Goal: Task Accomplishment & Management: Manage account settings

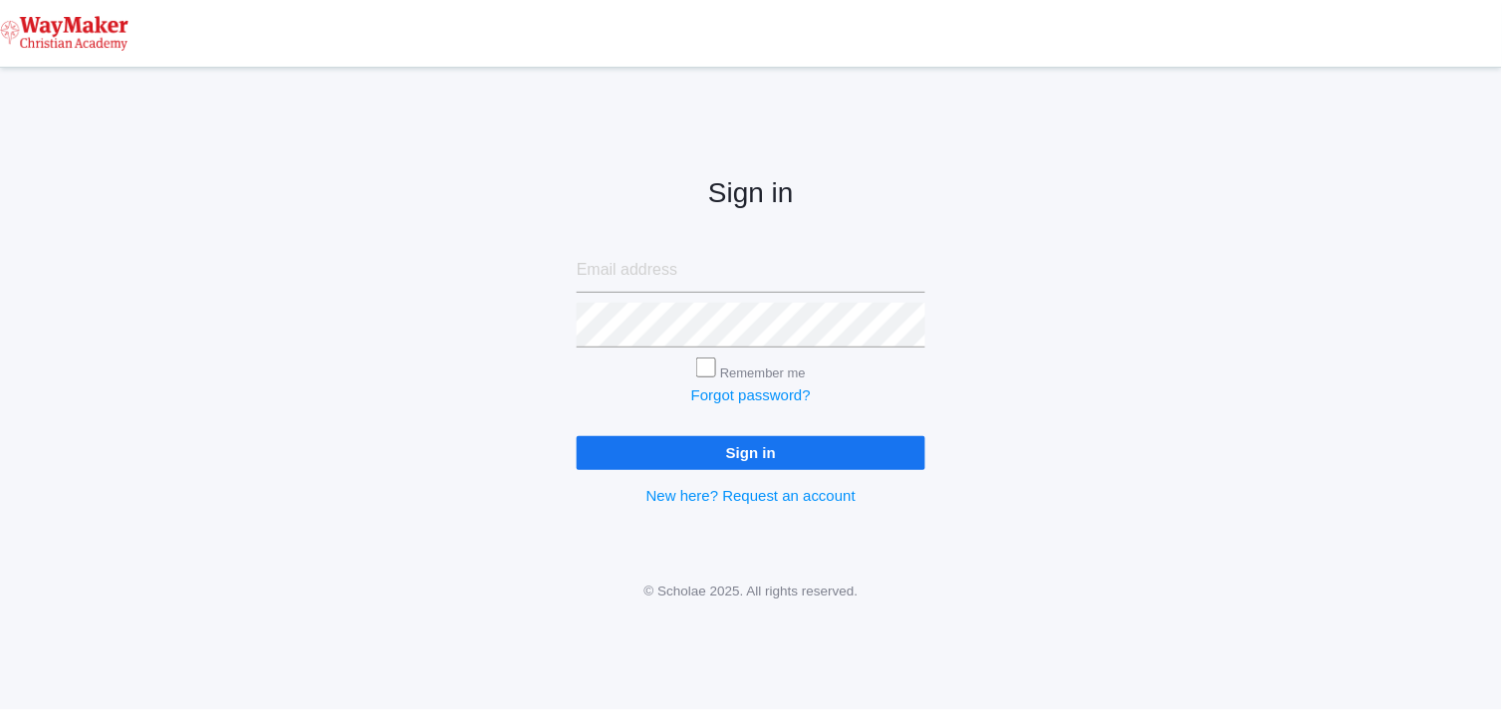
type input "[EMAIL_ADDRESS][DOMAIN_NAME]"
click at [658, 453] on input "Sign in" at bounding box center [751, 452] width 349 height 33
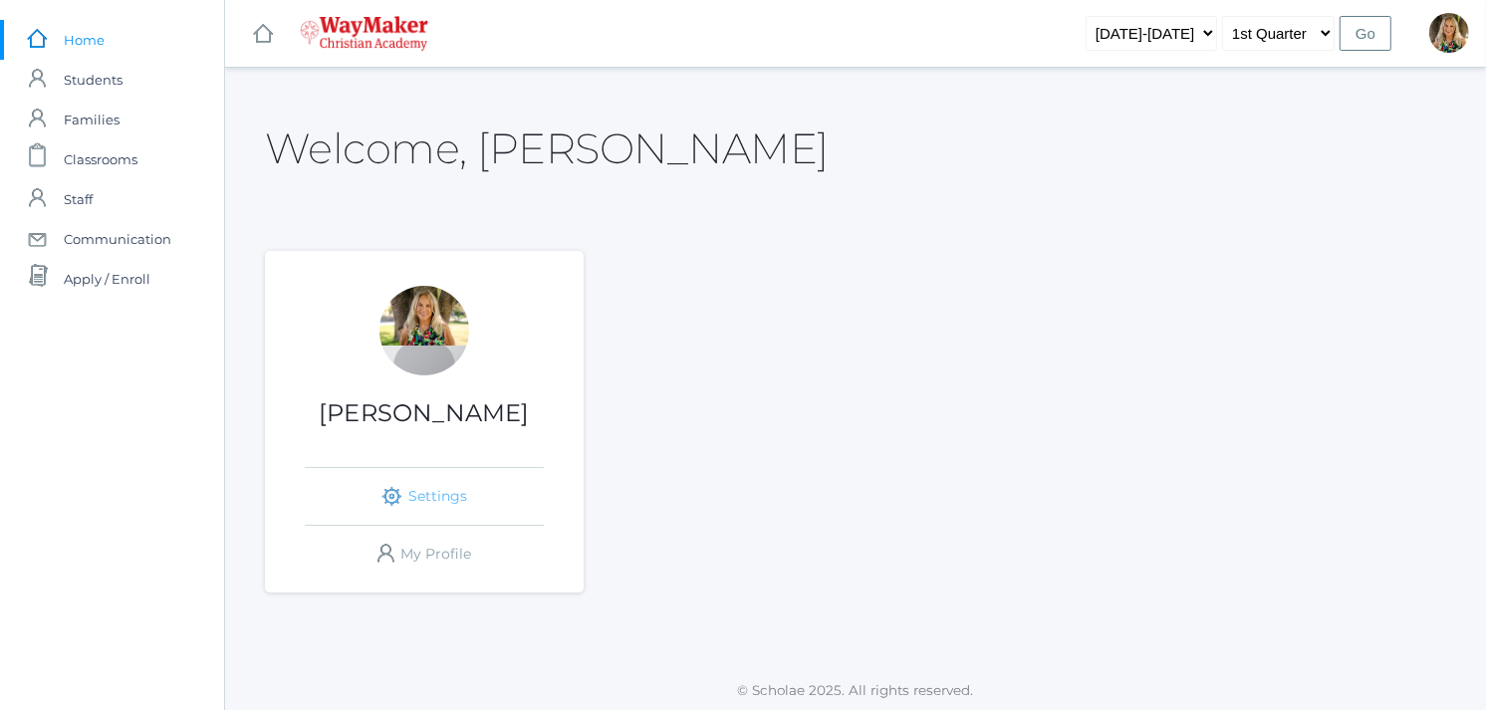
click at [445, 488] on link "icons/ui/navigation/settings Created with Sketch. Settings" at bounding box center [424, 496] width 239 height 57
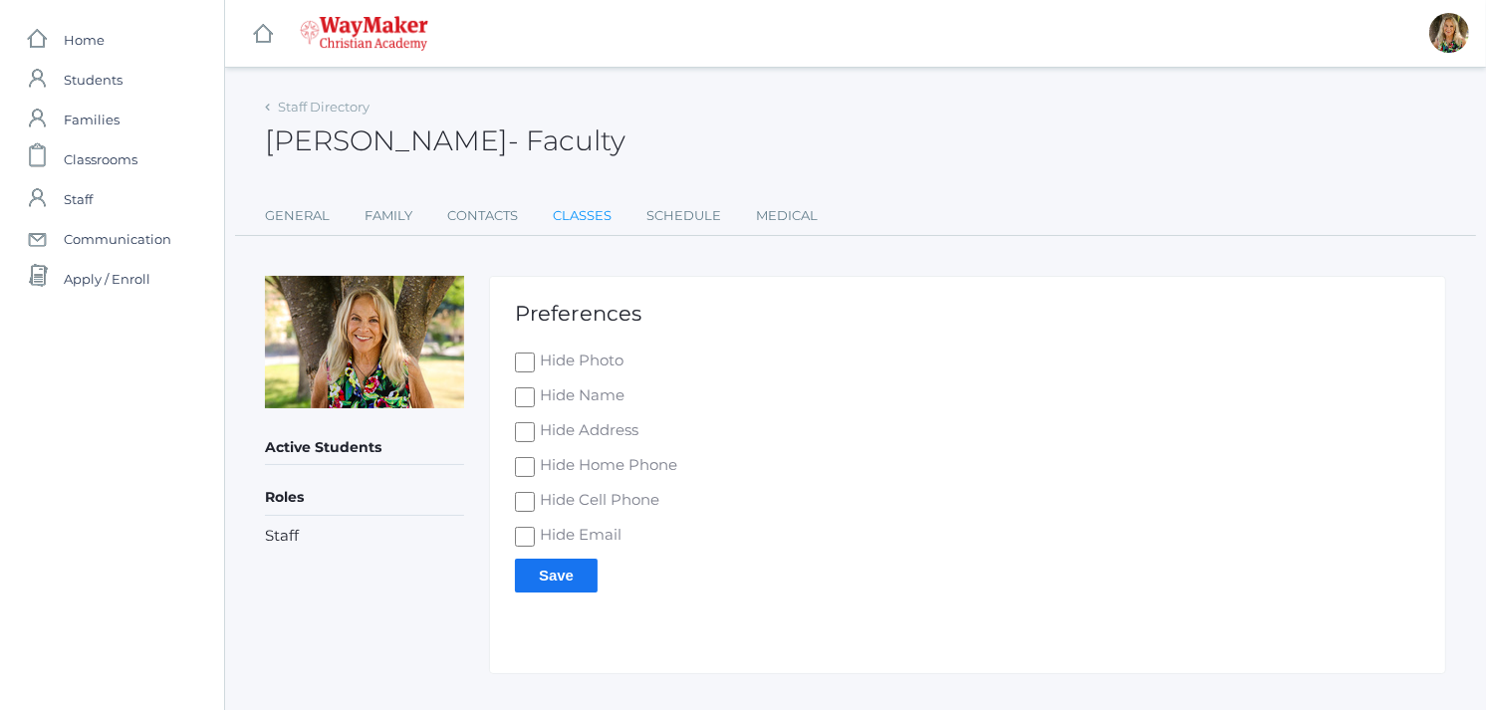
click at [593, 212] on link "Classes" at bounding box center [582, 216] width 59 height 40
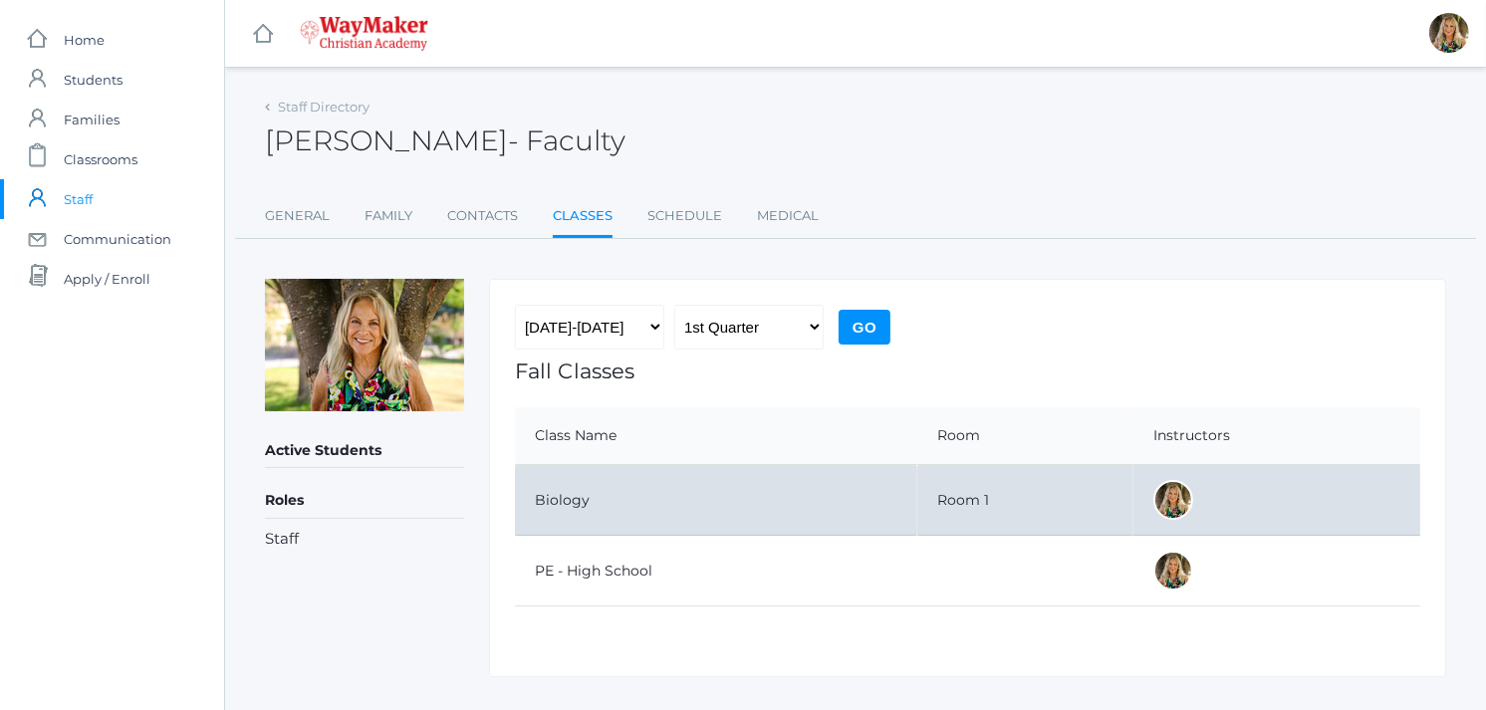
click at [553, 498] on td "Biology" at bounding box center [716, 500] width 402 height 71
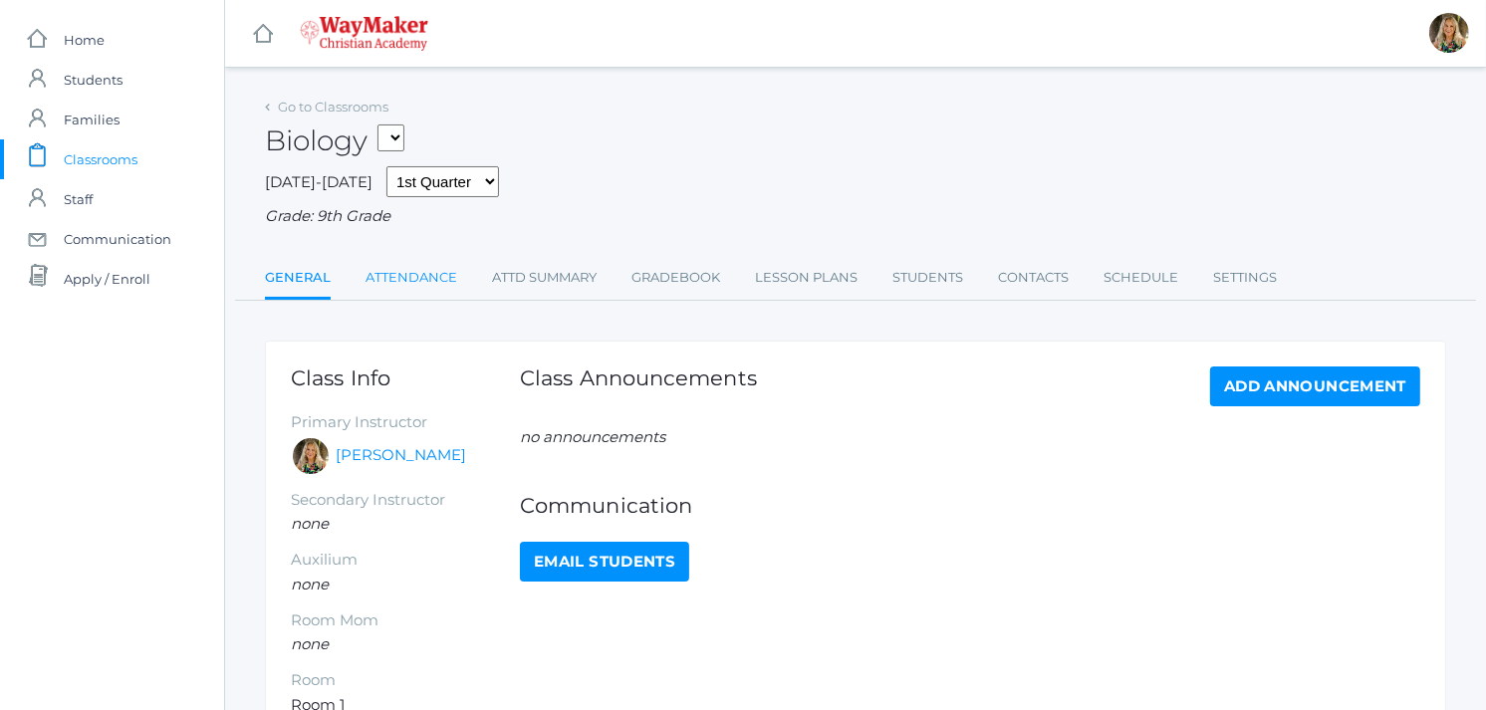
click at [412, 275] on link "Attendance" at bounding box center [412, 278] width 92 height 40
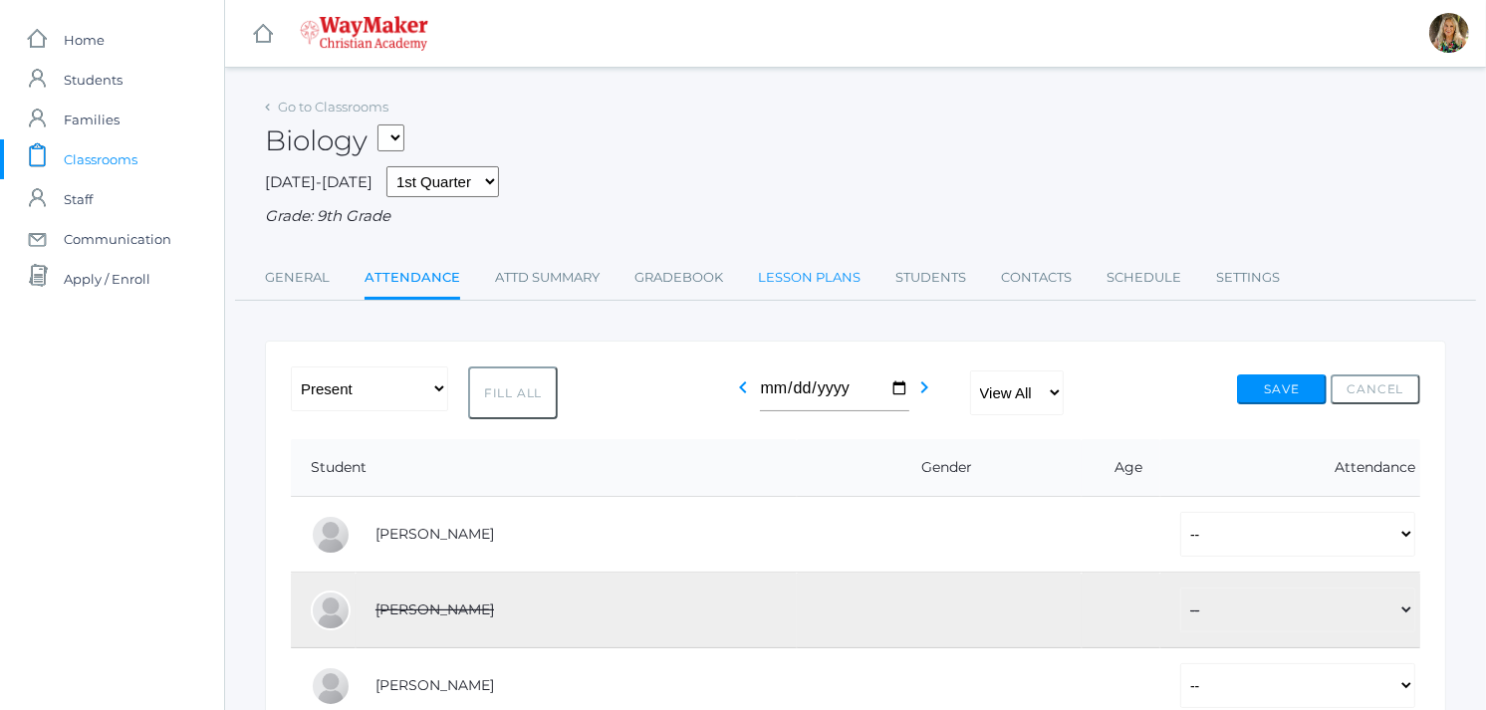
click at [810, 272] on link "Lesson Plans" at bounding box center [809, 278] width 103 height 40
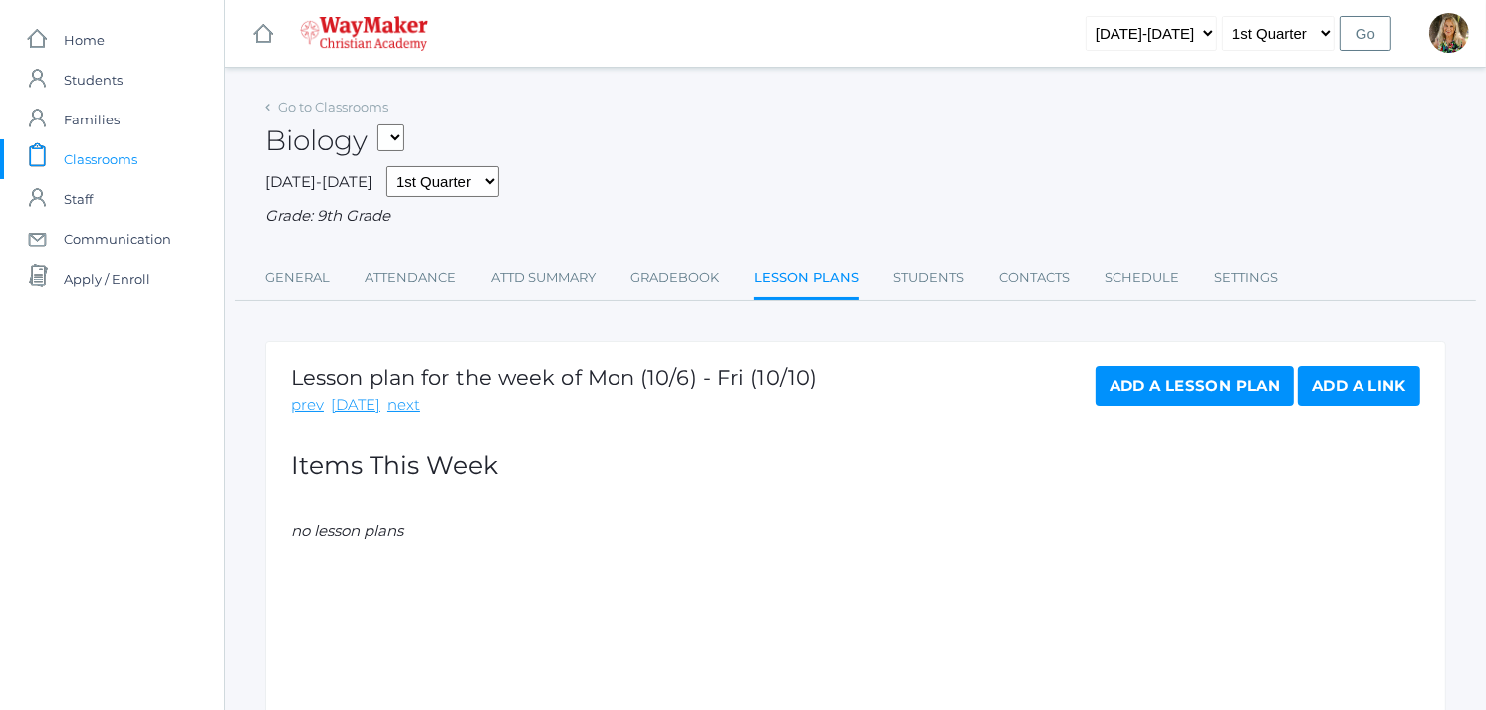
click at [1217, 395] on link "Add a Lesson Plan" at bounding box center [1195, 387] width 198 height 40
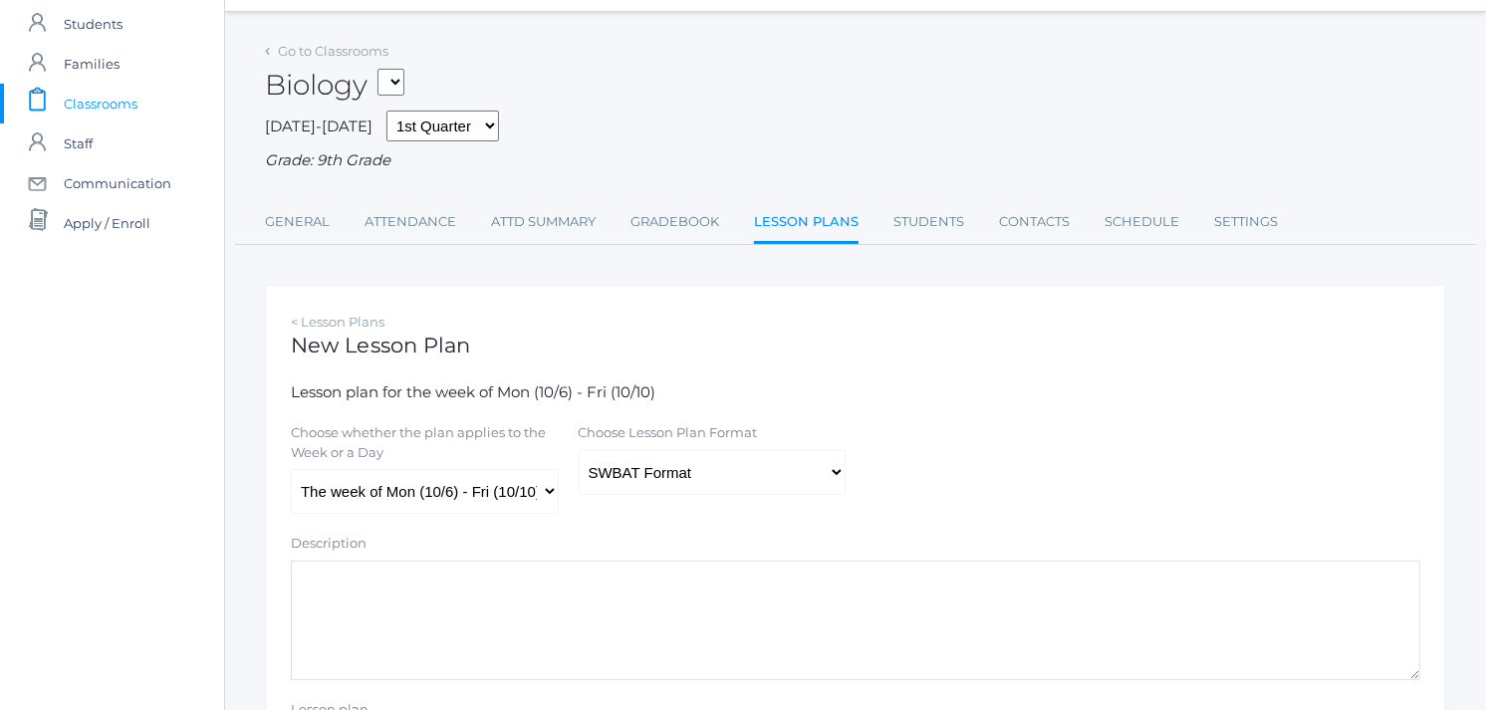
scroll to position [111, 0]
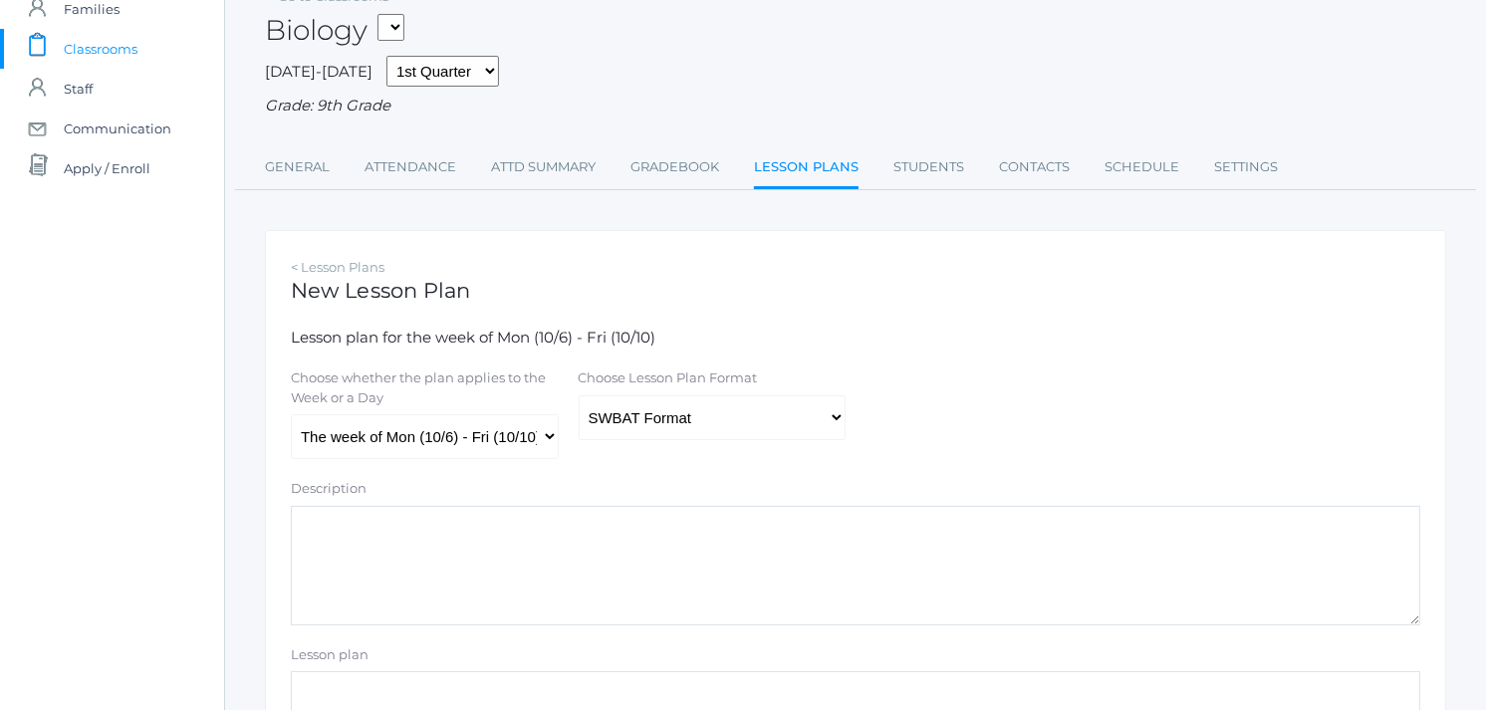
click at [384, 433] on select "The week of Mon (10/6) - Fri (10/10) Monday (10/6) Tuesday (10/7) Wednesday (10…" at bounding box center [425, 436] width 268 height 45
click at [291, 414] on select "The week of Mon (10/6) - Fri (10/10) Monday (10/6) Tuesday (10/7) Wednesday (10…" at bounding box center [425, 436] width 268 height 45
click at [401, 433] on select "The week of Mon (10/6) - Fri (10/10) Monday (10/6) Tuesday (10/7) Wednesday (10…" at bounding box center [425, 436] width 268 height 45
select select "2025-10-07"
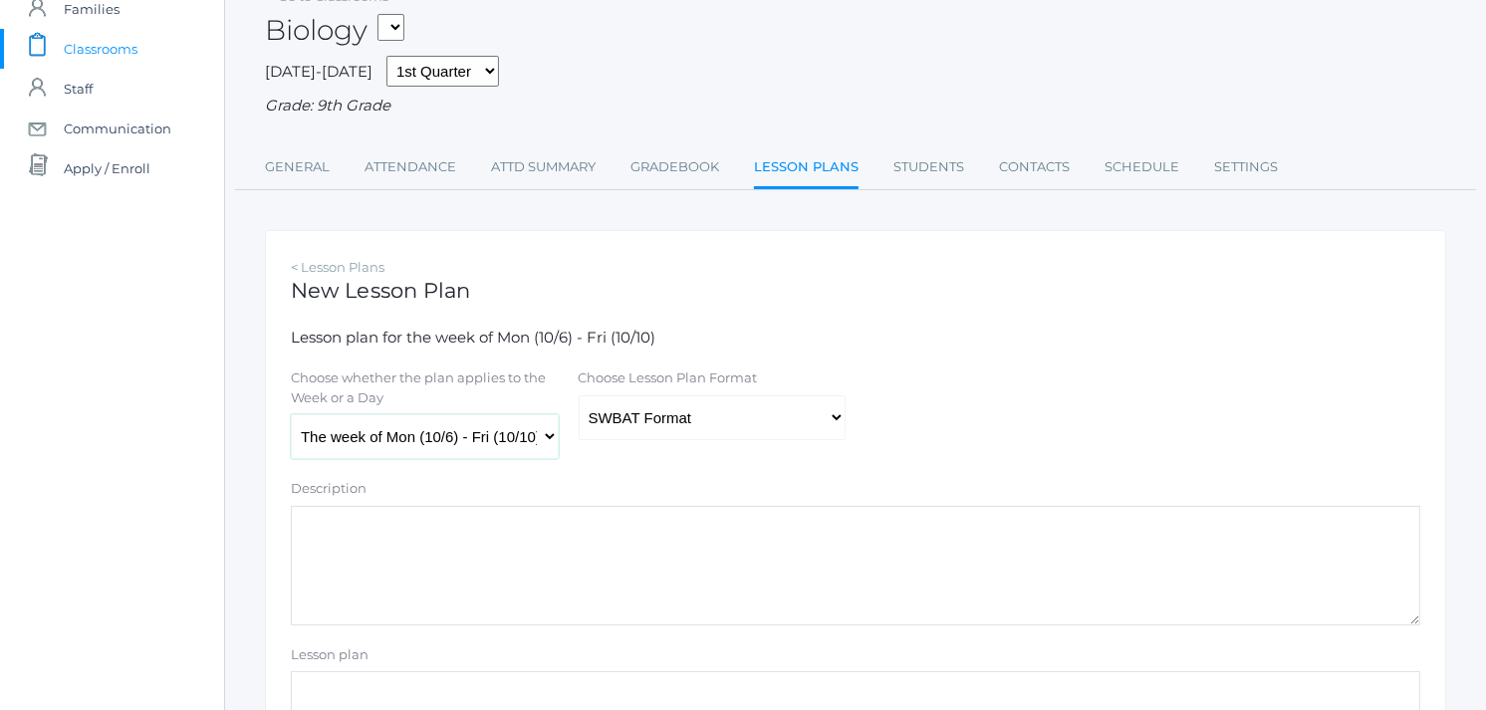
click at [291, 414] on select "The week of Mon (10/6) - Fri (10/10) Monday (10/6) Tuesday (10/7) Wednesday (10…" at bounding box center [425, 436] width 268 height 45
click at [708, 442] on div "Choose whether the plan applies to the Week or a Day The week of Mon (10/6) - F…" at bounding box center [855, 414] width 1149 height 91
click at [835, 418] on select "Traditional Format SWBAT Format" at bounding box center [713, 417] width 268 height 45
click at [333, 535] on textarea "Description" at bounding box center [855, 566] width 1129 height 120
click at [492, 549] on textarea "Unendangered Wildlife Unit Test your Friends and Family" at bounding box center [855, 566] width 1129 height 120
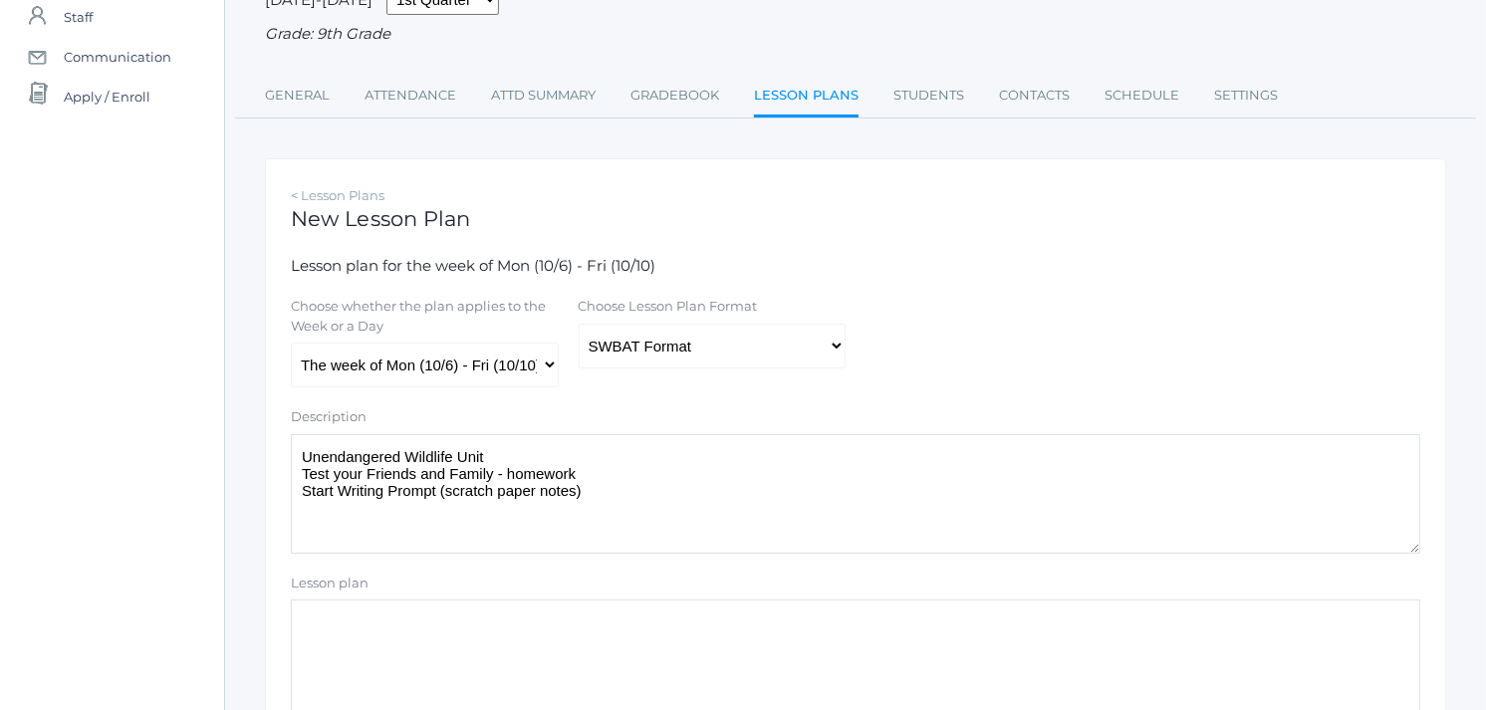
scroll to position [221, 0]
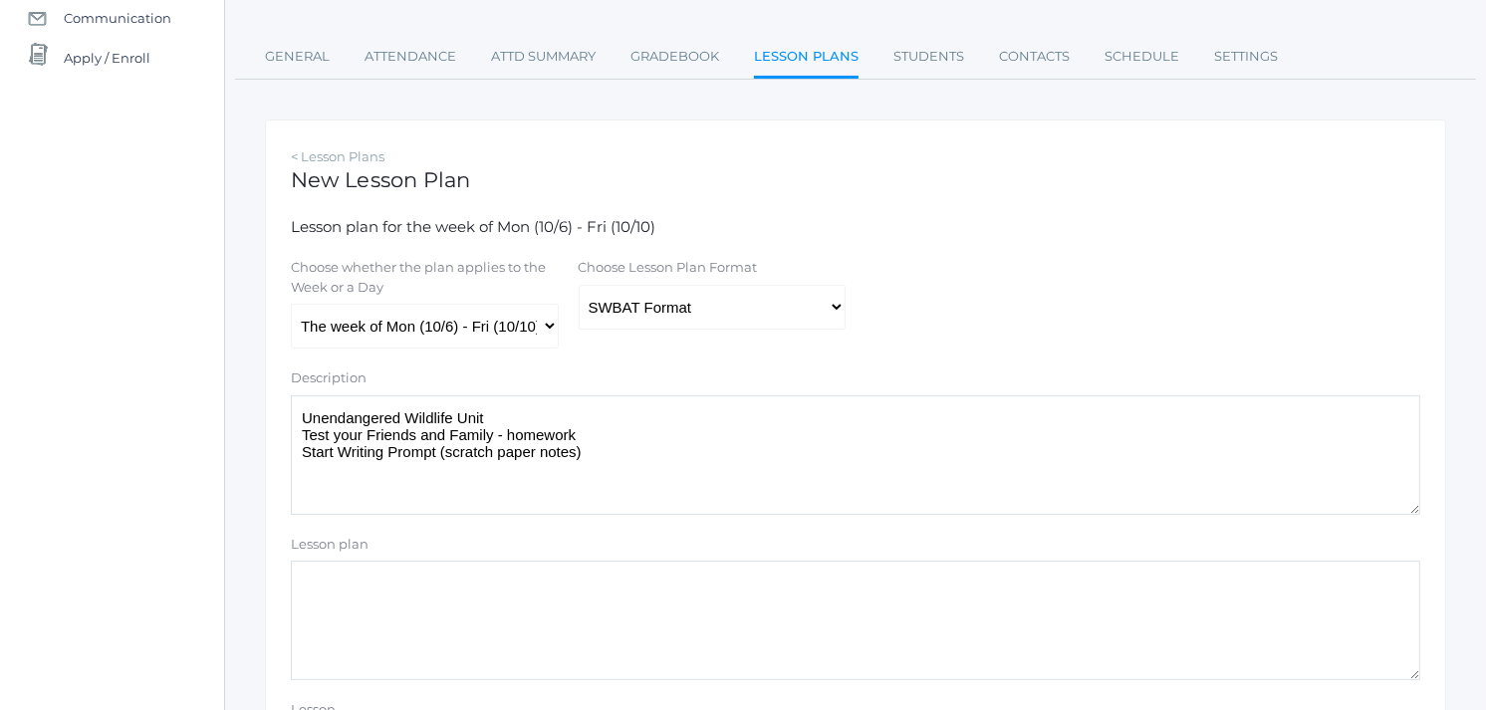
drag, startPoint x: 586, startPoint y: 448, endPoint x: 299, endPoint y: 438, distance: 287.0
click at [299, 438] on textarea "Unendangered Wildlife Unit Test your Friends and Family - homework Start Writin…" at bounding box center [855, 455] width 1129 height 120
type textarea "Unendangered Wildlife Unit"
click at [394, 590] on textarea "Lesson plan" at bounding box center [855, 621] width 1129 height 120
paste textarea "Test your Friends and Family - homework Start Writing Prompt (scratch paper not…"
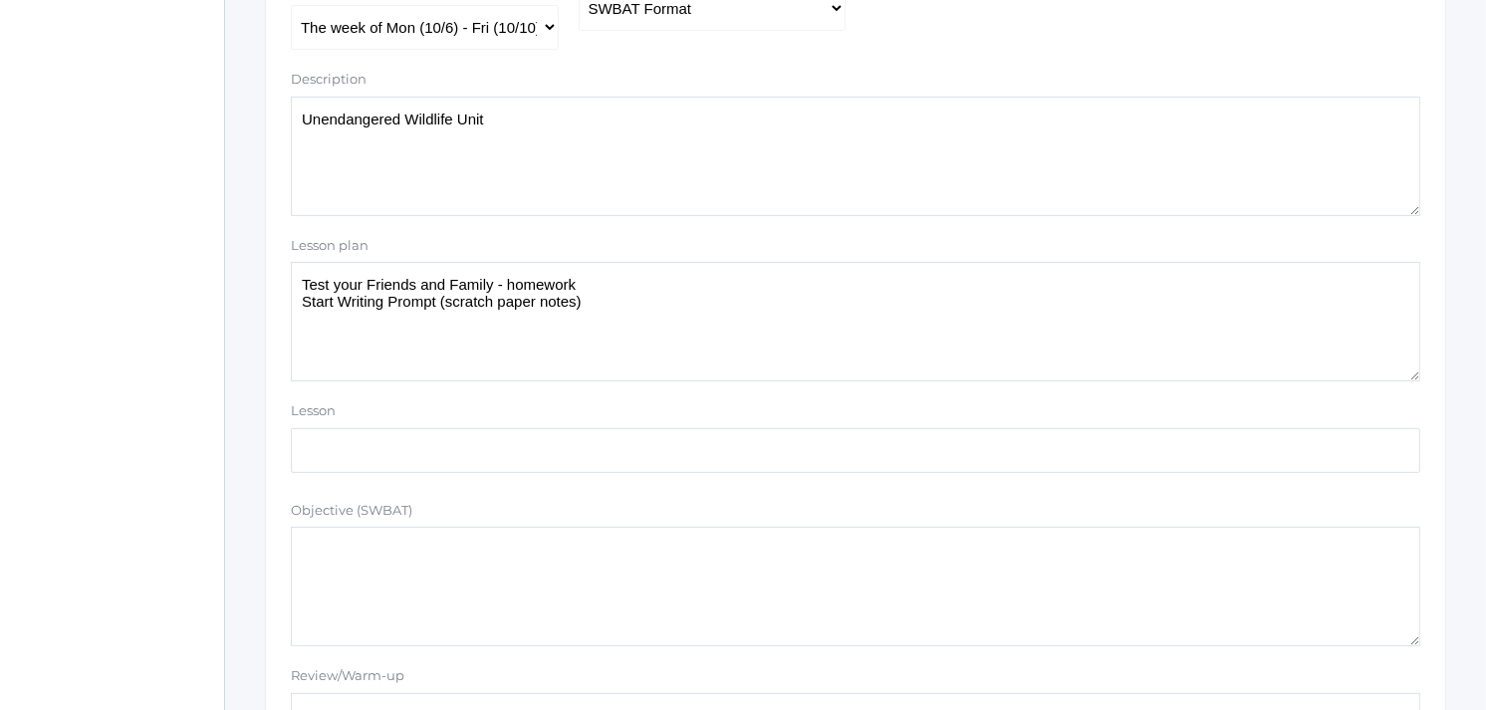
scroll to position [553, 0]
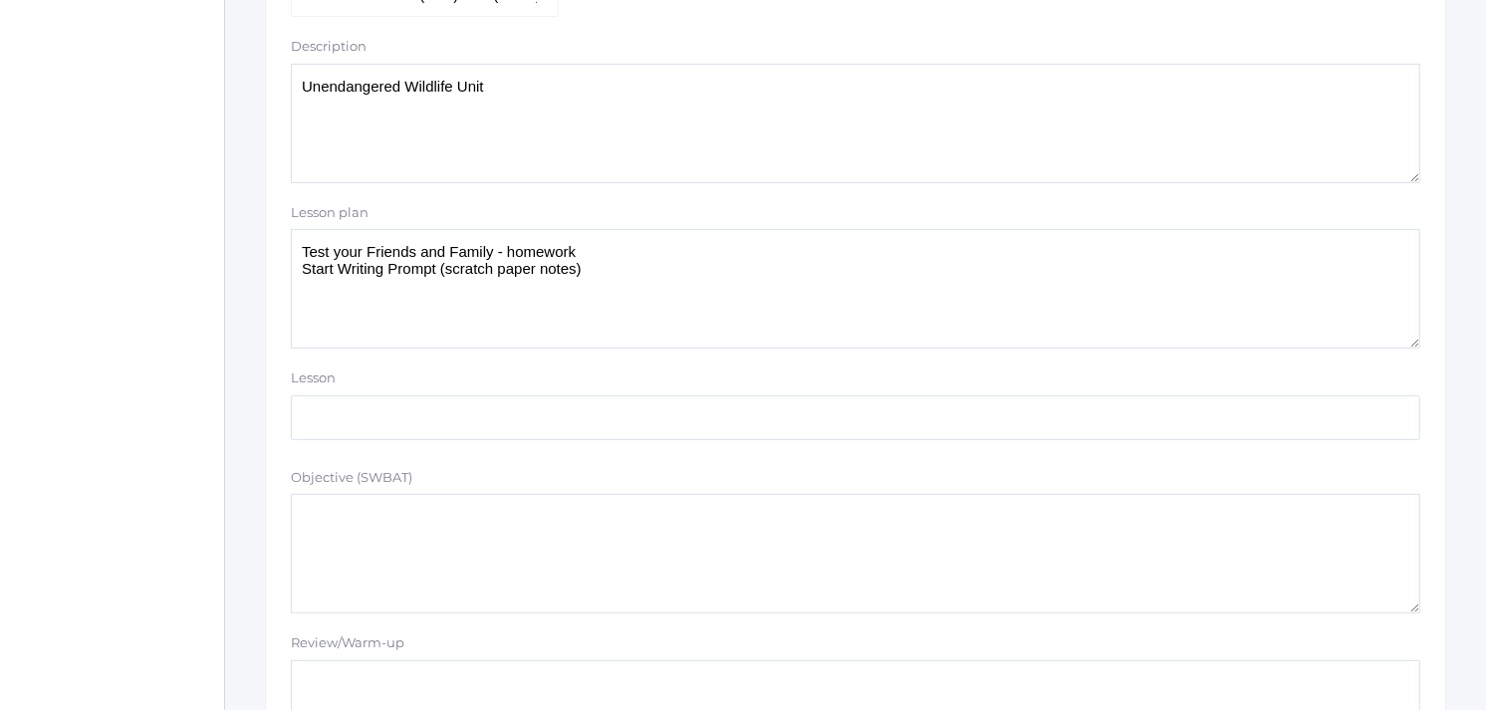
type textarea "Test your Friends and Family - homework Start Writing Prompt (scratch paper not…"
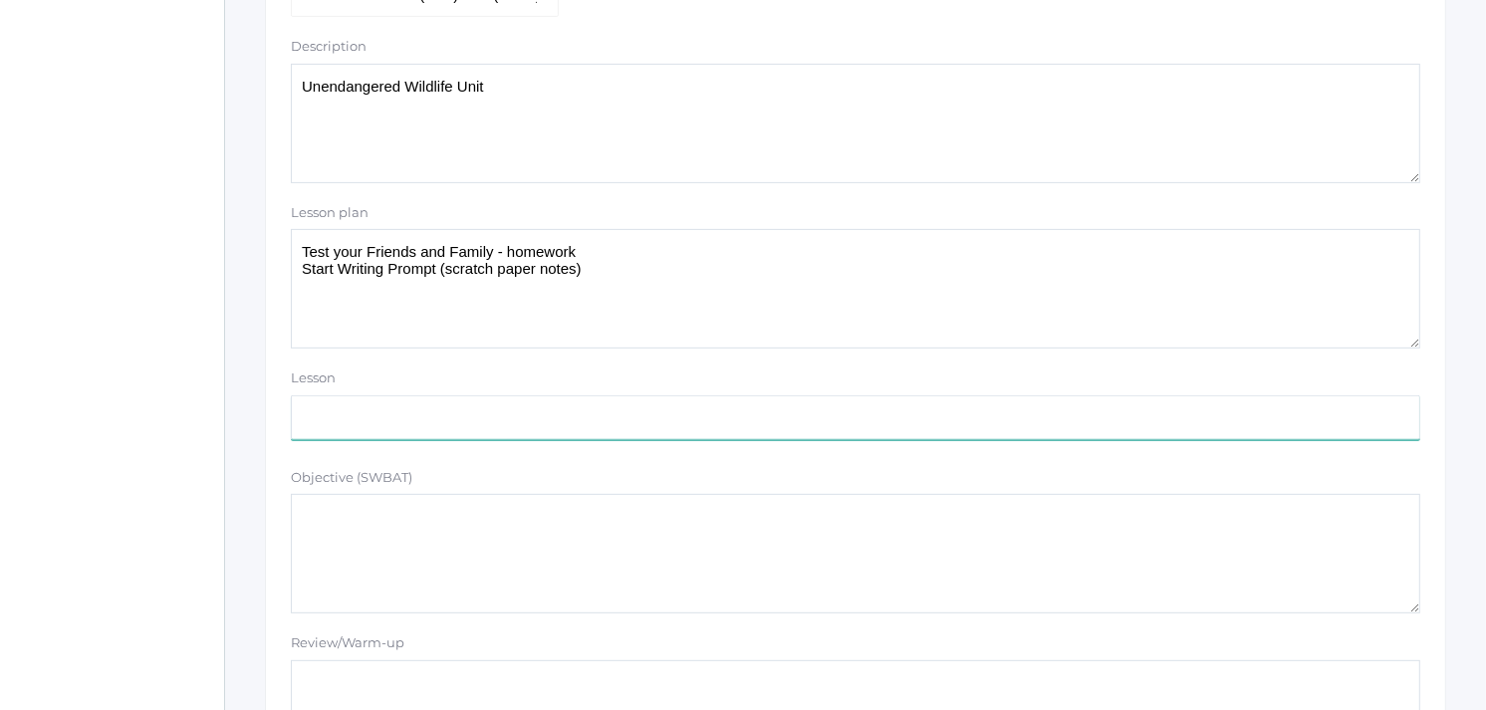
click at [346, 420] on input "text" at bounding box center [855, 417] width 1129 height 45
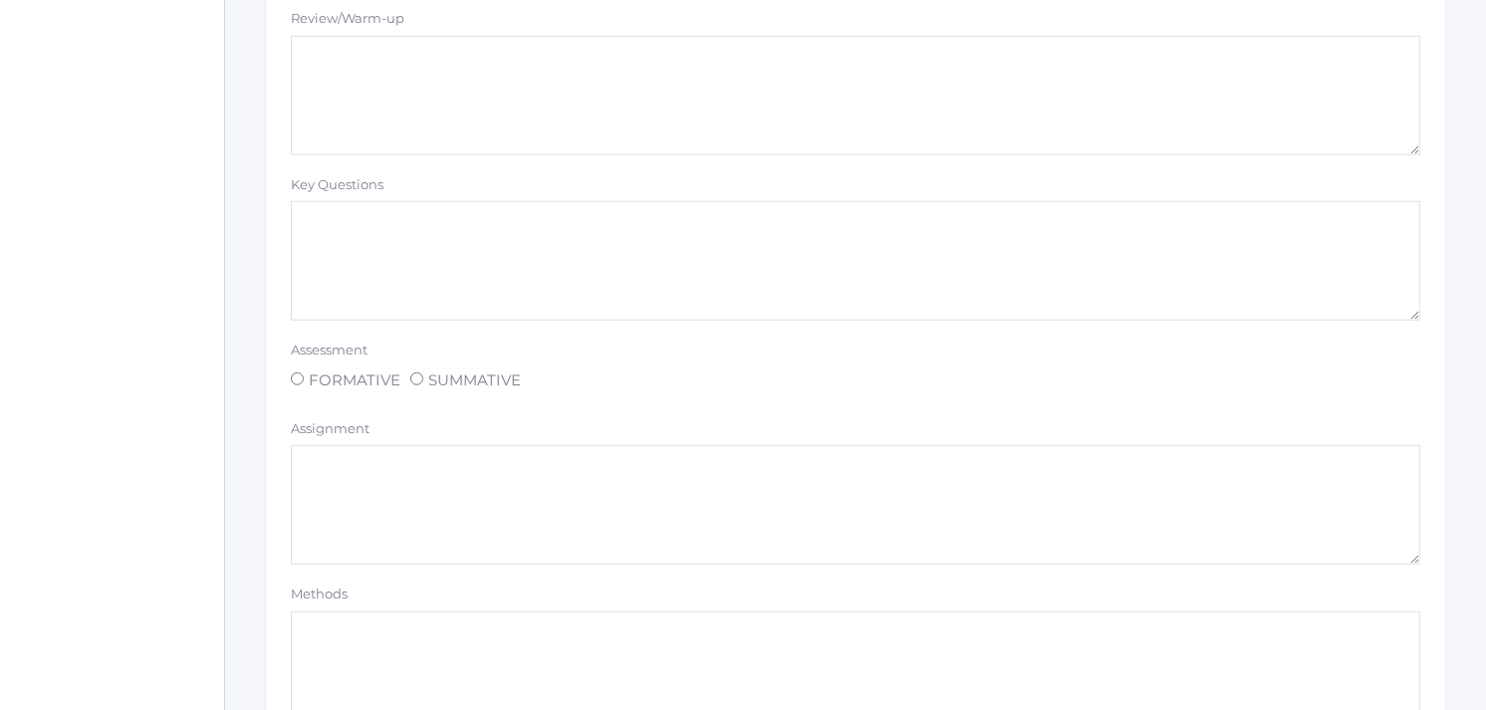
scroll to position [1217, 0]
click at [359, 464] on textarea at bounding box center [855, 465] width 1129 height 120
paste textarea "Test your Friends and Family - homework Start Writing Prompt (scratch paper not…"
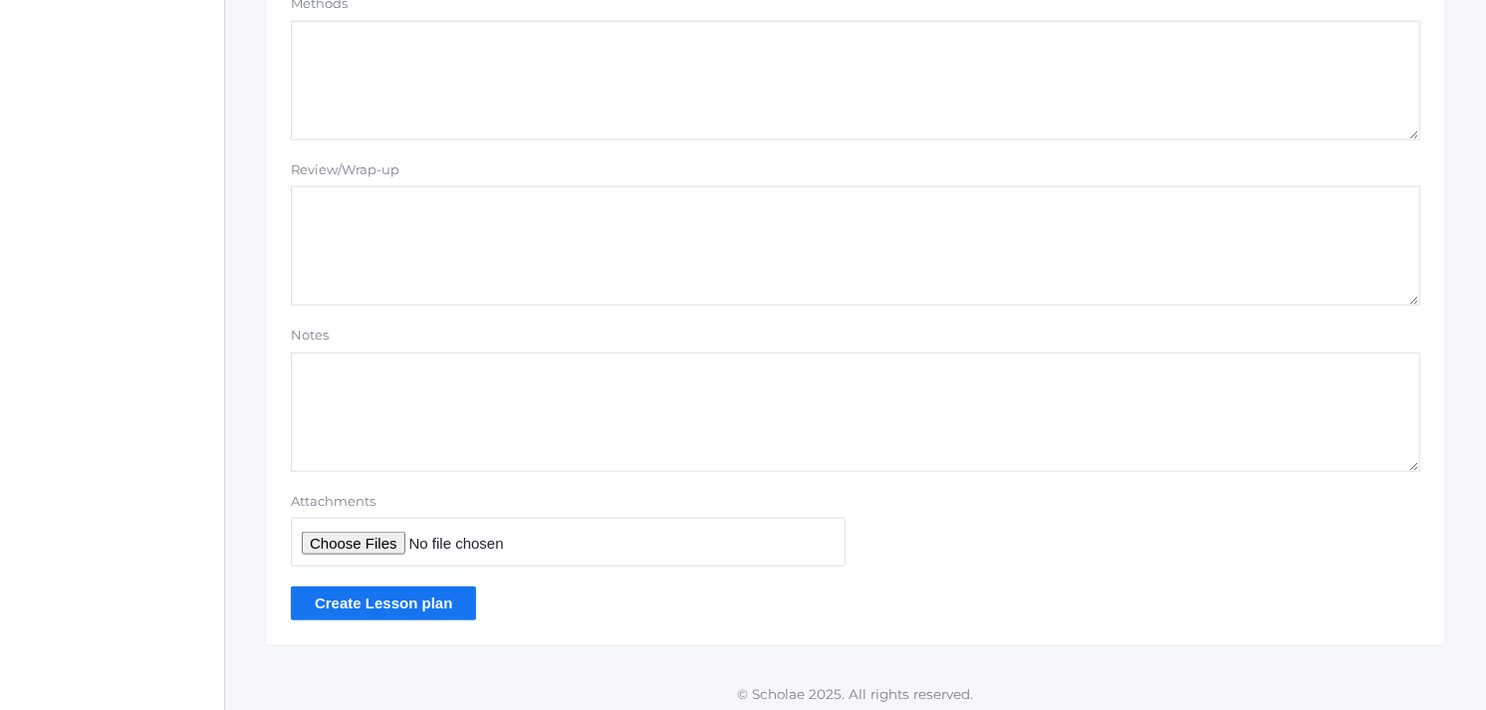
scroll to position [1770, 0]
type textarea "Test your Friends and Family - homework Start Writing Prompt (scratch paper not…"
click at [396, 598] on input "Create Lesson plan" at bounding box center [383, 601] width 185 height 33
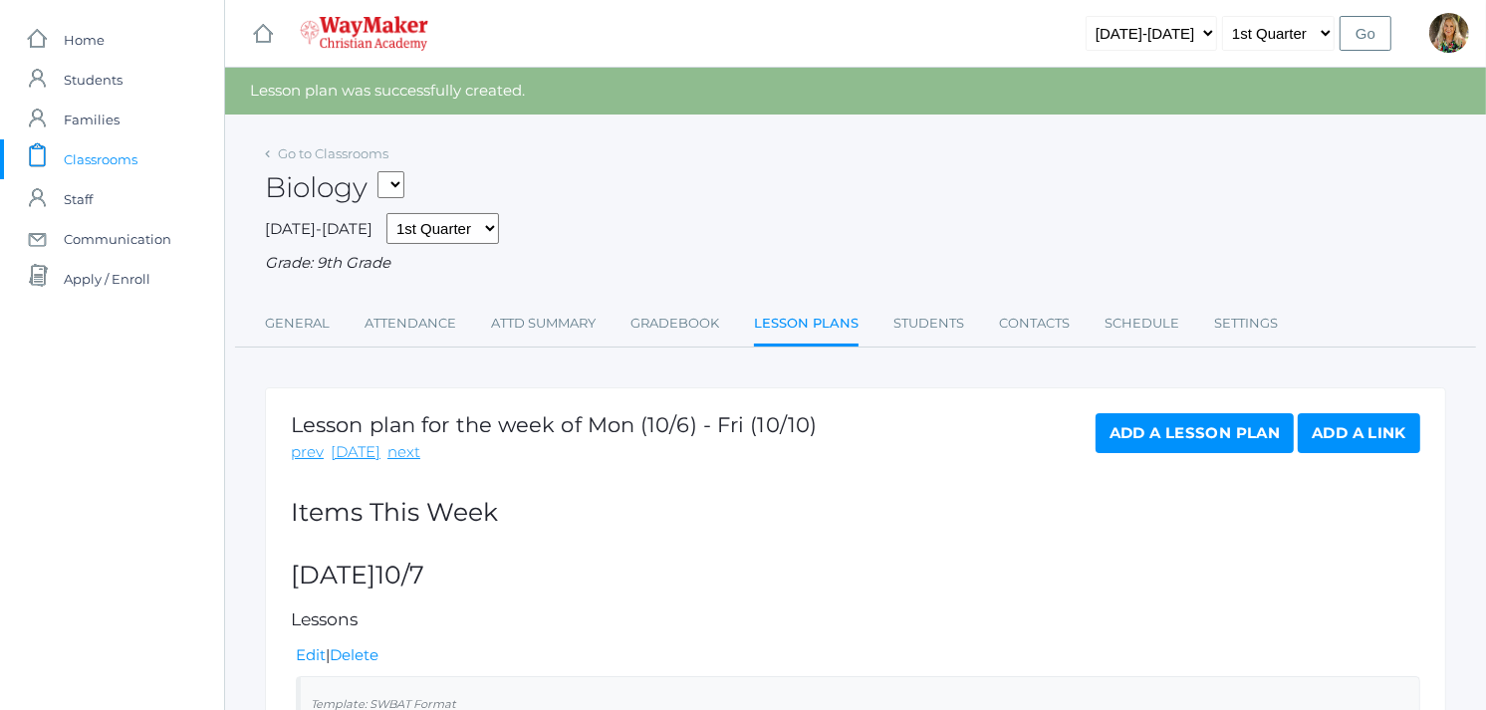
click at [1246, 430] on link "Add a Lesson Plan" at bounding box center [1195, 433] width 198 height 40
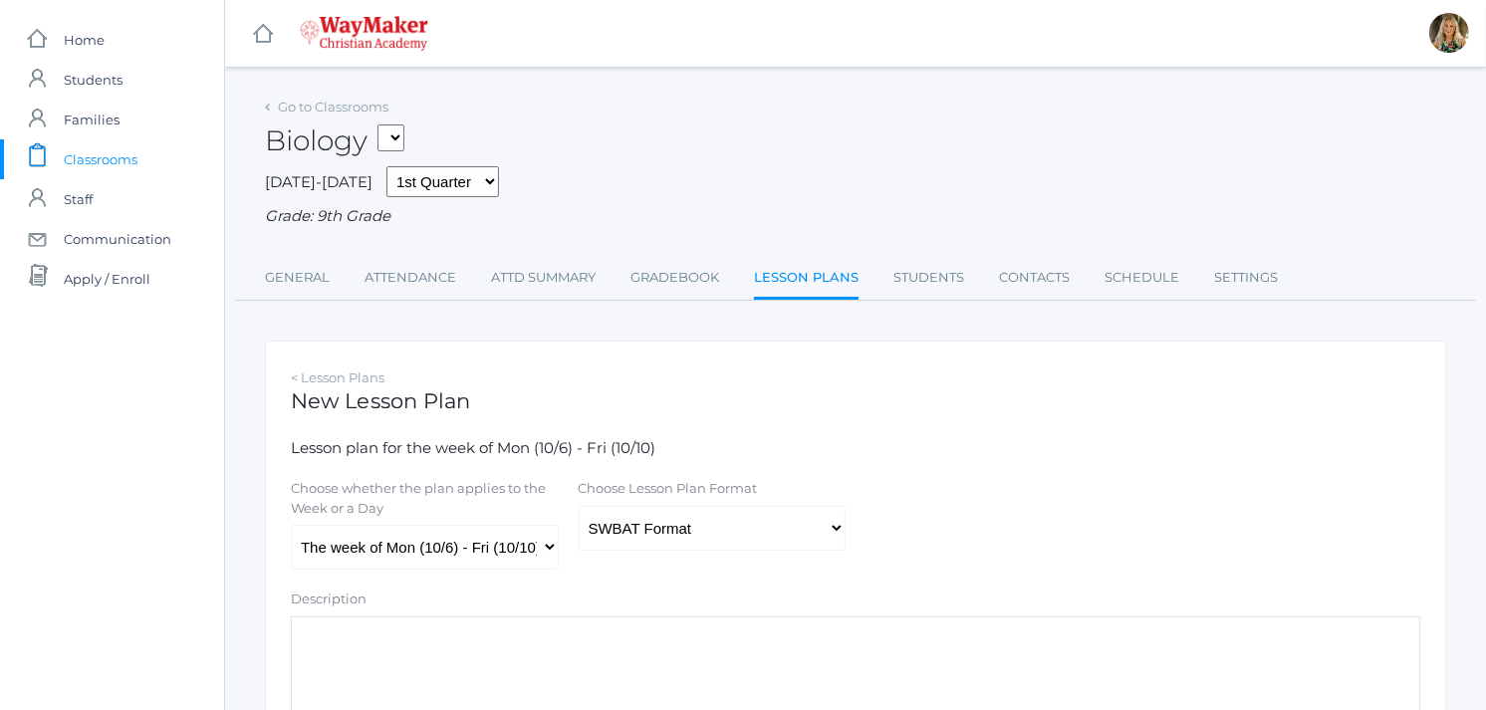
click at [341, 625] on textarea "Description" at bounding box center [855, 677] width 1129 height 120
click at [299, 640] on textarea "Writing Prompt" at bounding box center [855, 677] width 1129 height 120
click at [590, 668] on textarea "Unendangered Wildlife Writing Prompt" at bounding box center [855, 677] width 1129 height 120
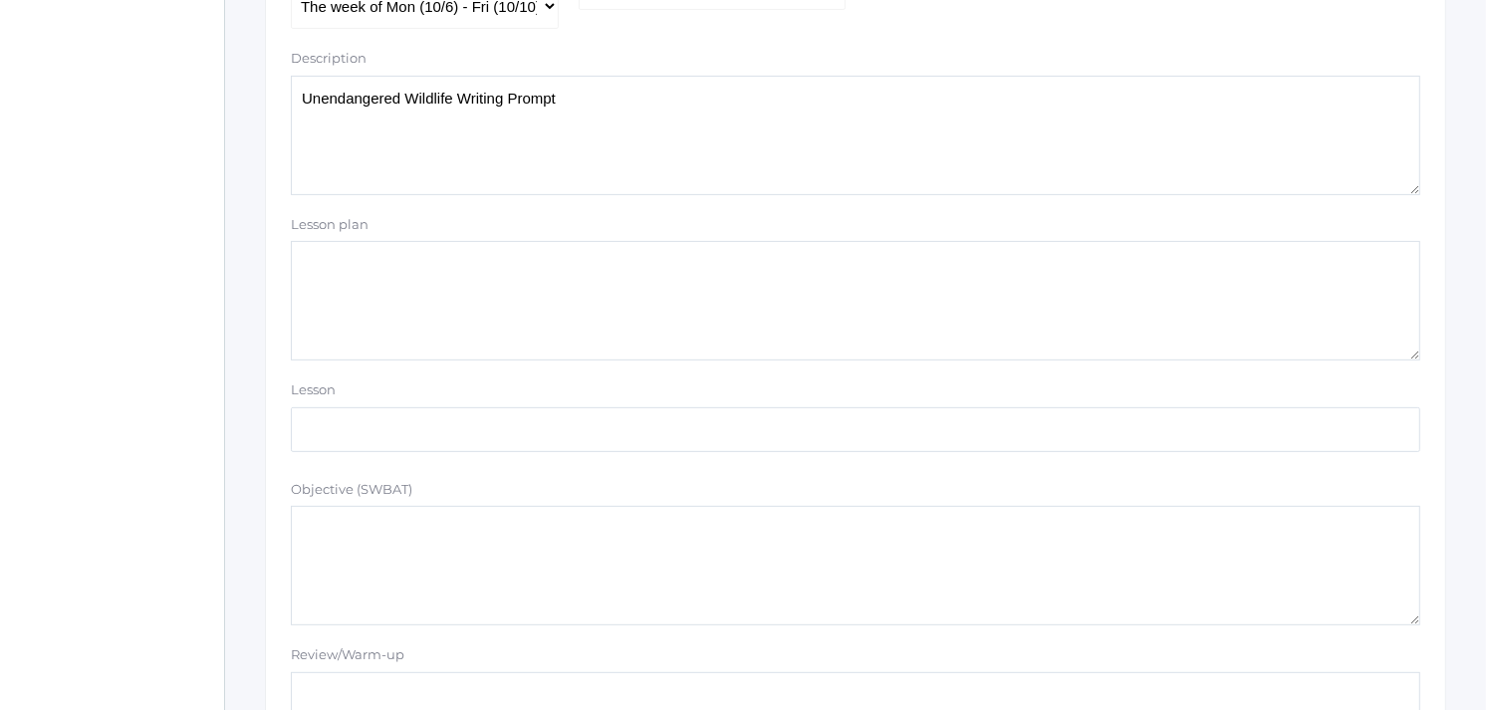
scroll to position [536, 0]
drag, startPoint x: 566, startPoint y: 111, endPoint x: 269, endPoint y: 83, distance: 298.1
type textarea "Unendangered Wildlife Writing Prompt"
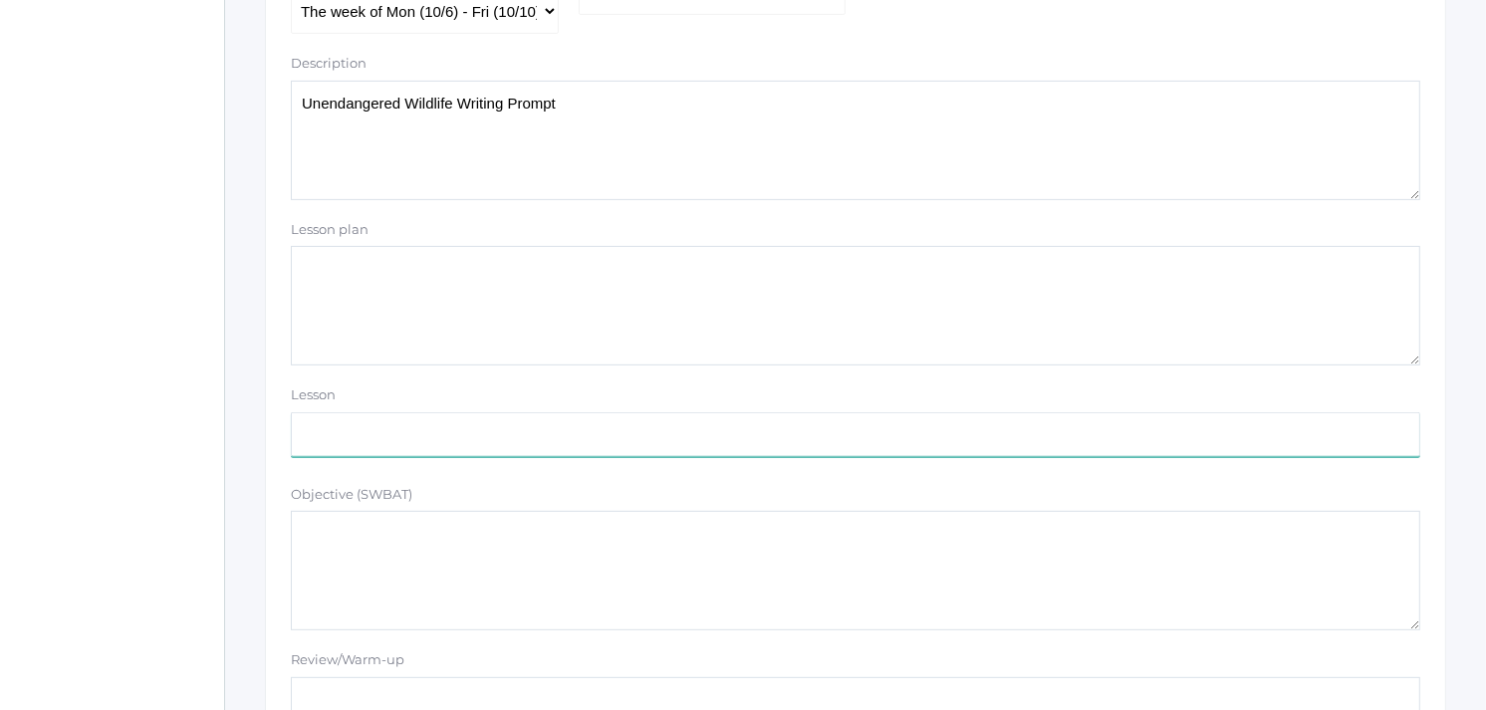
click at [382, 431] on input "text" at bounding box center [855, 434] width 1129 height 45
paste input "Unendangered Wildlife Writing Prompt"
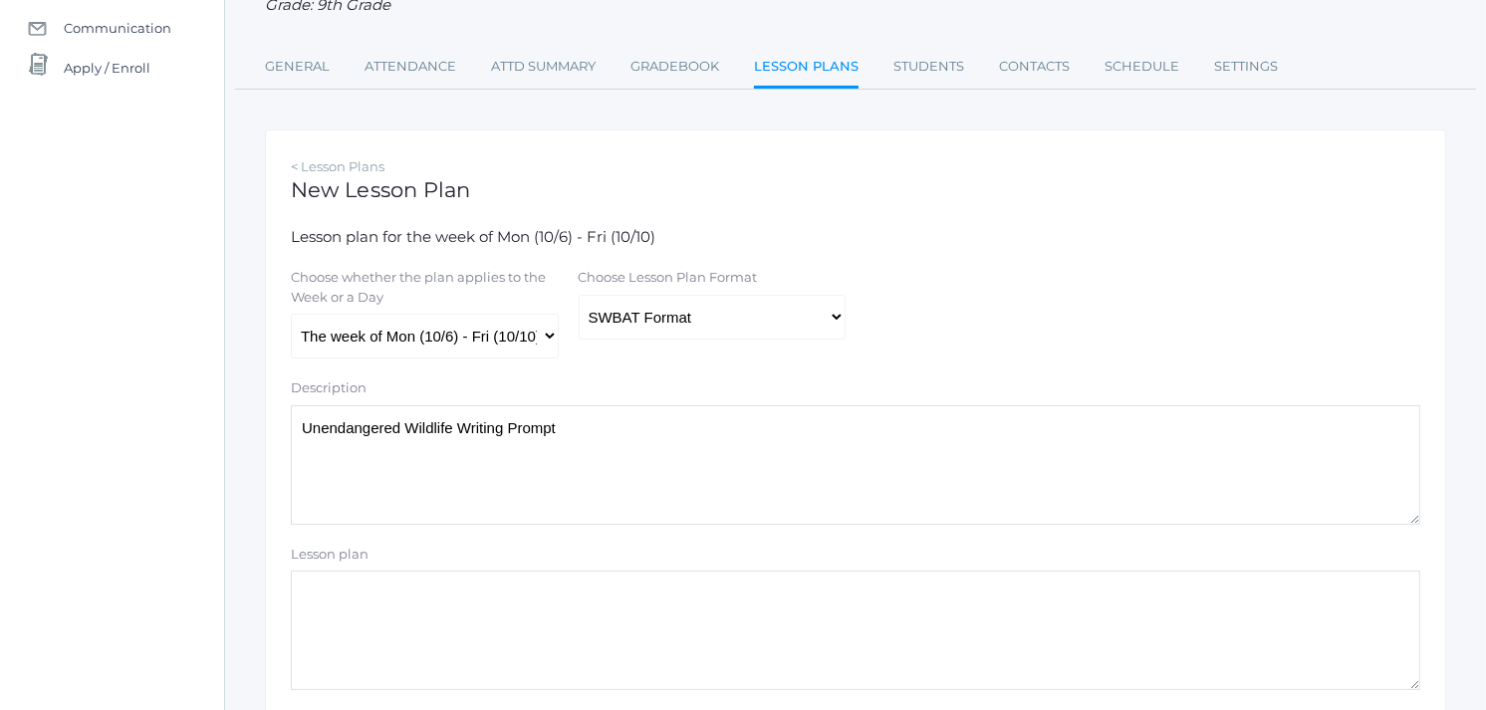
scroll to position [204, 0]
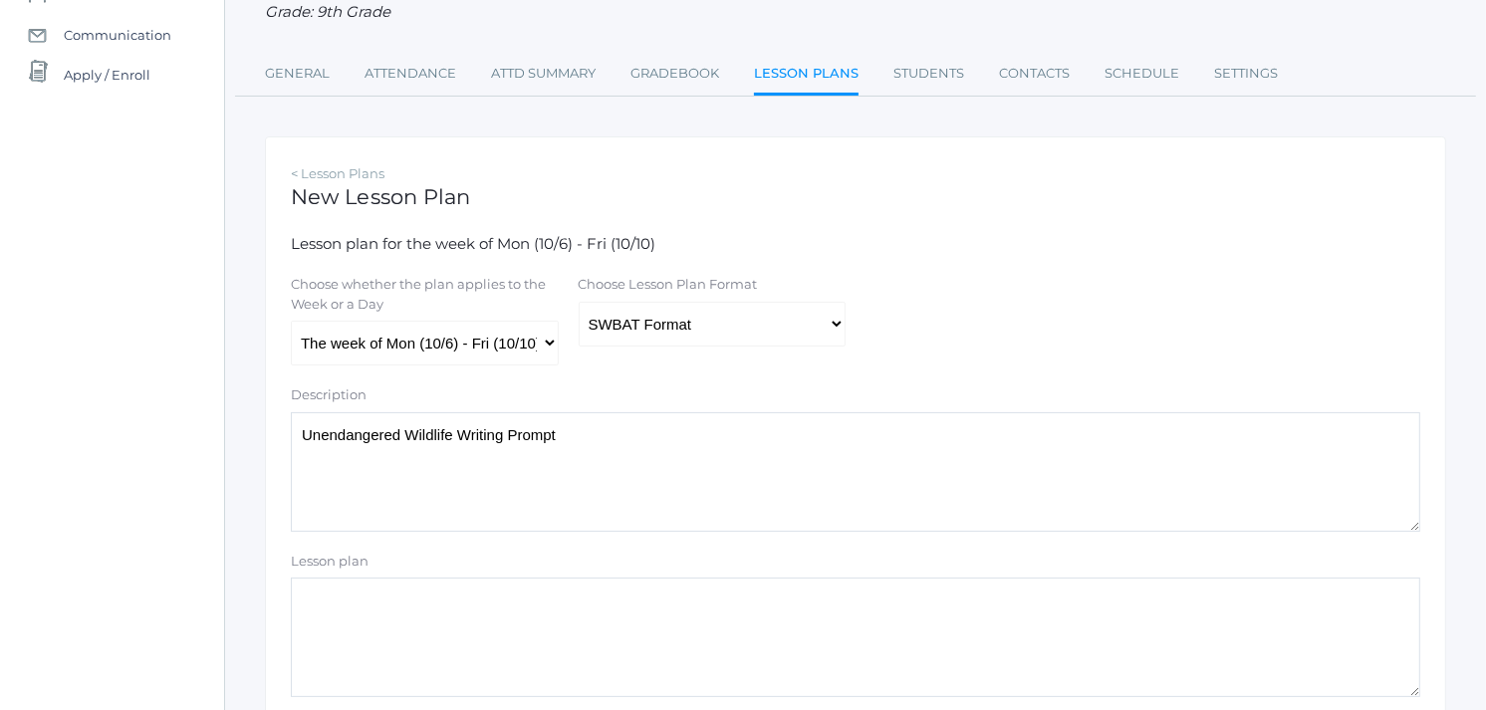
type input "Unendangered Wildlife Writing Prompt"
click at [829, 320] on select "Traditional Format SWBAT Format" at bounding box center [713, 324] width 268 height 45
select select "legacy"
click at [579, 302] on select "Traditional Format SWBAT Format" at bounding box center [713, 324] width 268 height 45
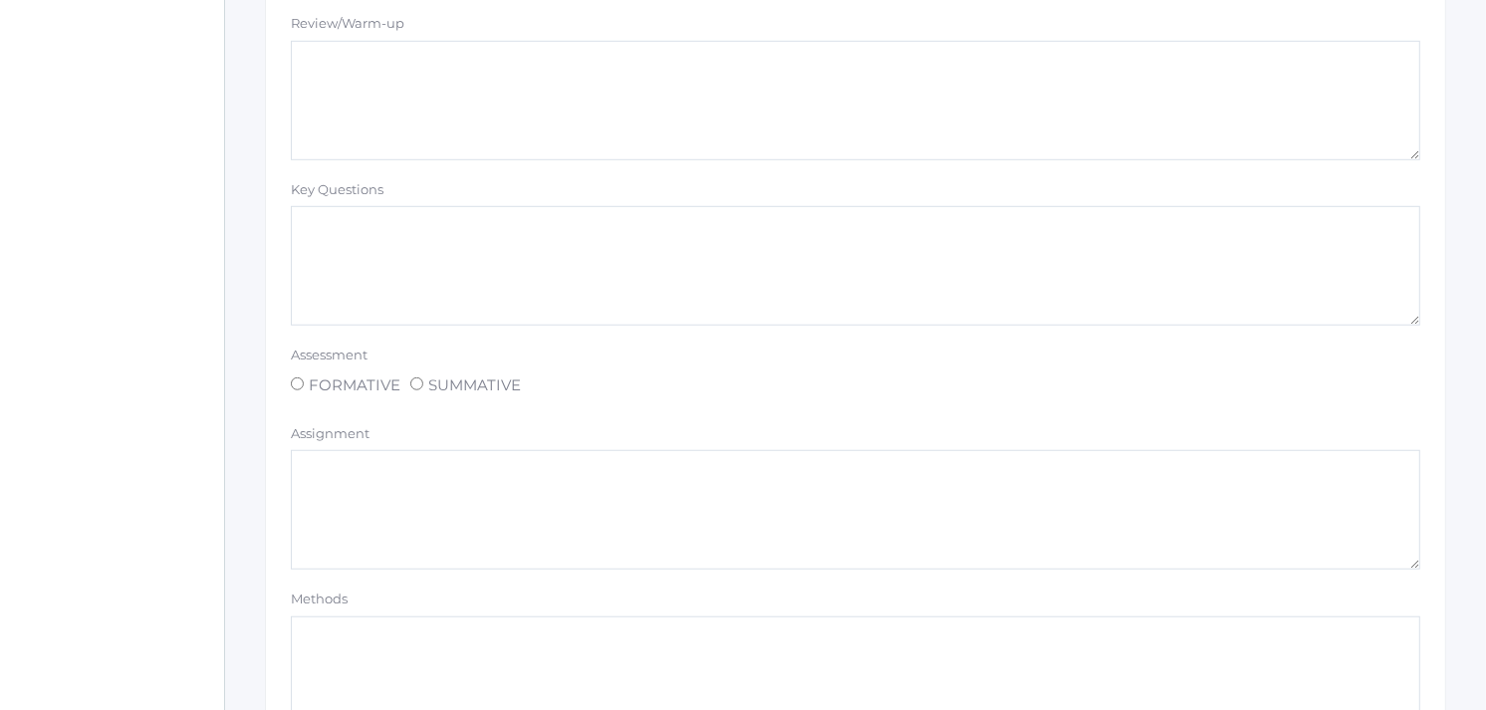
scroll to position [1311, 0]
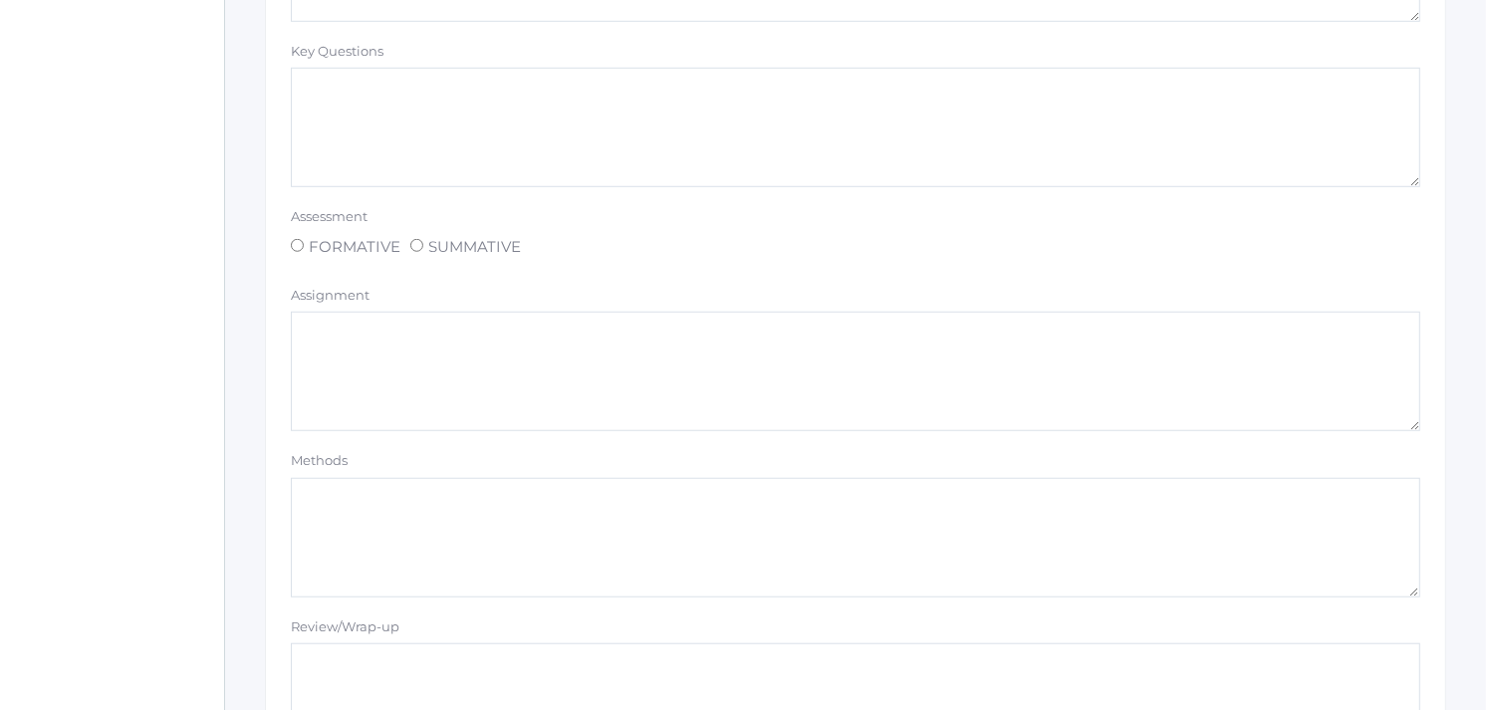
drag, startPoint x: 392, startPoint y: 337, endPoint x: 406, endPoint y: 336, distance: 14.0
click at [395, 335] on textarea at bounding box center [855, 372] width 1129 height 120
drag, startPoint x: 225, startPoint y: 378, endPoint x: 217, endPoint y: 372, distance: 10.6
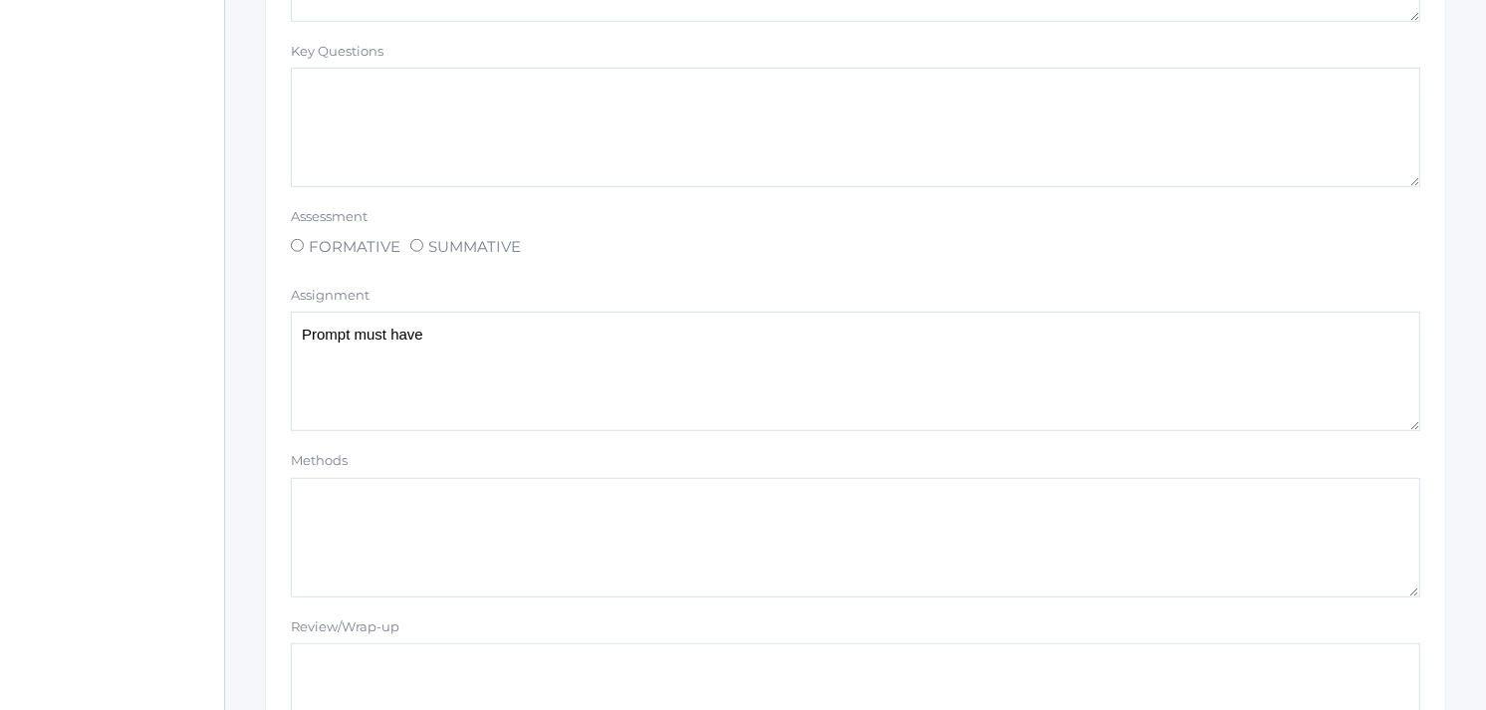
click at [463, 333] on textarea "Prompt must have" at bounding box center [855, 372] width 1129 height 120
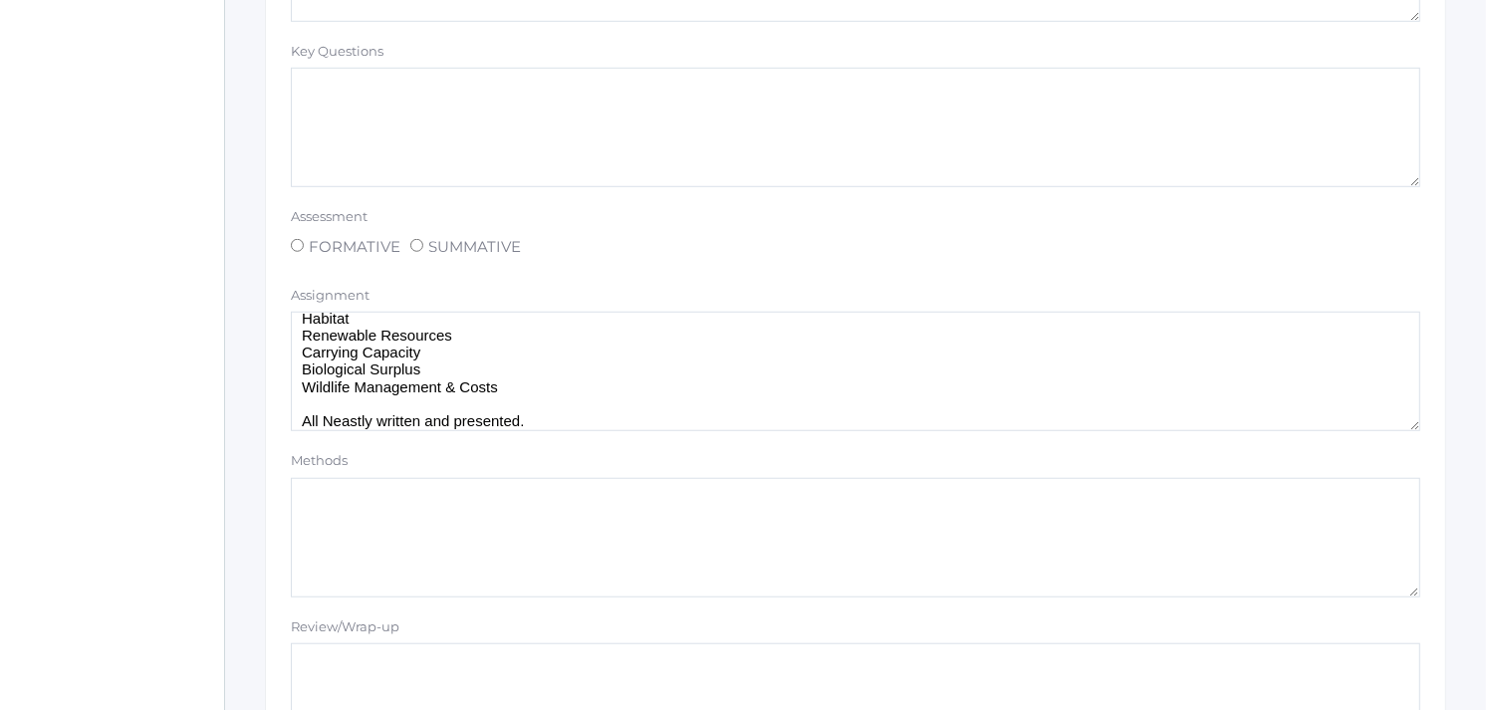
scroll to position [54, 0]
drag, startPoint x: 359, startPoint y: 410, endPoint x: 317, endPoint y: 400, distance: 43.0
click at [317, 400] on textarea "Prompt must have these key words and explanations: Conservation Habitat Renewab…" at bounding box center [855, 372] width 1129 height 120
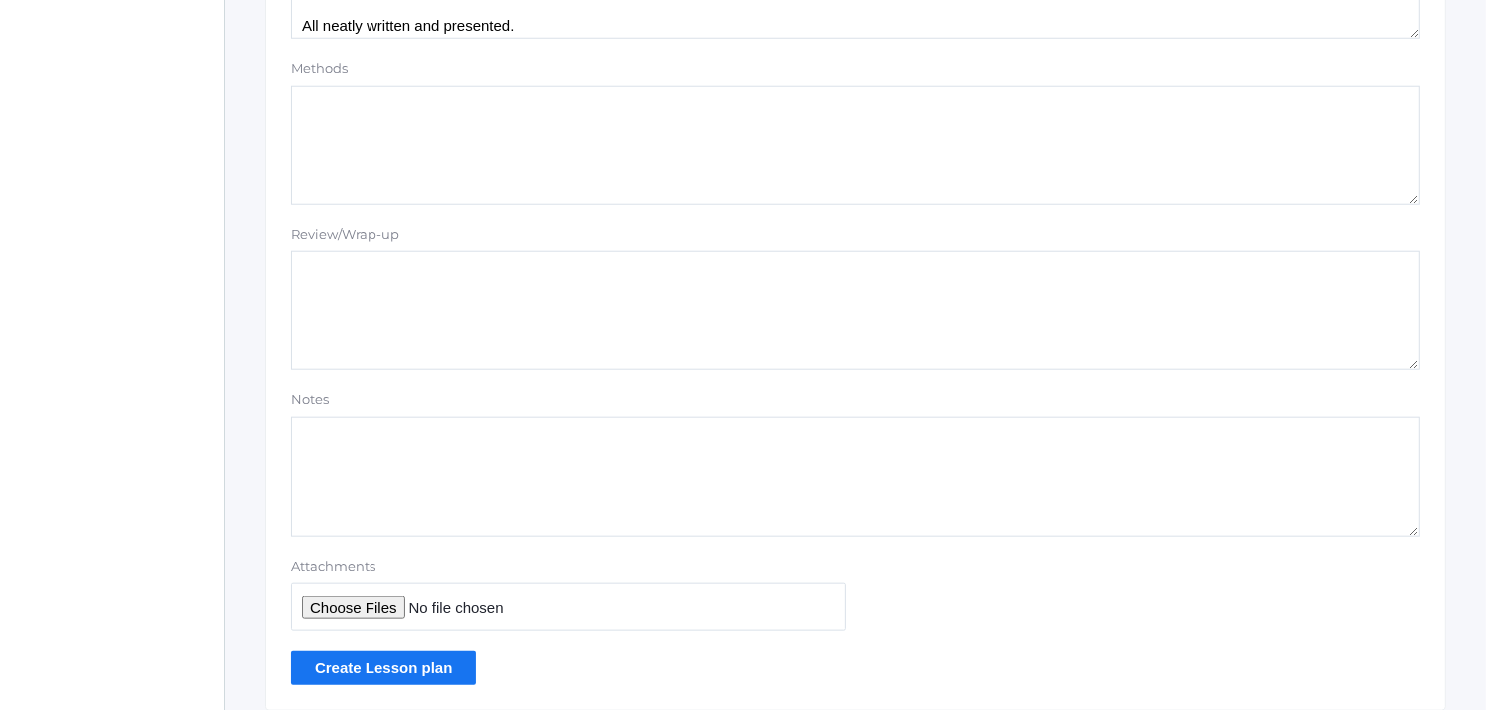
scroll to position [1754, 0]
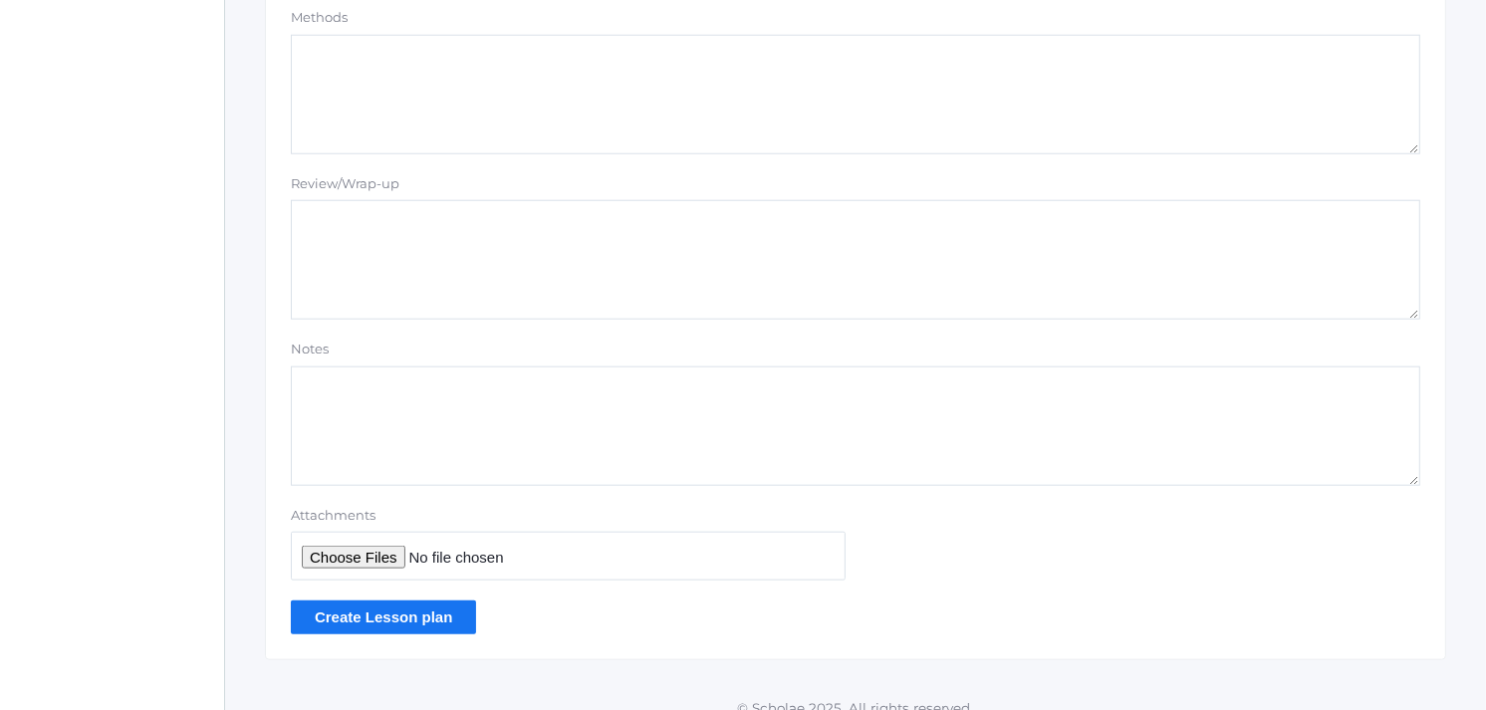
type textarea "Prompt must have these key words and explanations: Conservation Habitat Renewab…"
click at [399, 614] on input "Create Lesson plan" at bounding box center [383, 617] width 185 height 33
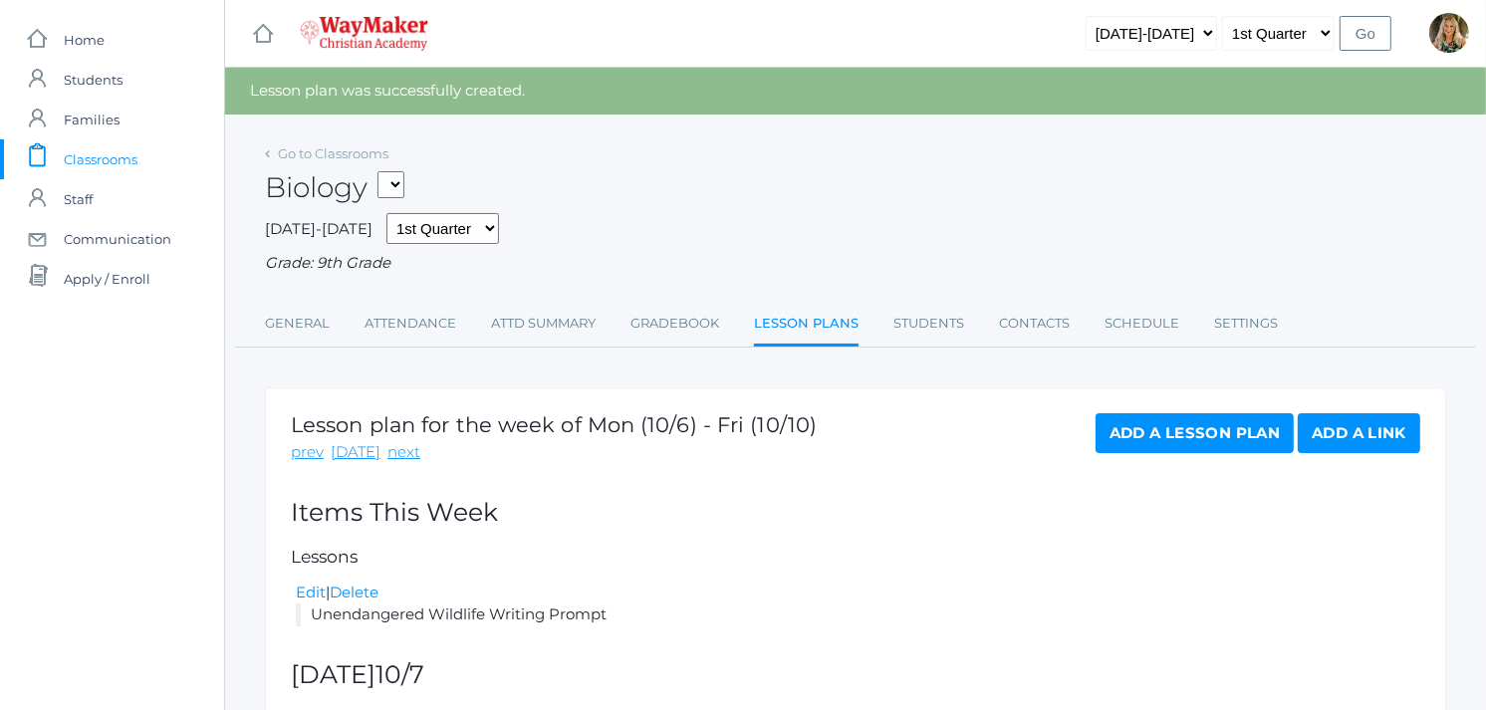
click at [1225, 442] on link "Add a Lesson Plan" at bounding box center [1195, 433] width 198 height 40
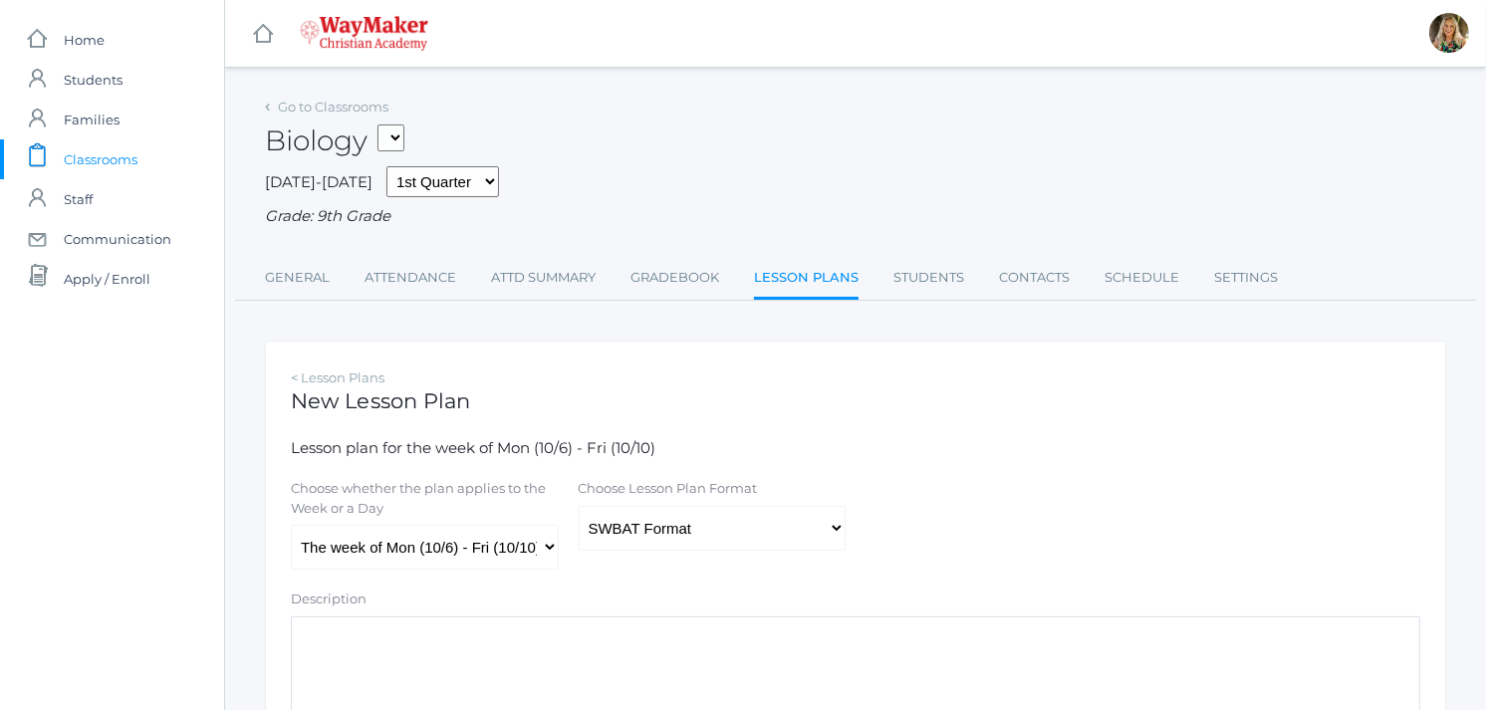
click at [378, 652] on textarea "Description" at bounding box center [855, 677] width 1129 height 120
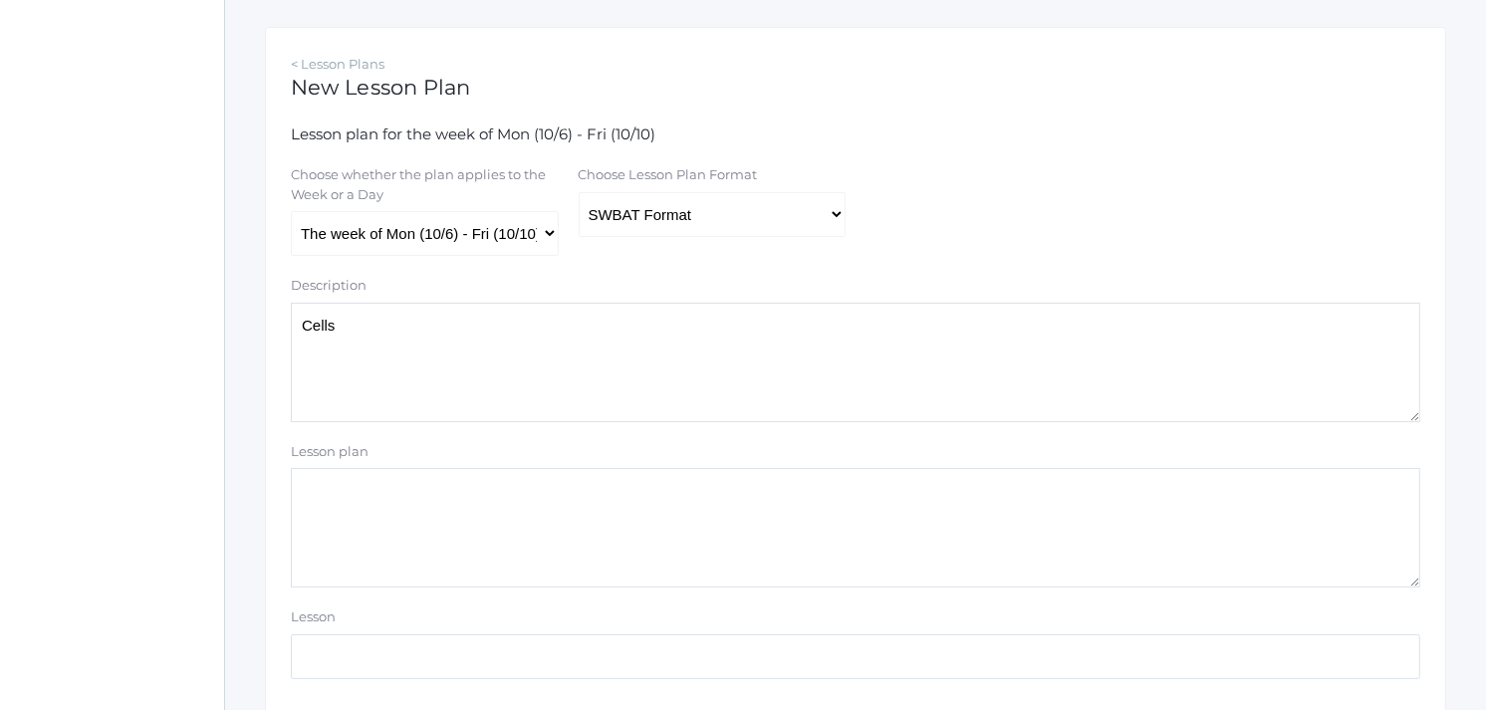
scroll to position [442, 0]
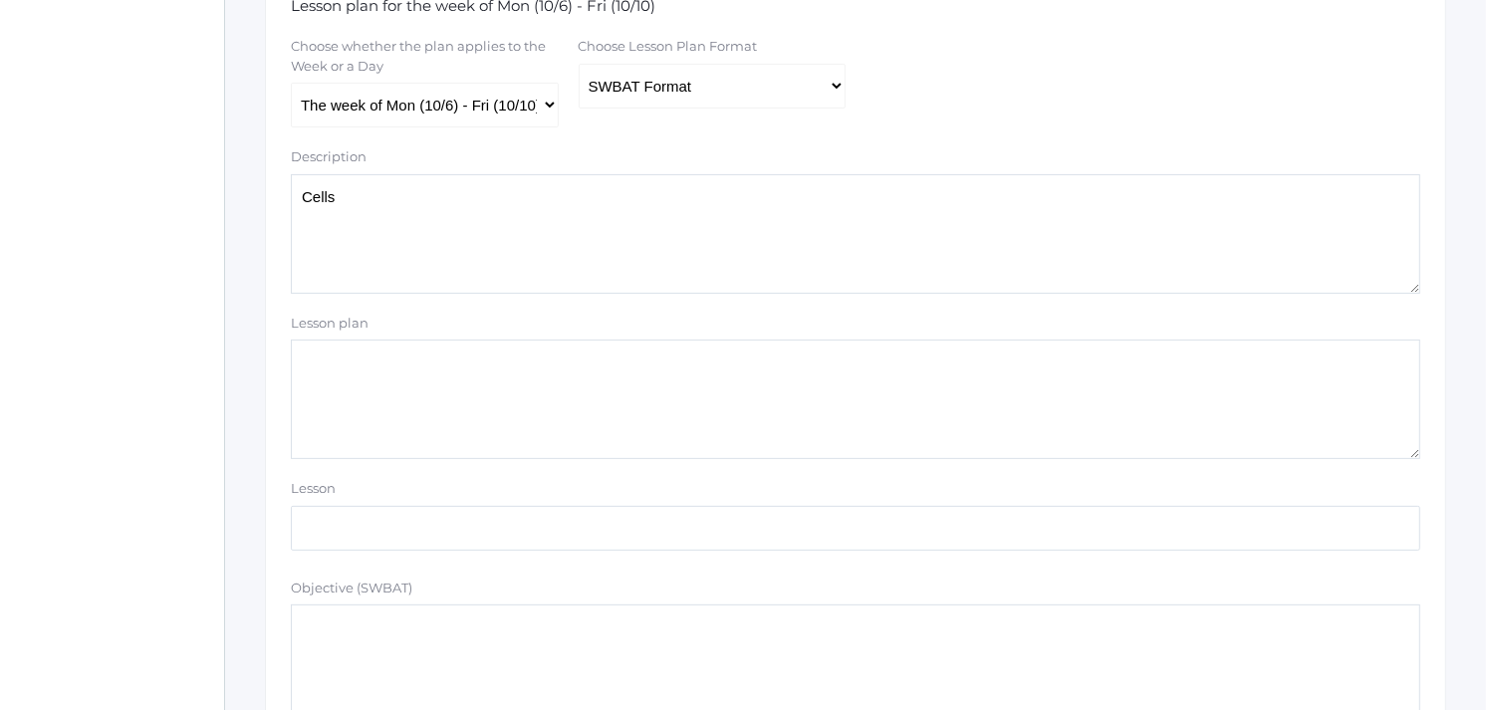
type textarea "Cells"
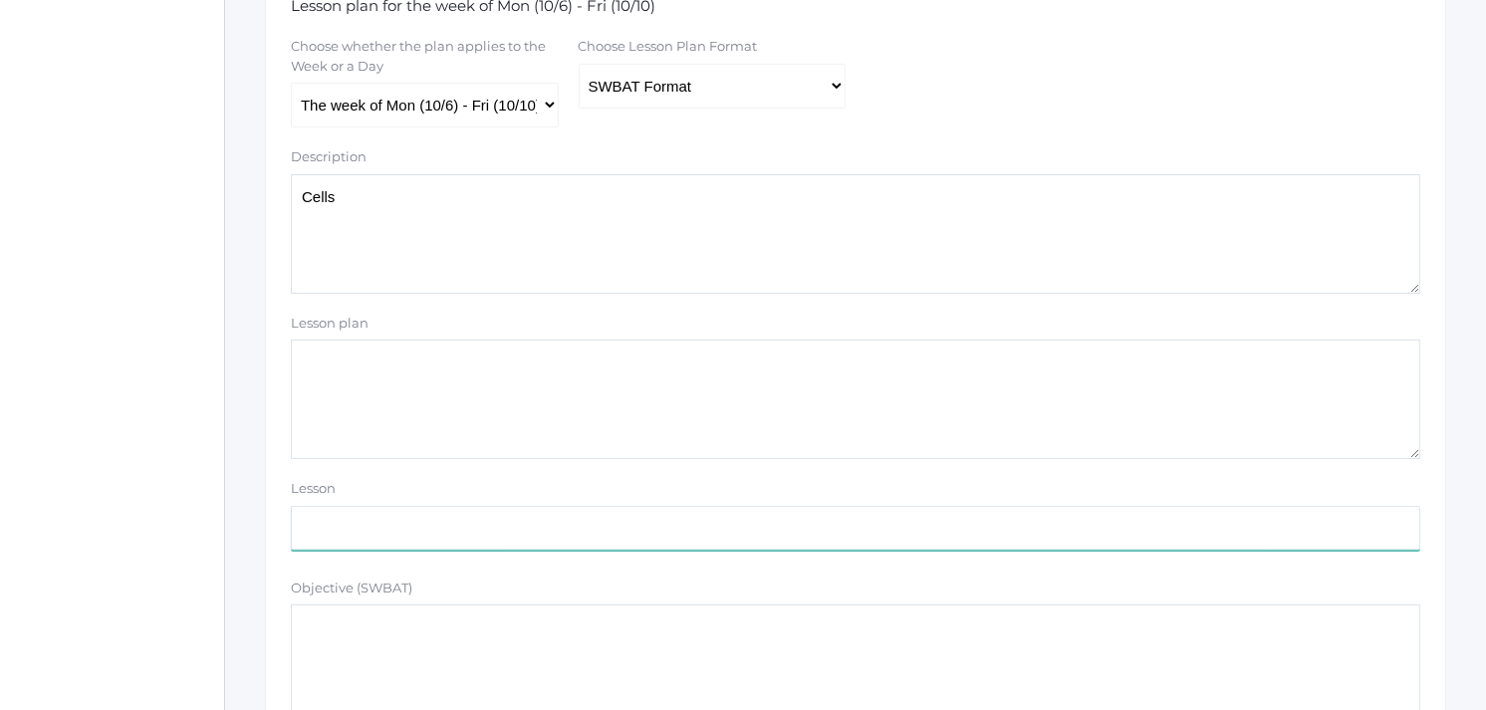
click at [337, 522] on input "text" at bounding box center [855, 528] width 1129 height 45
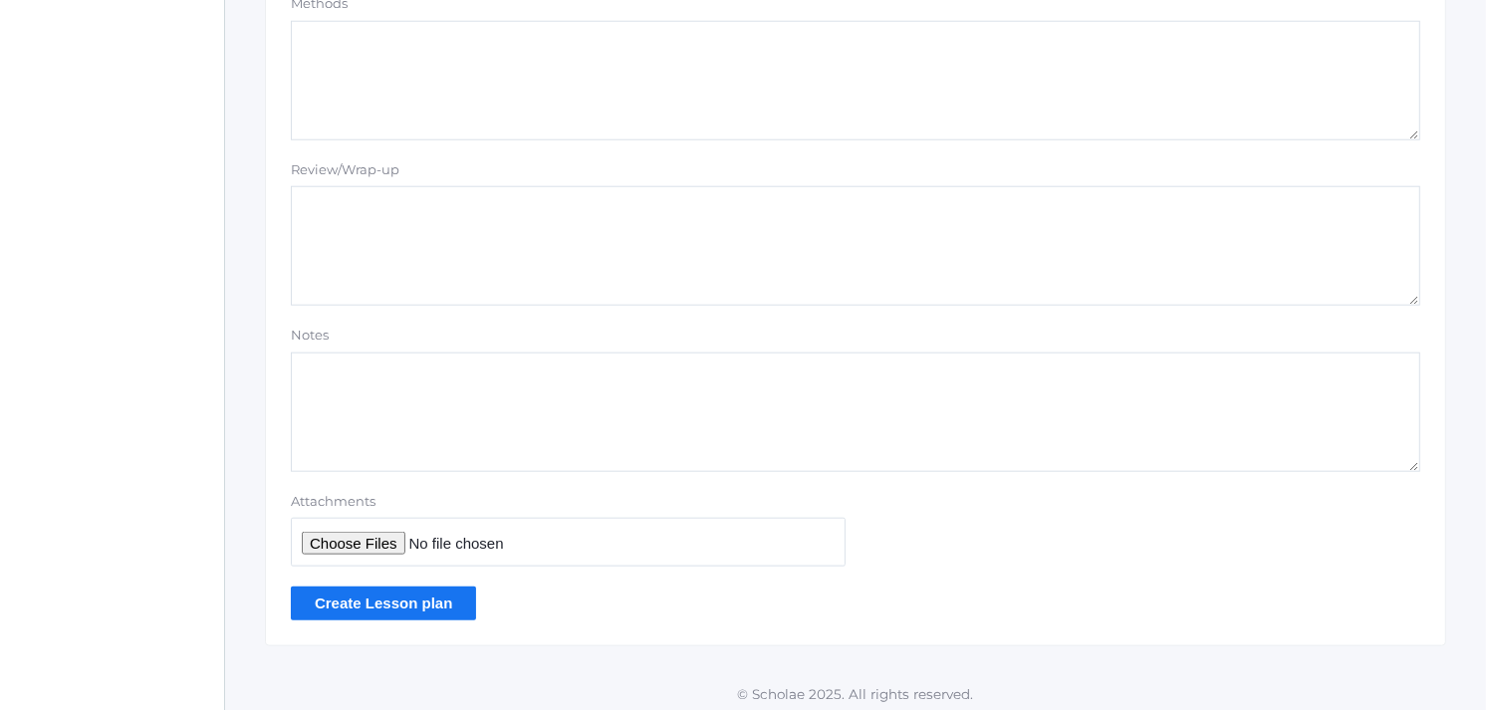
scroll to position [1770, 0]
type input "Chat. 22.1 & 22.2 Worksheets"
click at [381, 603] on input "Create Lesson plan" at bounding box center [383, 601] width 185 height 33
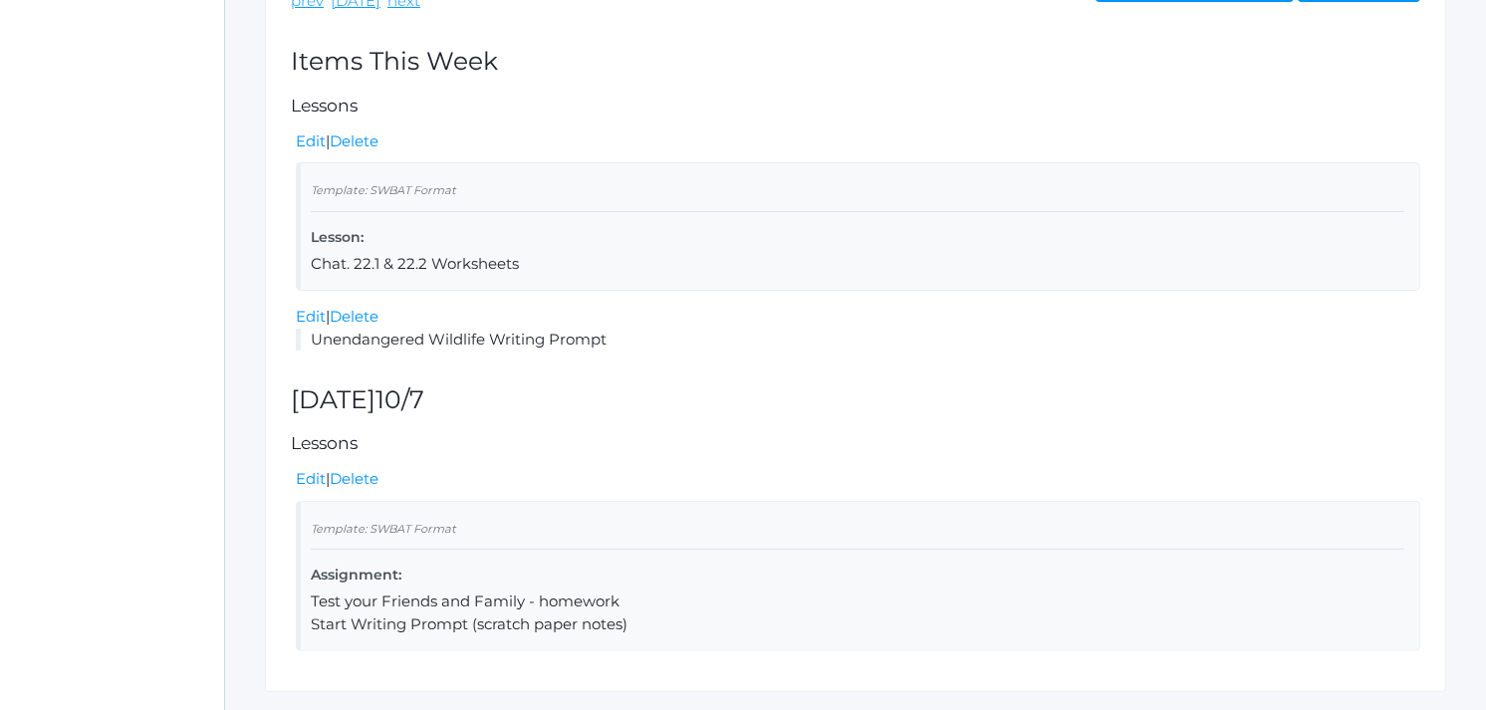
scroll to position [506, 0]
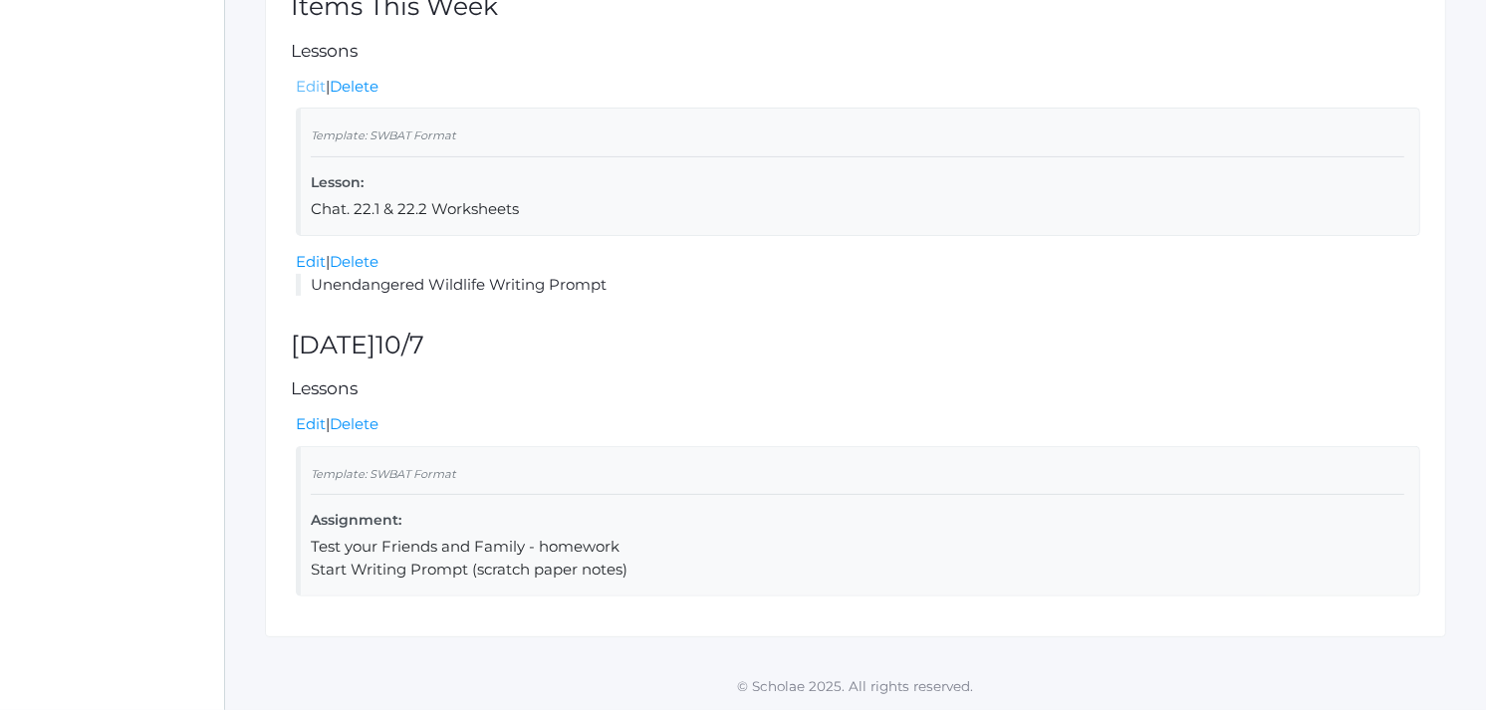
click at [312, 87] on link "Edit" at bounding box center [311, 86] width 30 height 19
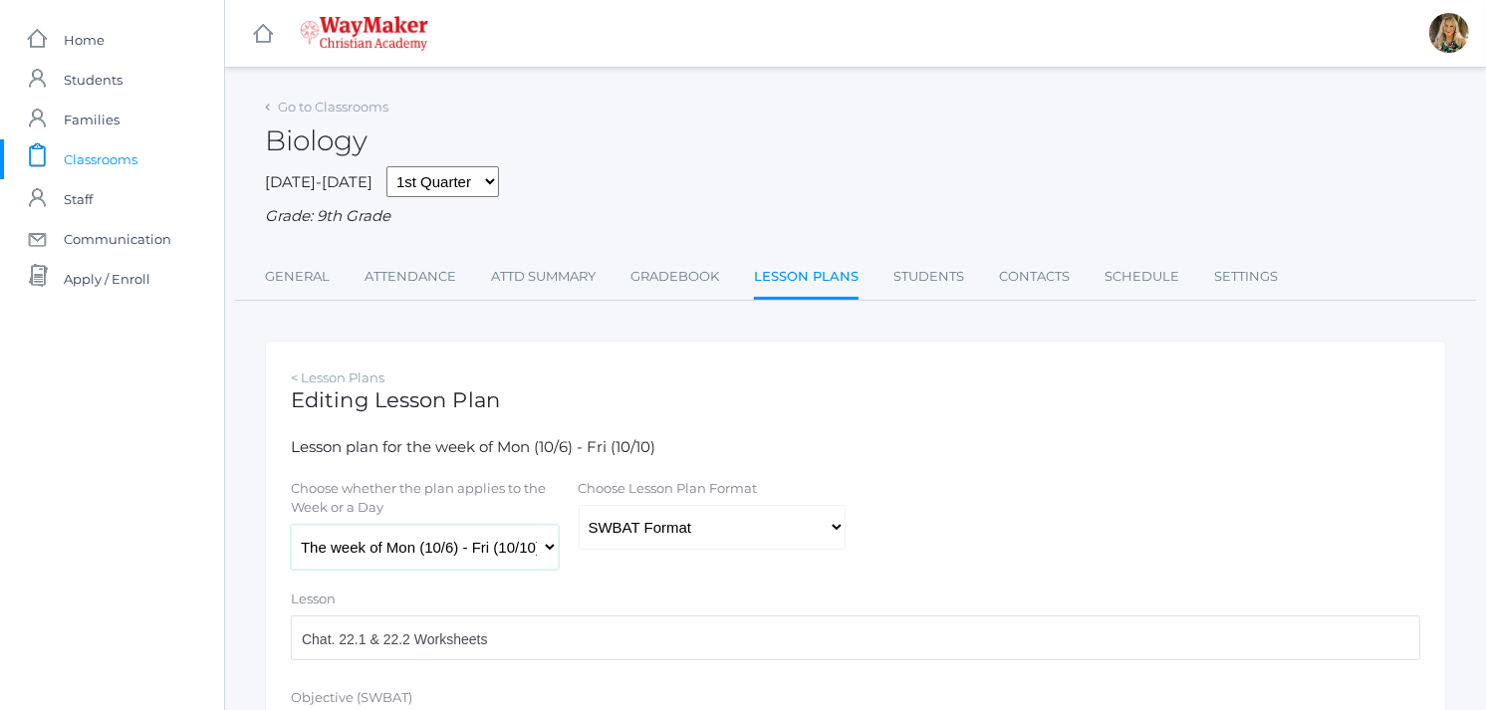
click at [549, 542] on select "The week of Mon (10/6) - Fri (10/10) [DATE] (10/6) [DATE] (10/7) [DATE] (10/8) …" at bounding box center [425, 547] width 268 height 45
select select "2025-10-09"
click at [291, 525] on select "The week of Mon (10/6) - Fri (10/10) [DATE] (10/6) [DATE] (10/7) [DATE] (10/8) …" at bounding box center [425, 547] width 268 height 45
click at [833, 526] on select "Traditional Format SWBAT Format" at bounding box center [713, 527] width 268 height 45
select select "legacy"
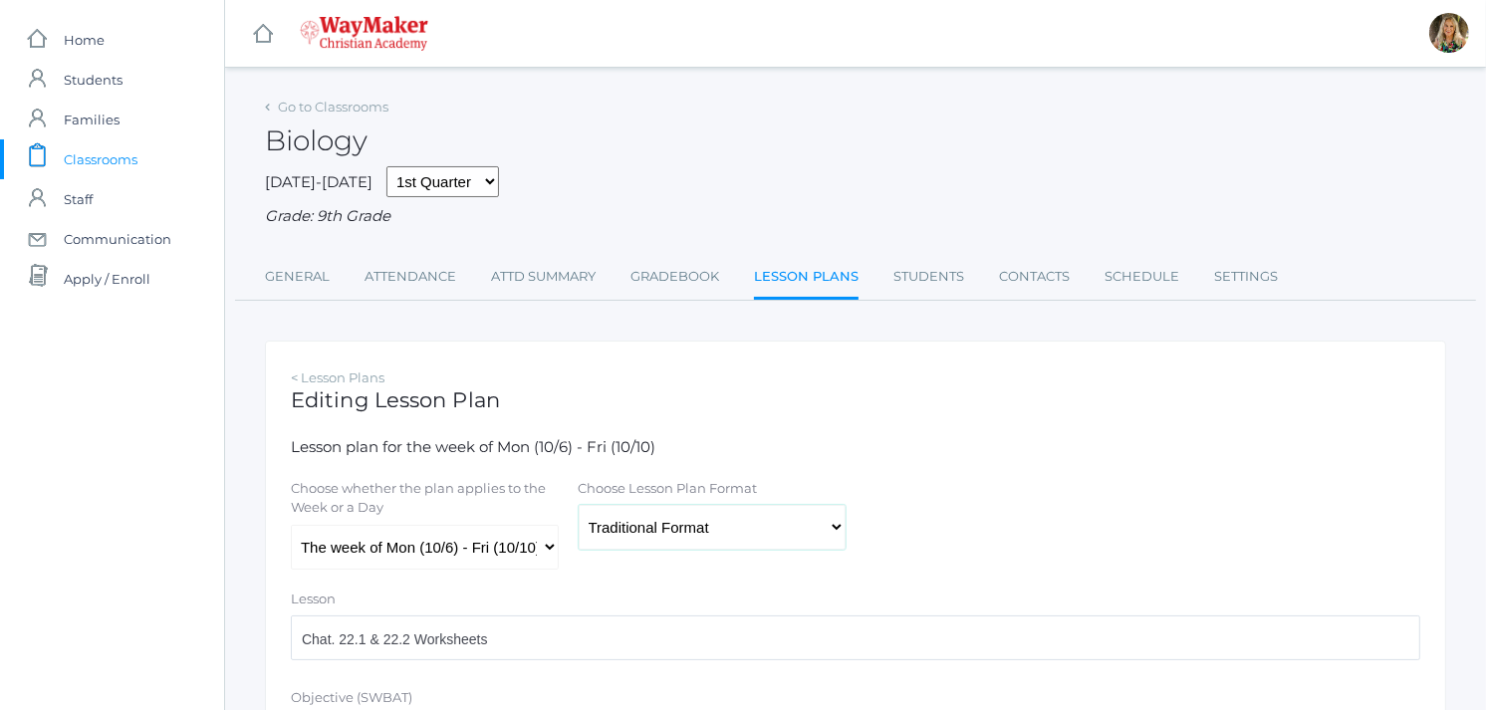
click at [579, 506] on select "Traditional Format SWBAT Format" at bounding box center [713, 527] width 268 height 45
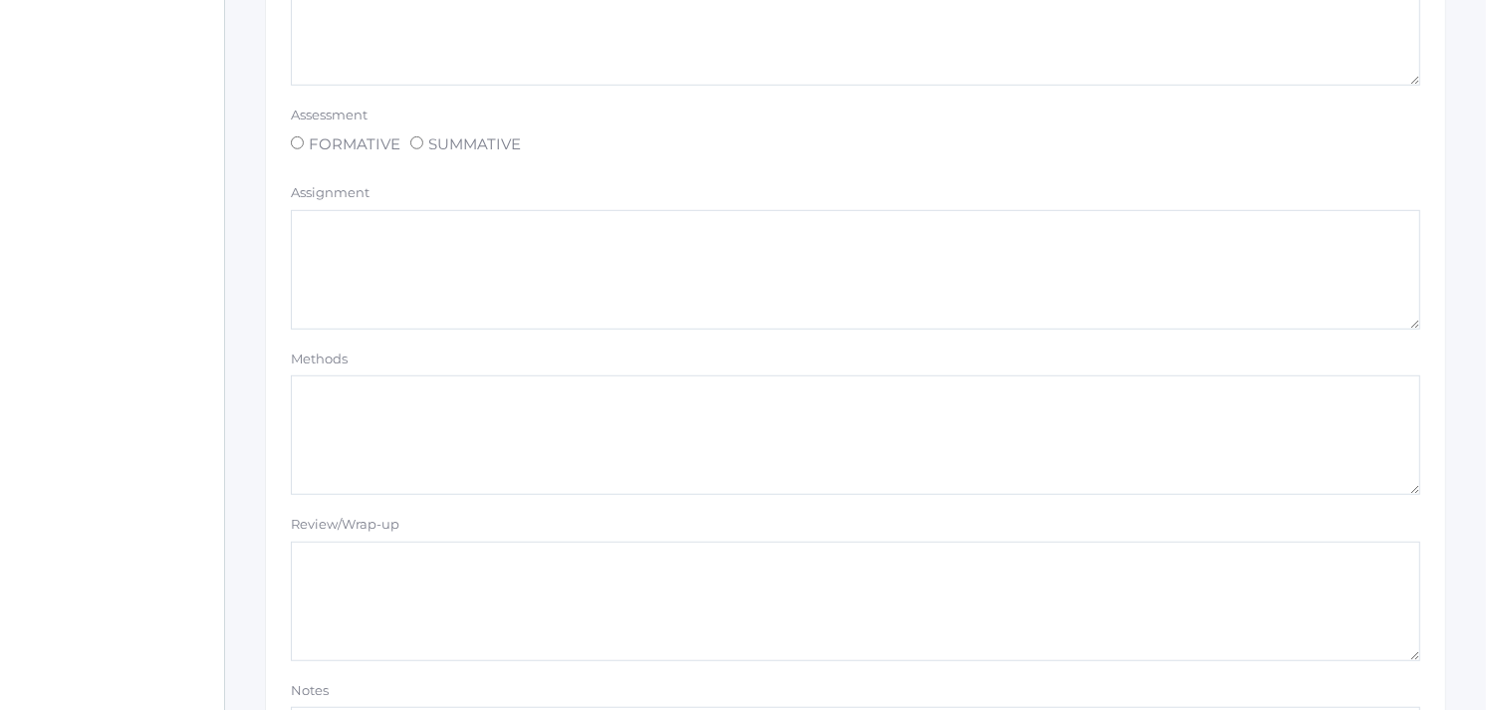
scroll to position [1442, 0]
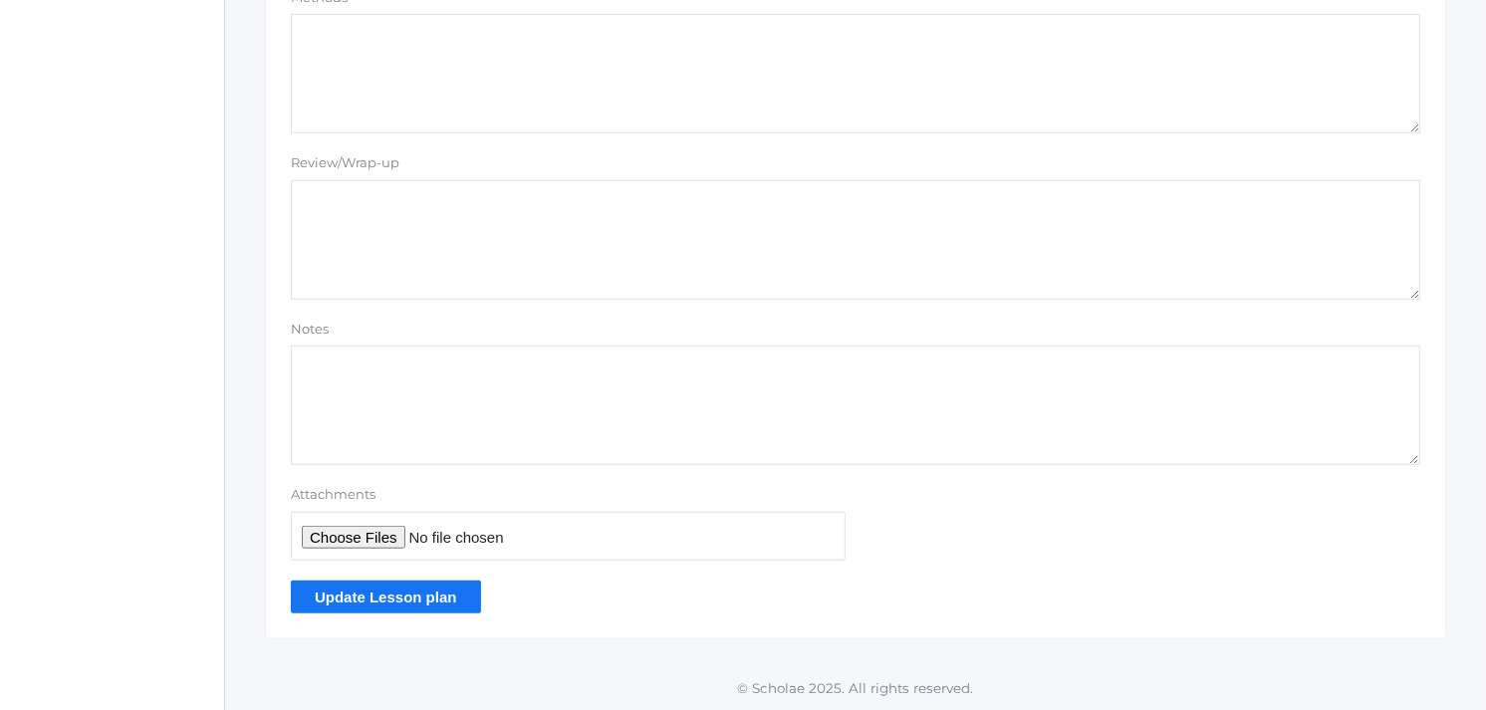
click at [401, 591] on input "Update Lesson plan" at bounding box center [386, 597] width 190 height 33
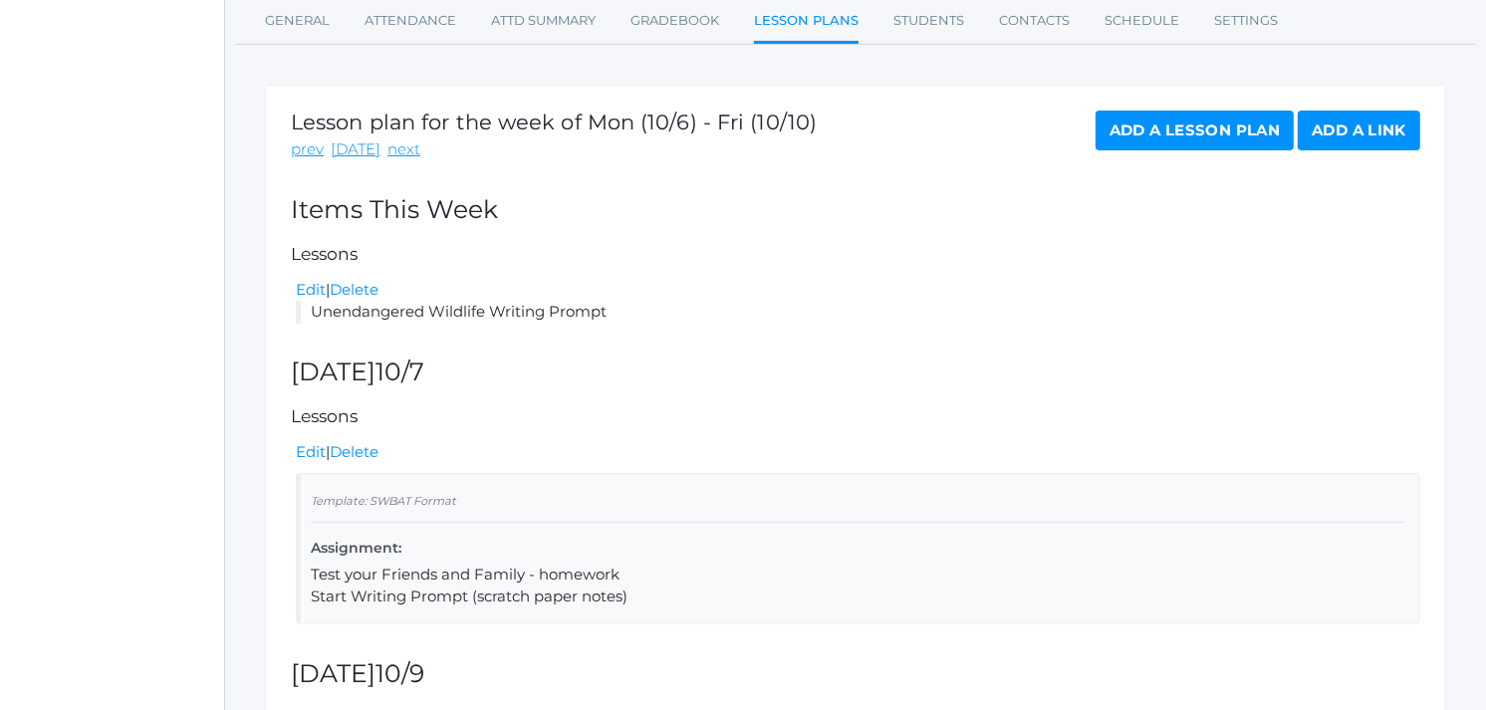
scroll to position [344, 0]
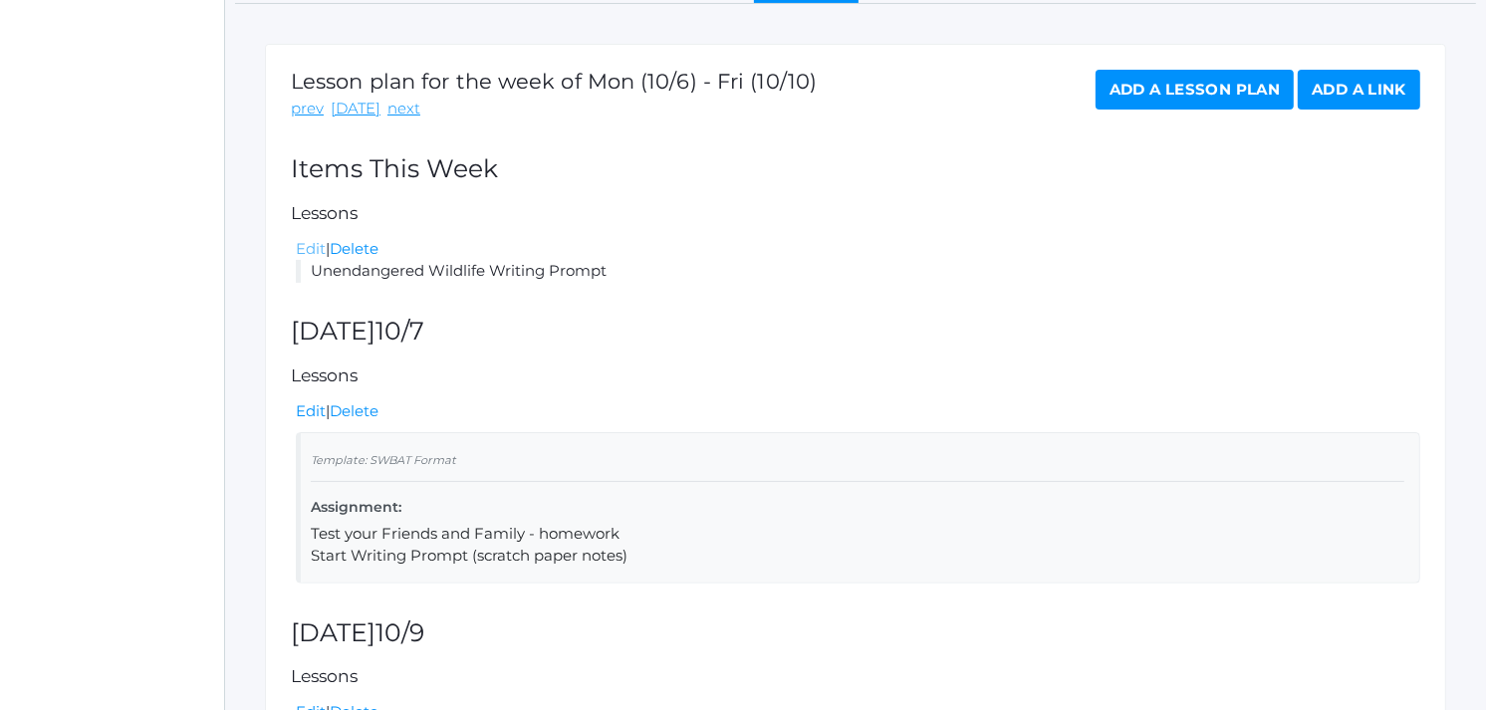
click at [309, 244] on link "Edit" at bounding box center [311, 248] width 30 height 19
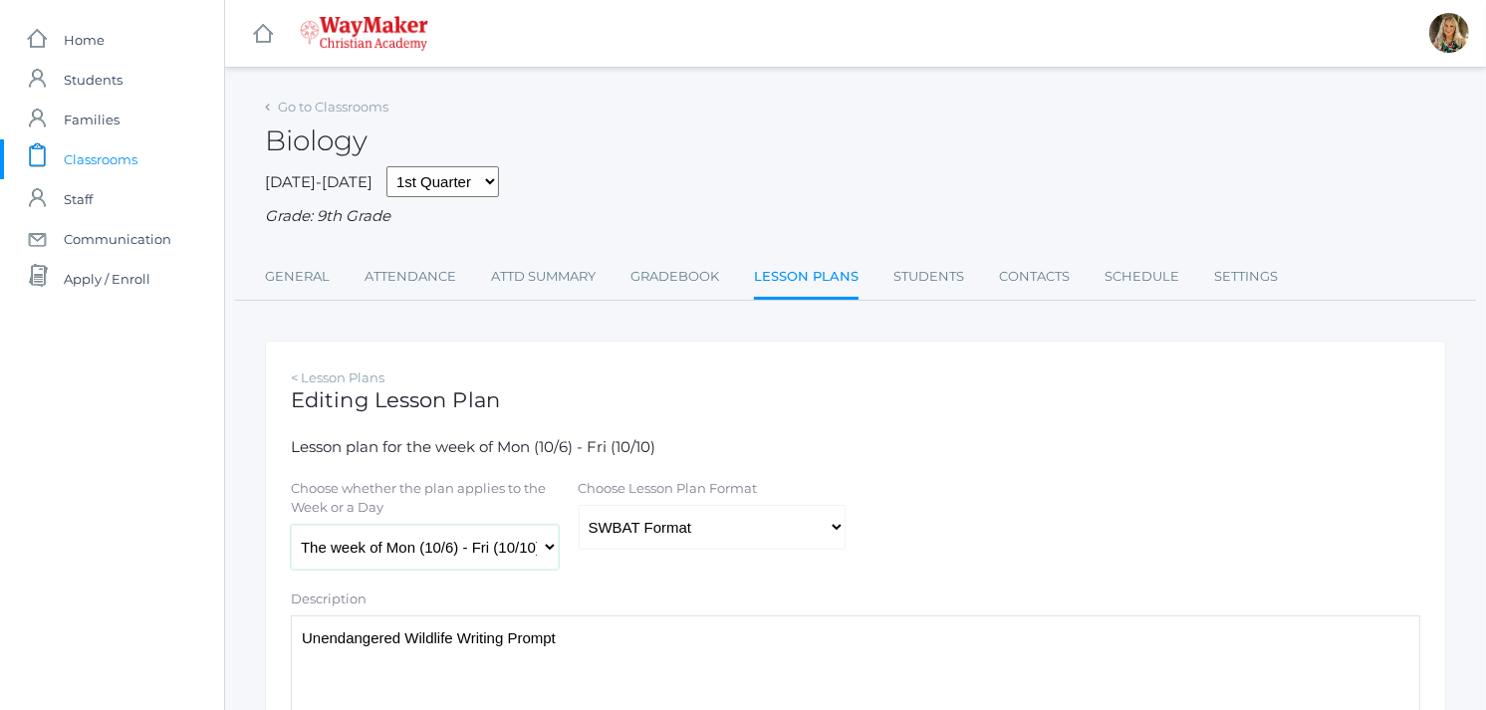
click at [550, 543] on select "The week of Mon (10/6) - Fri (10/10) Monday (10/6) Tuesday (10/7) Wednesday (10…" at bounding box center [425, 547] width 268 height 45
select select "2025-10-08"
click at [291, 525] on select "The week of Mon (10/6) - Fri (10/10) Monday (10/6) Tuesday (10/7) Wednesday (10…" at bounding box center [425, 547] width 268 height 45
click at [835, 528] on select "Traditional Format SWBAT Format" at bounding box center [713, 527] width 268 height 45
select select "legacy"
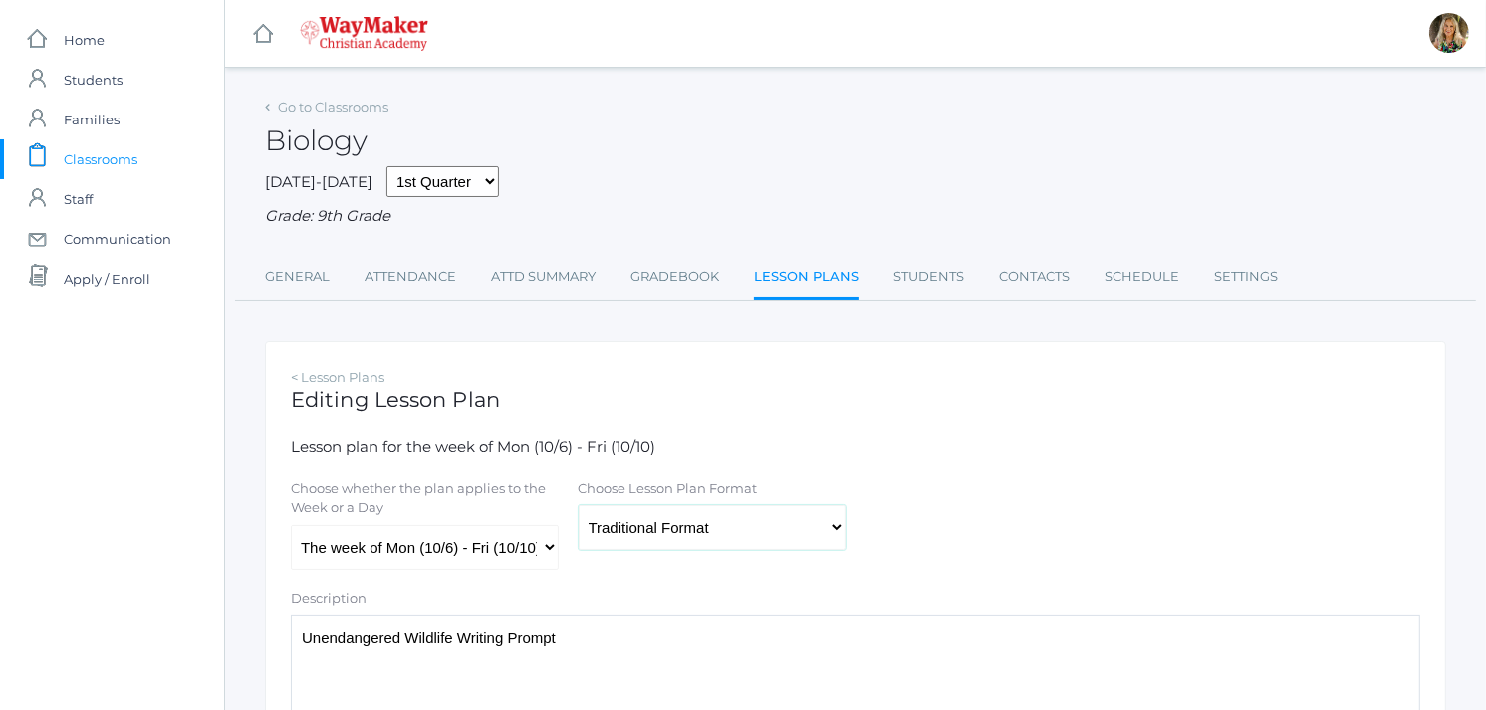
click at [579, 506] on select "Traditional Format SWBAT Format" at bounding box center [713, 527] width 268 height 45
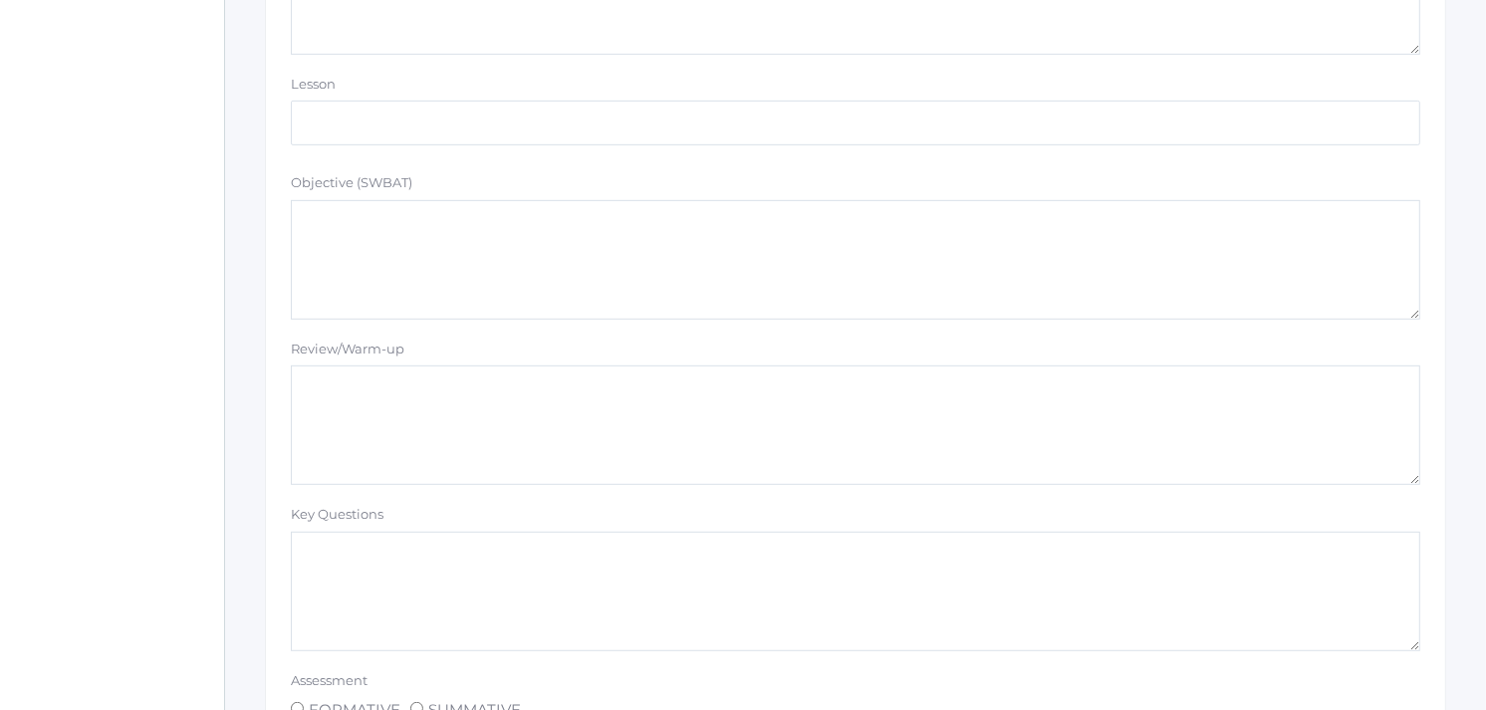
scroll to position [884, 0]
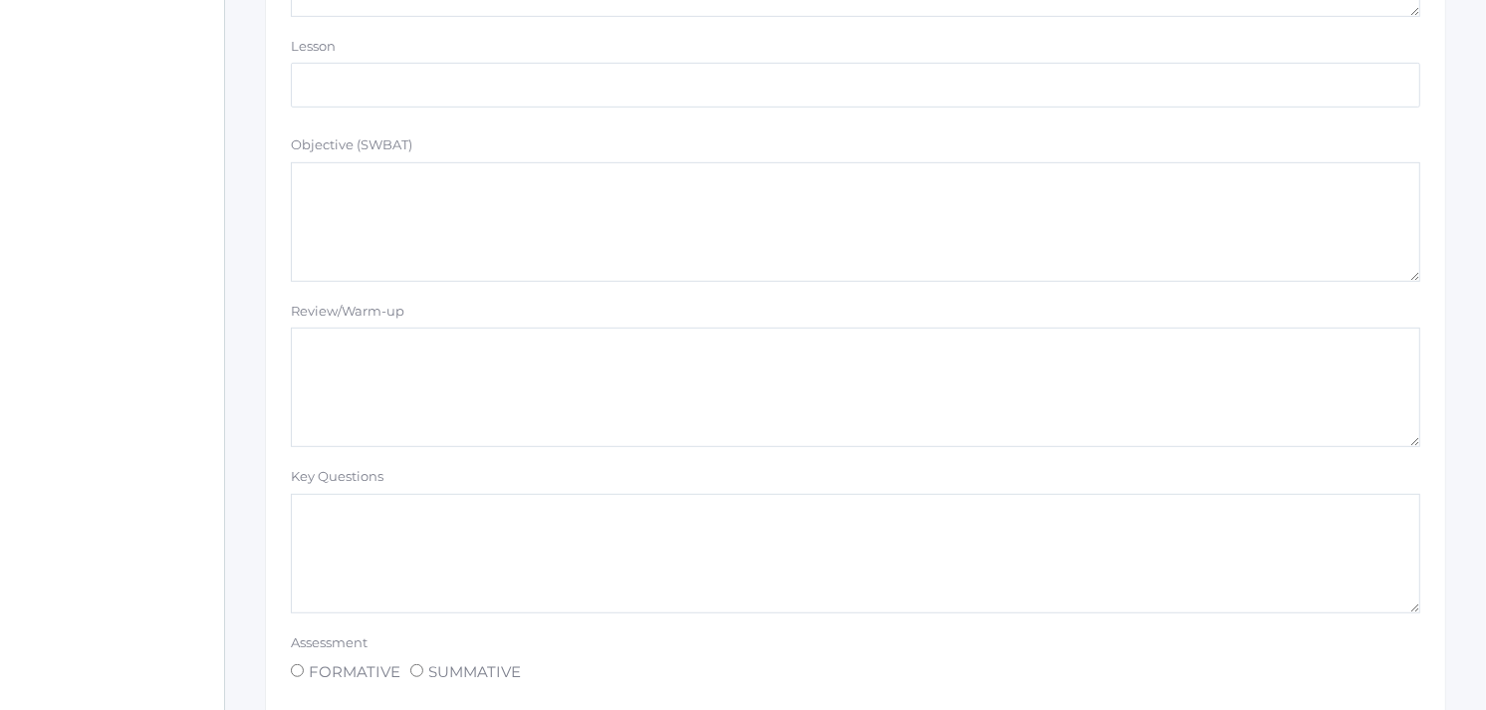
drag, startPoint x: 346, startPoint y: 516, endPoint x: 360, endPoint y: 516, distance: 13.9
click at [352, 516] on textarea at bounding box center [855, 554] width 1129 height 120
drag, startPoint x: 462, startPoint y: 569, endPoint x: 495, endPoint y: 572, distance: 33.0
click at [466, 569] on textarea "Prompt must include and define/discuss: Conservation Habitat Renewable Resources" at bounding box center [855, 554] width 1129 height 120
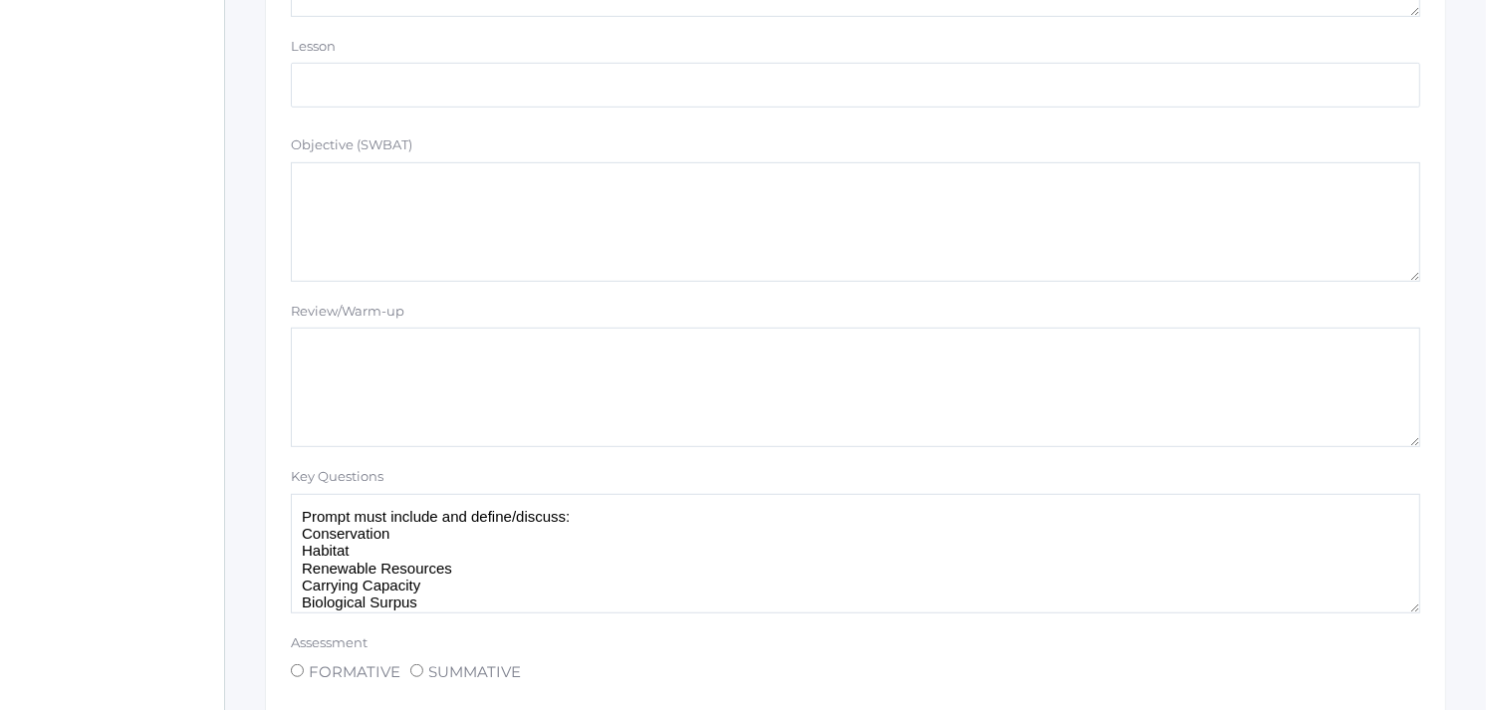
scroll to position [17, 0]
drag, startPoint x: 401, startPoint y: 415, endPoint x: 404, endPoint y: 578, distance: 162.4
click at [428, 585] on textarea "Prompt must include and define/discuss: Conservation Habitat Renewable Resource…" at bounding box center [855, 554] width 1129 height 120
click at [552, 583] on textarea "Prompt must include and define/discuss: Conservation Habitat Renewable Resource…" at bounding box center [855, 554] width 1129 height 120
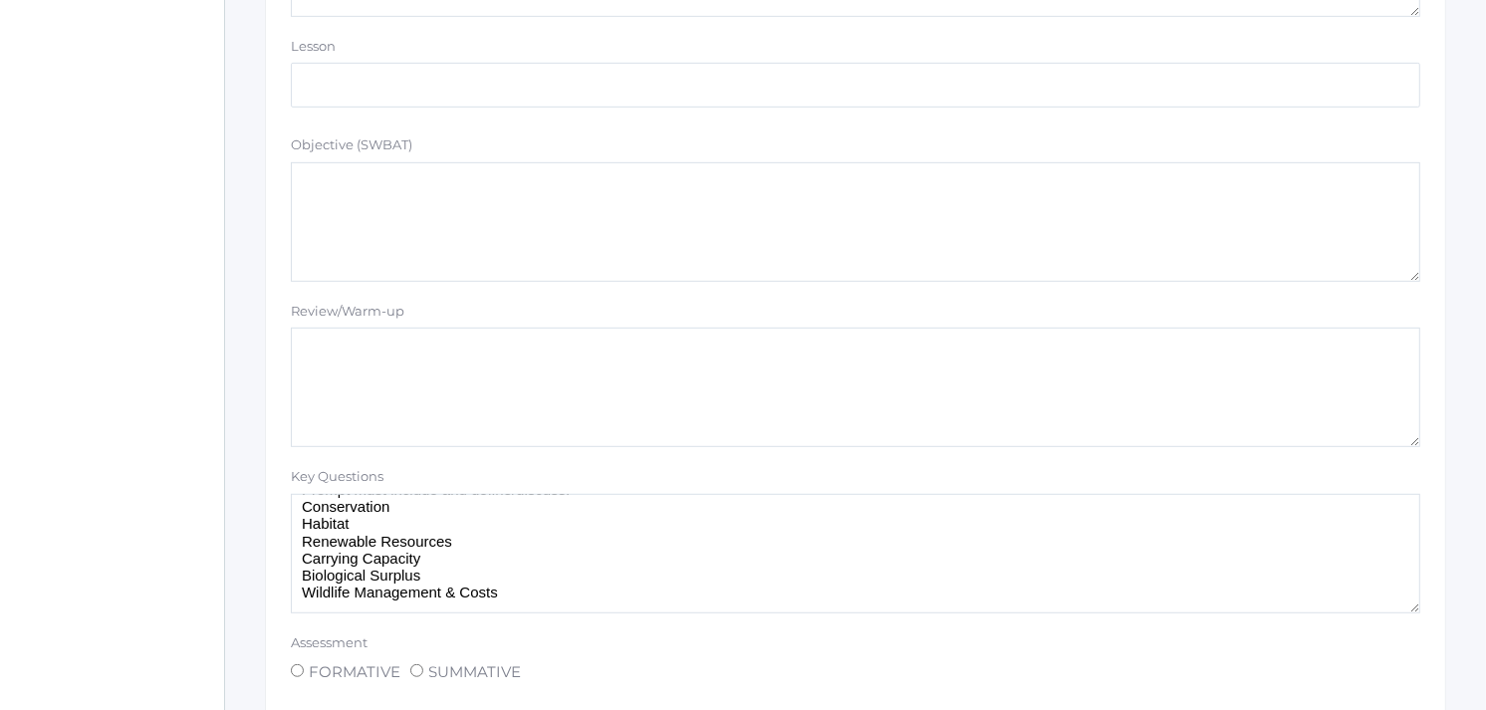
scroll to position [52, 0]
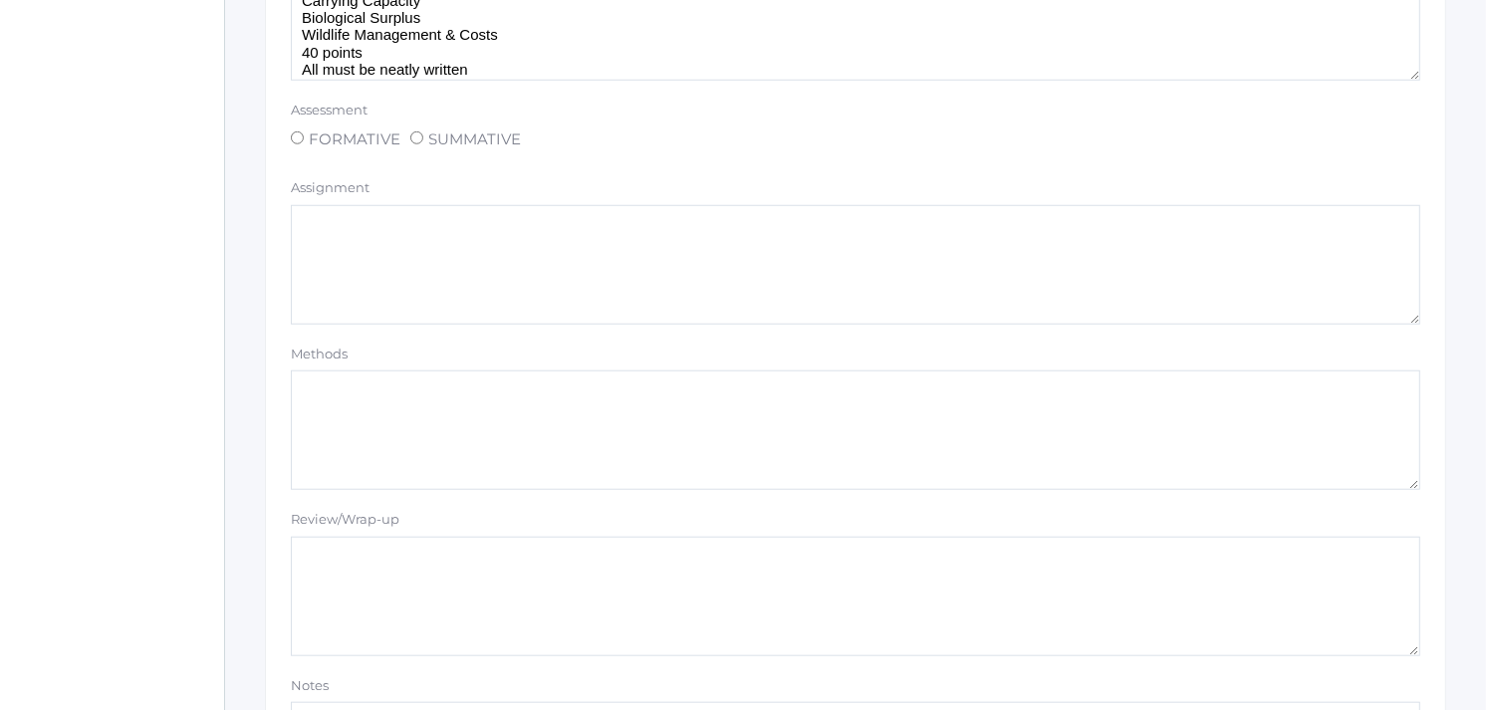
scroll to position [1285, 0]
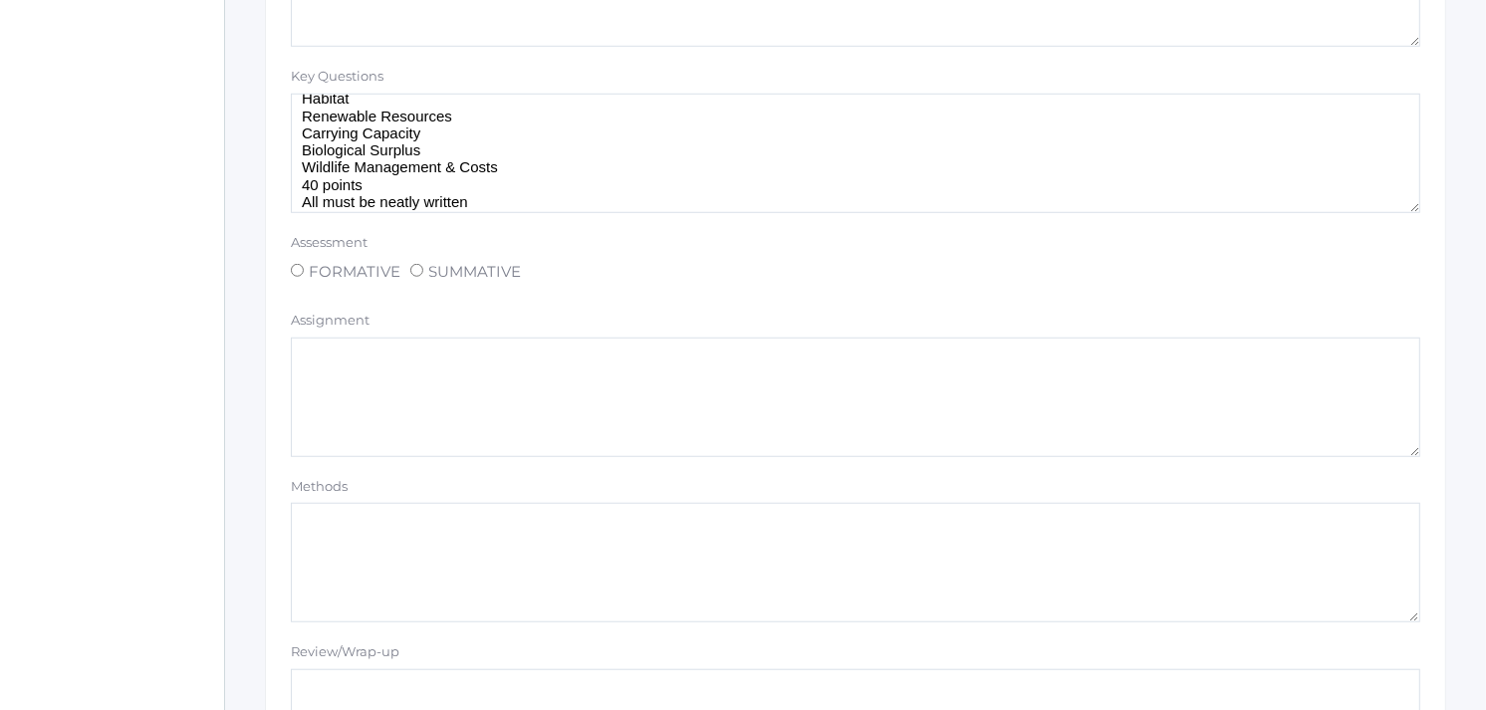
click at [478, 205] on textarea "Prompt must include and define/discuss: Conservation Habitat Renewable Resource…" at bounding box center [855, 154] width 1129 height 120
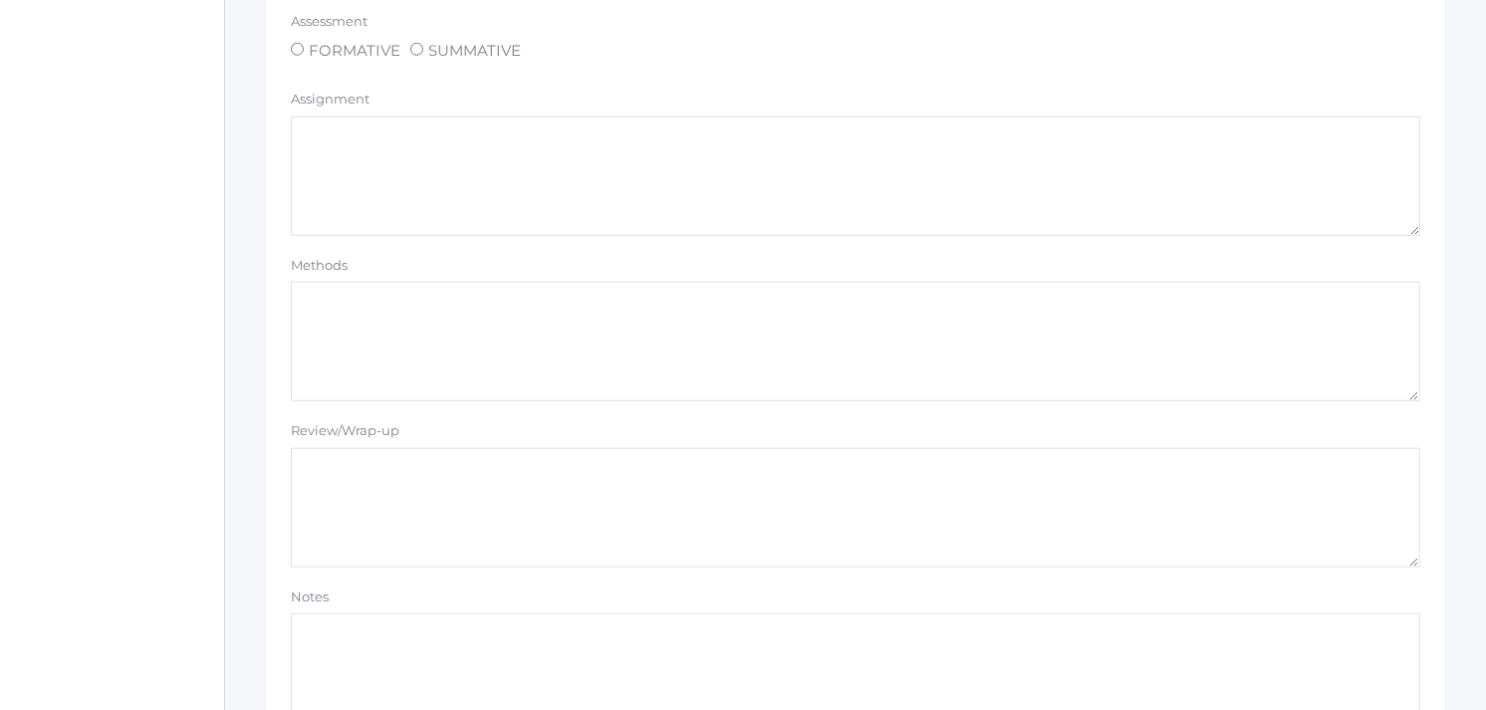
scroll to position [1727, 0]
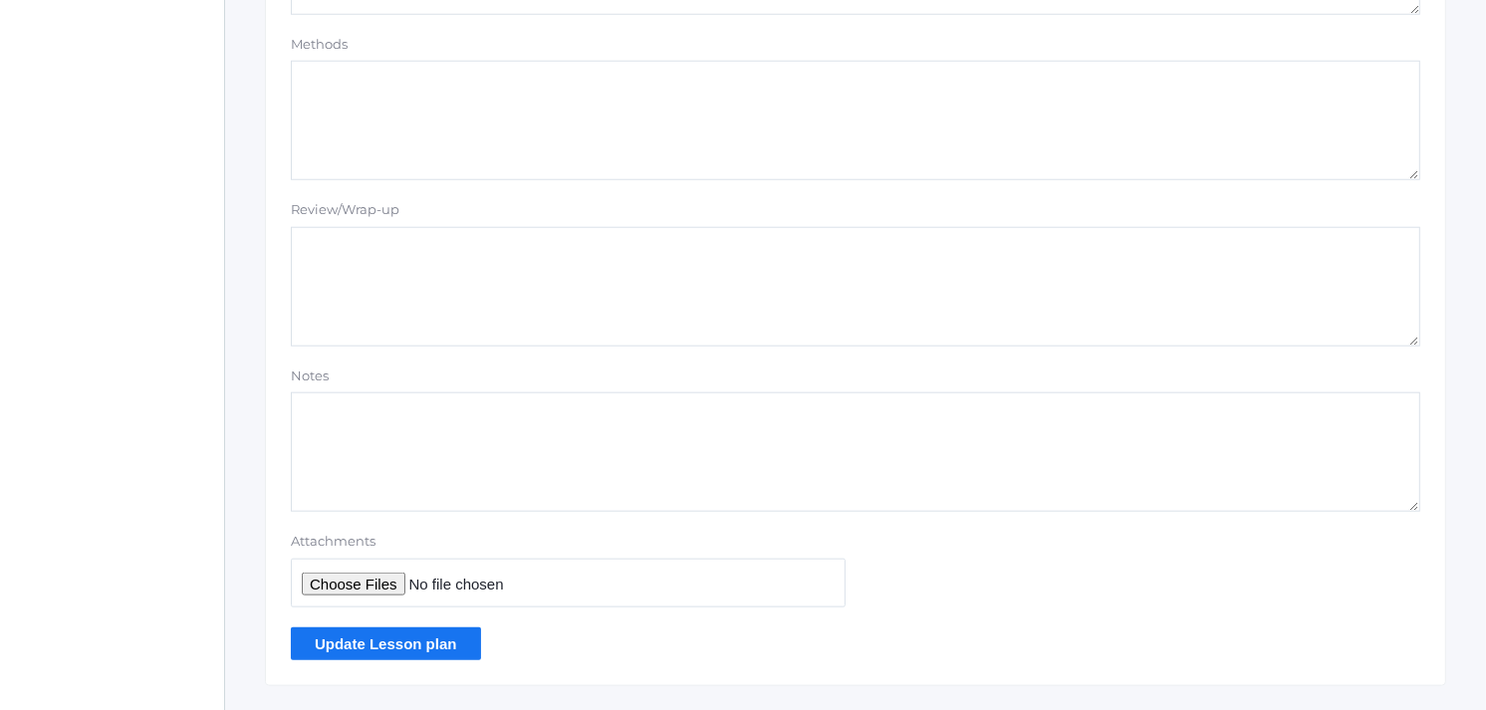
type textarea "Prompt must include and define/discuss: Conservation Habitat Renewable Resource…"
click at [373, 640] on input "Update Lesson plan" at bounding box center [386, 643] width 190 height 33
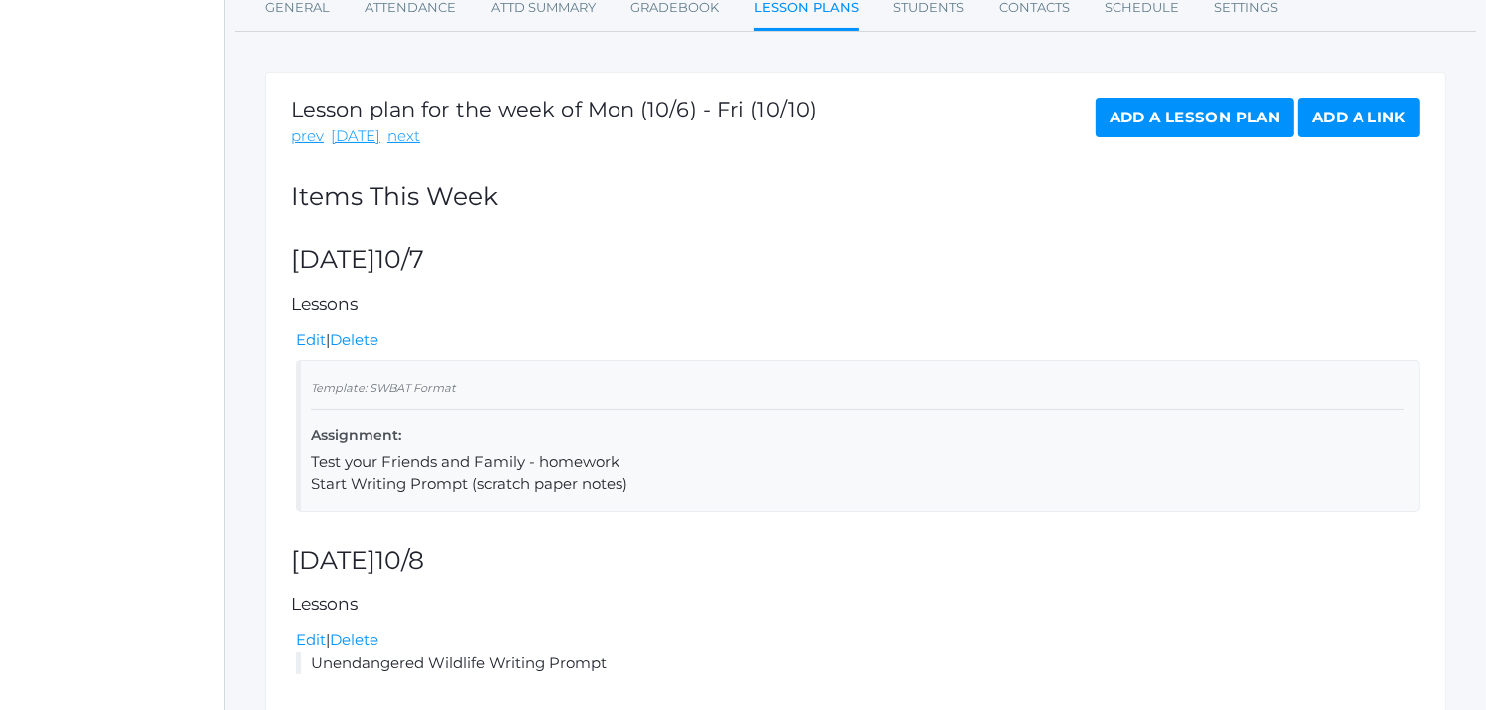
scroll to position [442, 0]
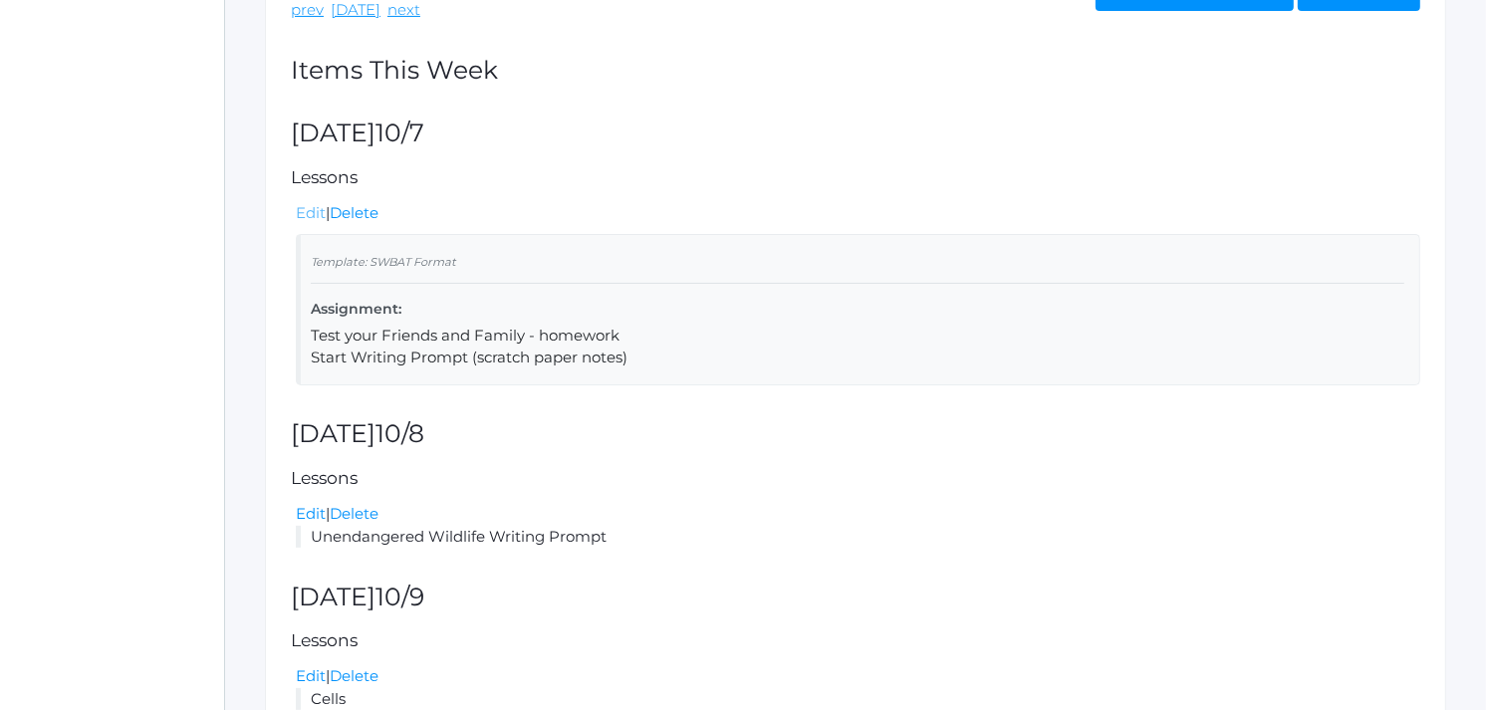
click at [307, 211] on link "Edit" at bounding box center [311, 212] width 30 height 19
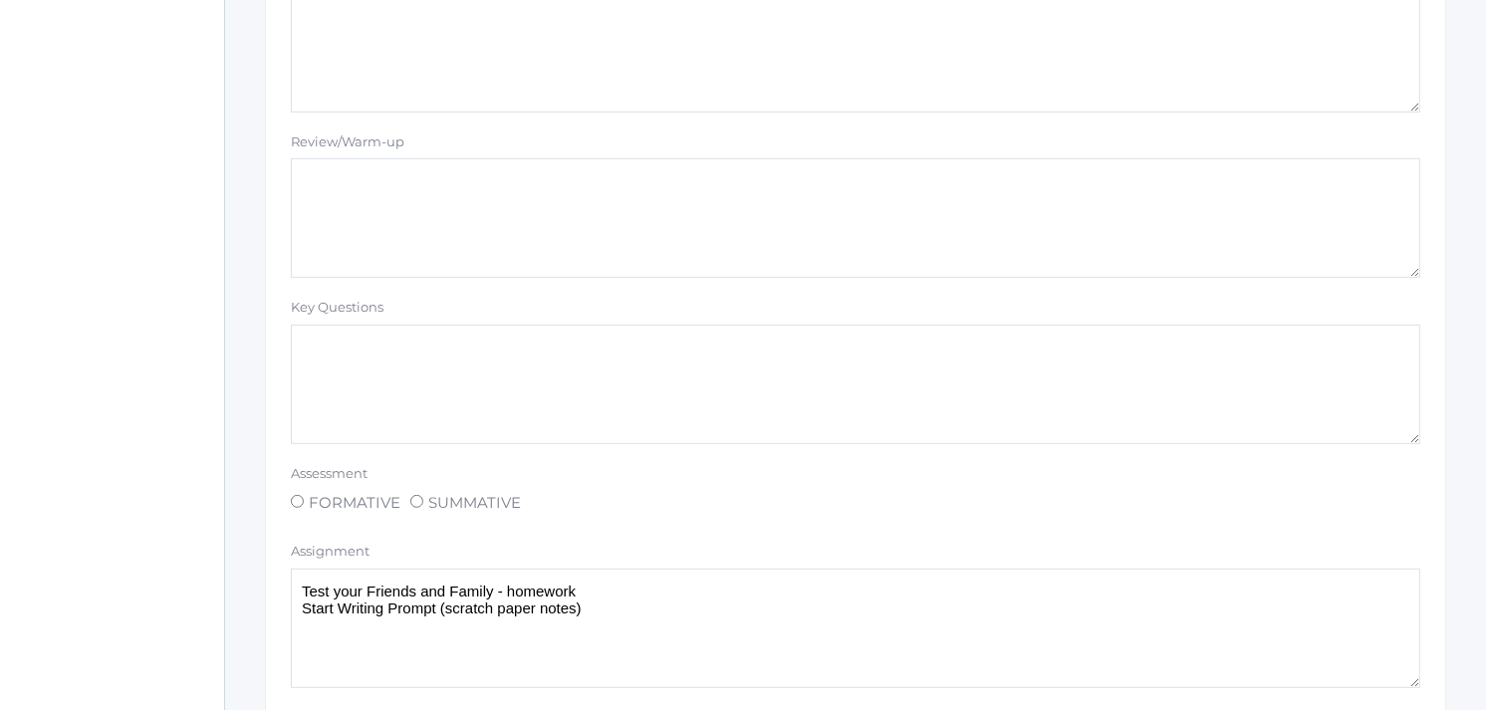
scroll to position [774, 0]
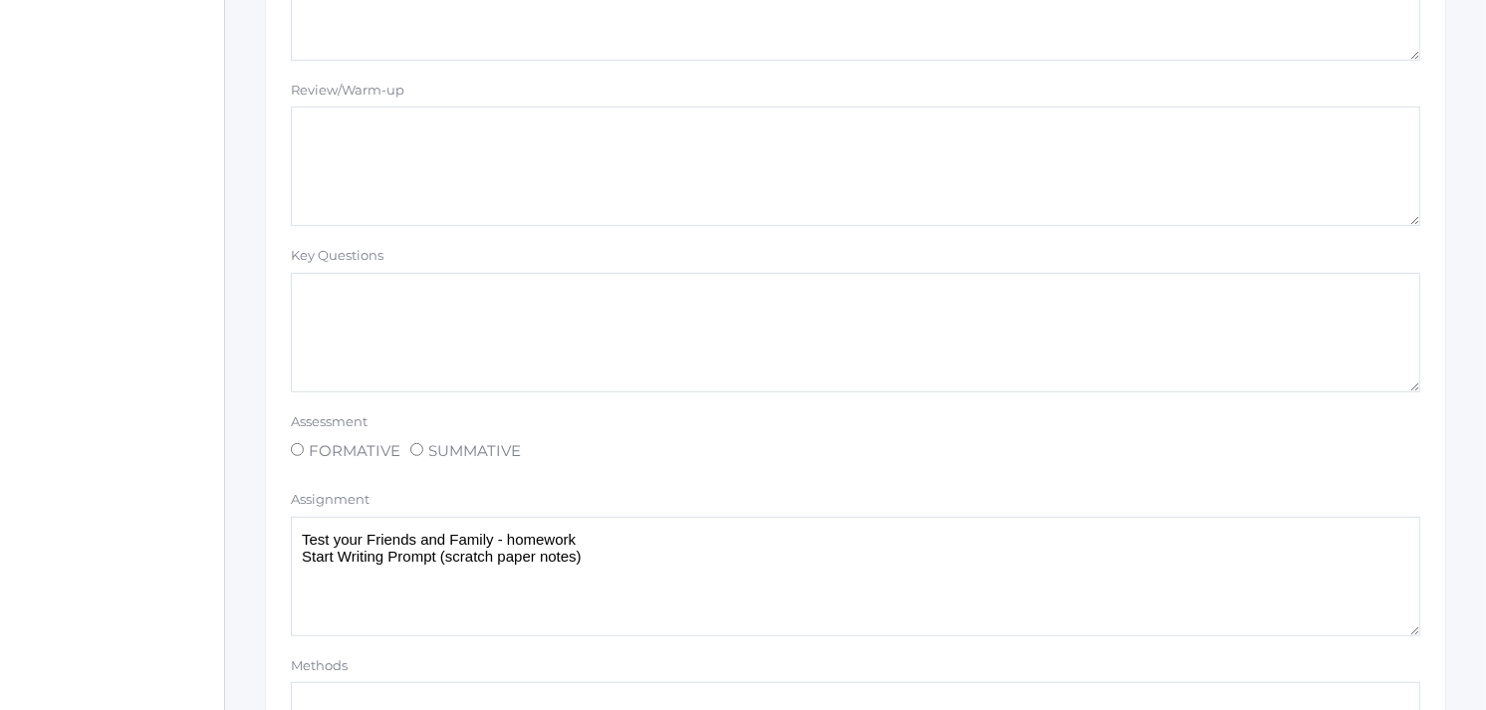
click at [589, 559] on textarea "Test your Friends and Family - homework Start Writing Prompt (scratch paper not…" at bounding box center [855, 577] width 1129 height 120
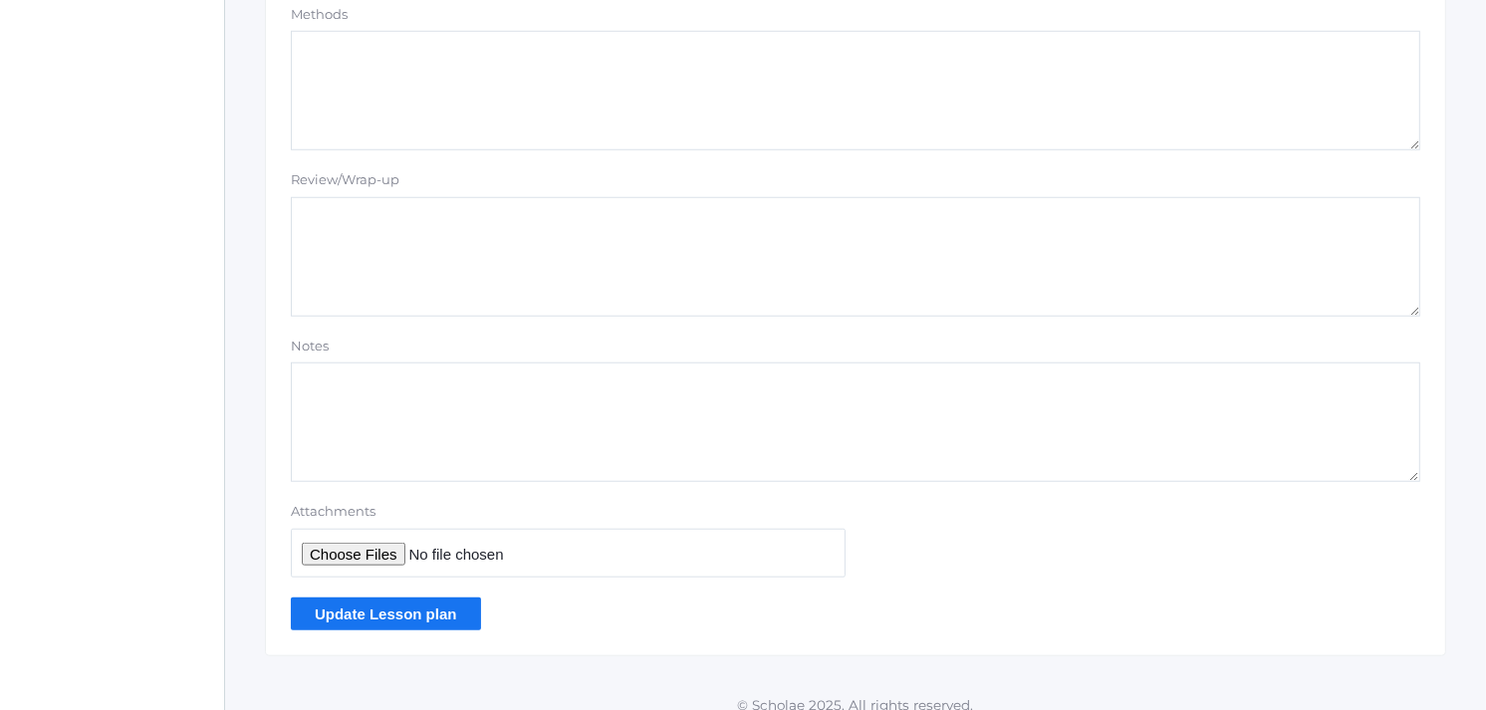
scroll to position [1438, 0]
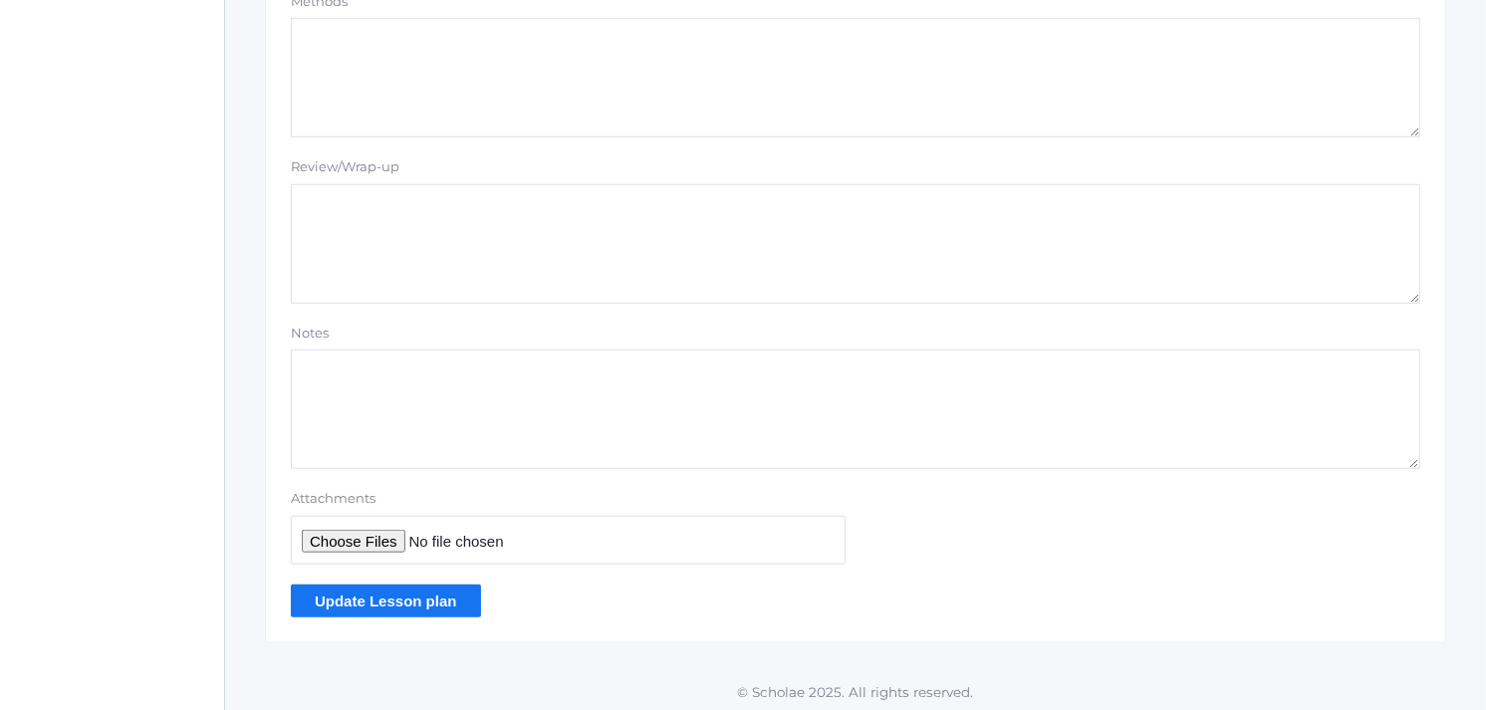
type textarea "Test your Friends and Family - homework Start Writing Prompt (scratch paper not…"
click at [428, 604] on input "Update Lesson plan" at bounding box center [386, 601] width 190 height 33
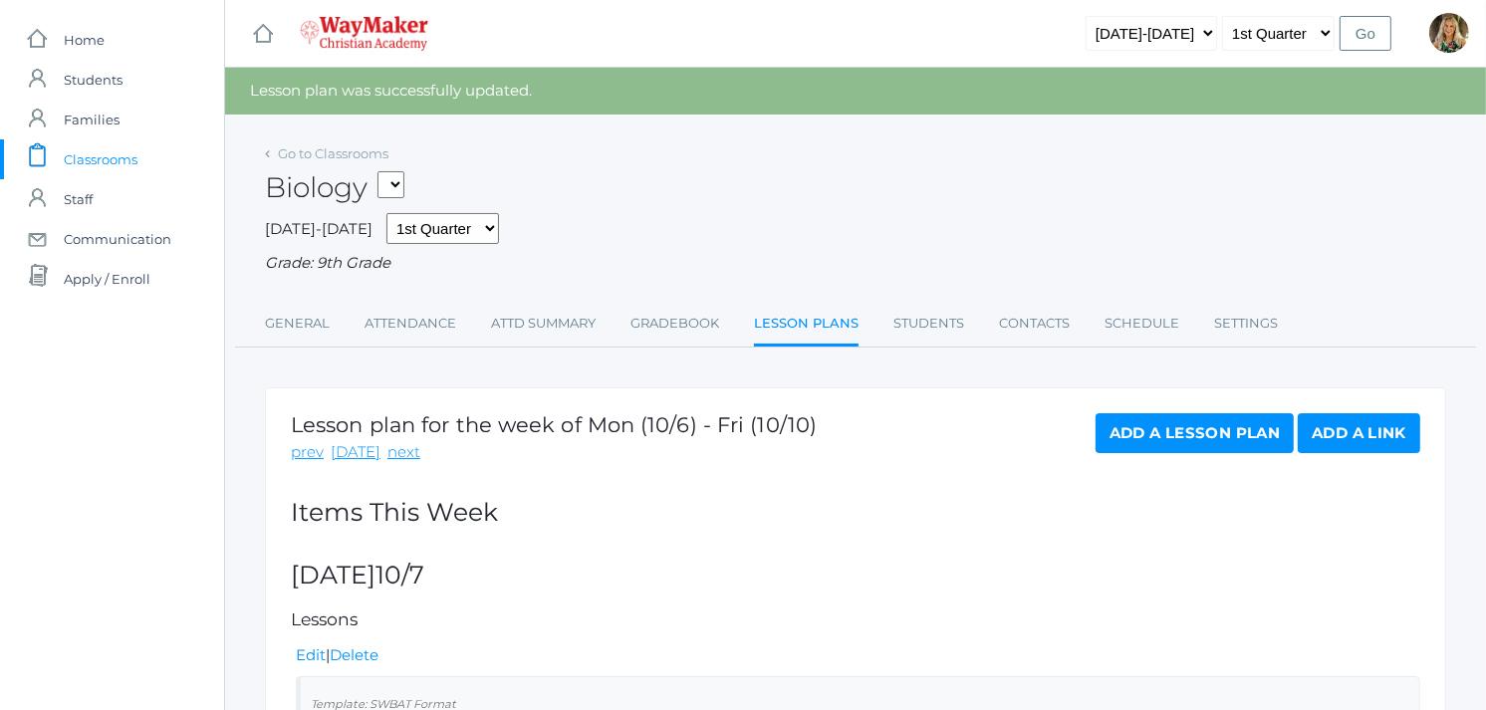
click at [1197, 430] on link "Add a Lesson Plan" at bounding box center [1195, 433] width 198 height 40
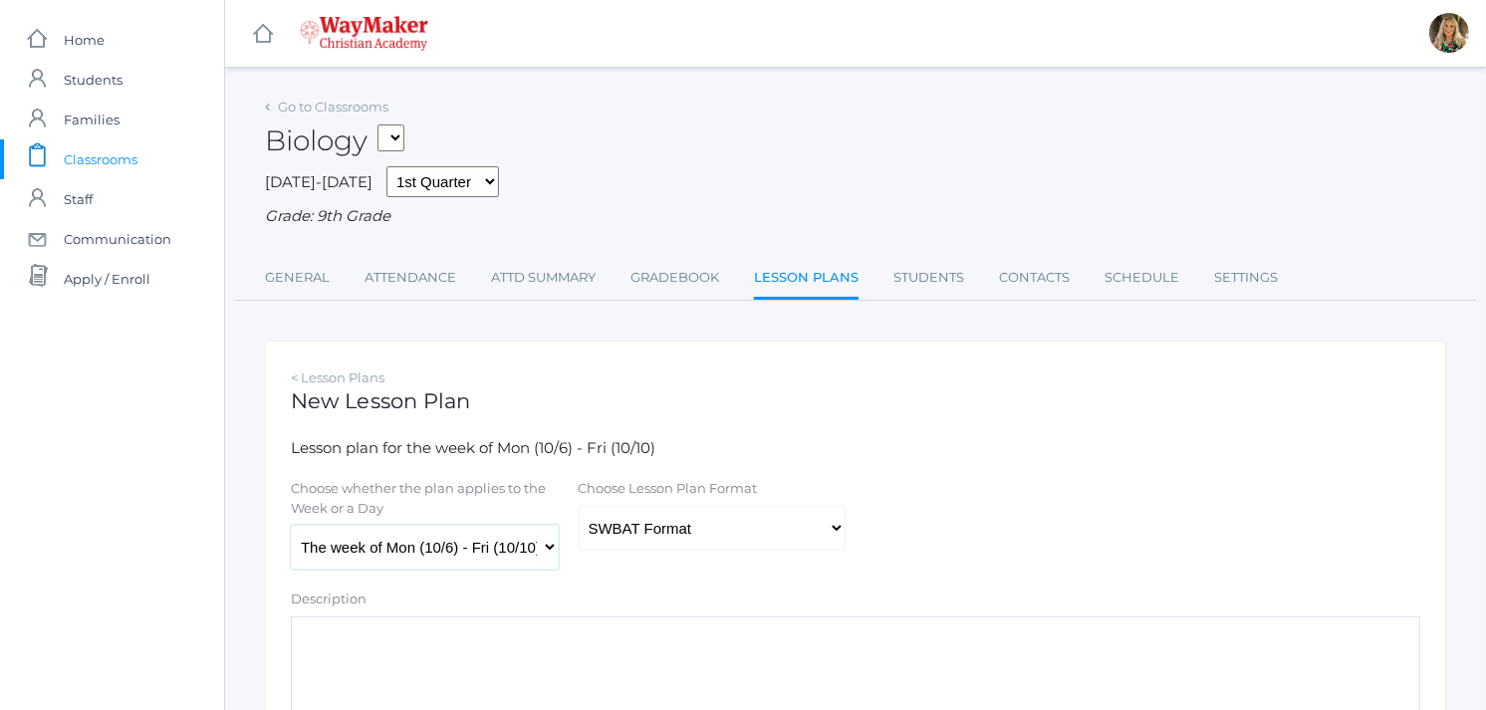
click at [546, 546] on select "The week of Mon (10/6) - Fri (10/10) [DATE] (10/6) [DATE] (10/7) [DATE] (10/8) …" at bounding box center [425, 547] width 268 height 45
click at [548, 546] on select "The week of Mon (10/6) - Fri (10/10) [DATE] (10/6) [DATE] (10/7) [DATE] (10/8) …" at bounding box center [425, 547] width 268 height 45
click at [546, 546] on select "The week of Mon (10/6) - Fri (10/10) [DATE] (10/6) [DATE] (10/7) [DATE] (10/8) …" at bounding box center [425, 547] width 268 height 45
select select "[DATE]"
click at [291, 525] on select "The week of Mon (10/6) - Fri (10/10) [DATE] (10/6) [DATE] (10/7) [DATE] (10/8) …" at bounding box center [425, 547] width 268 height 45
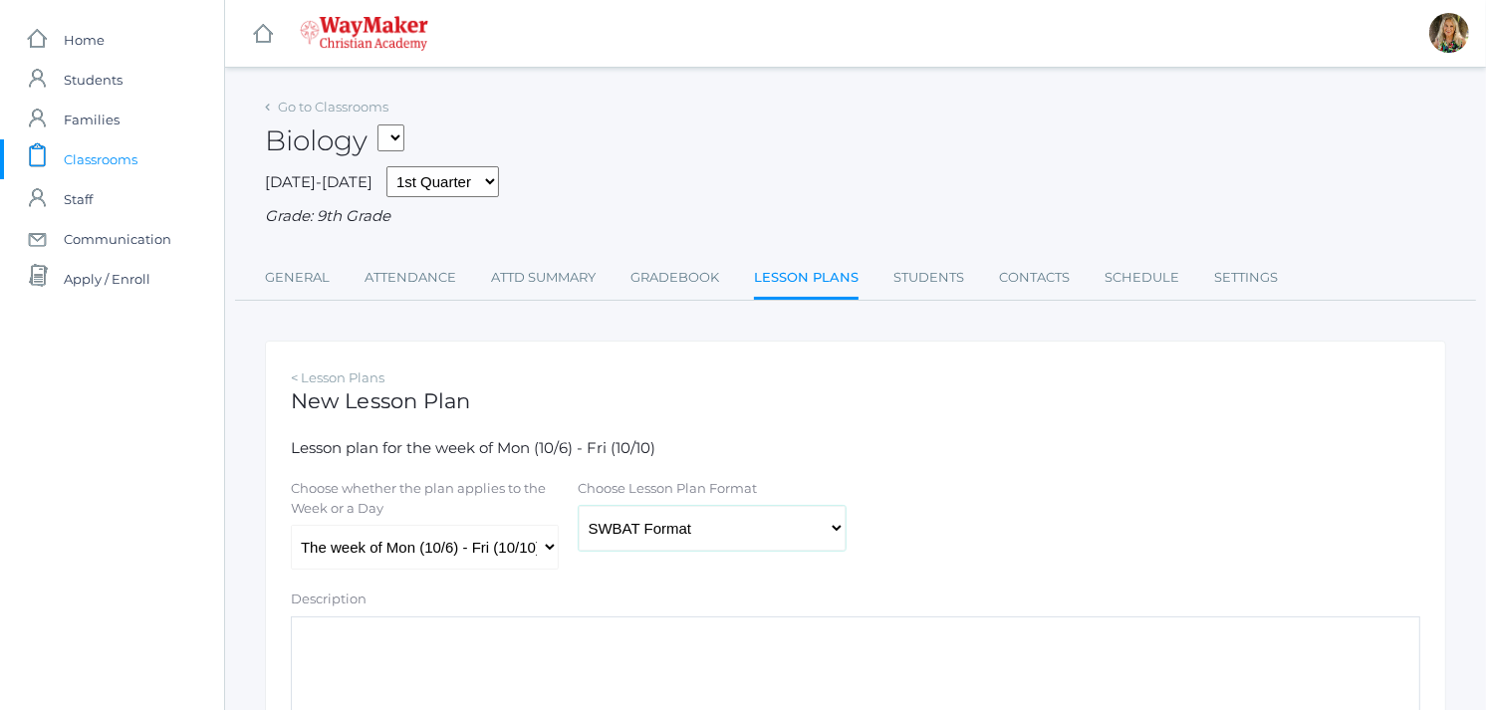
click at [825, 530] on select "Traditional Format SWBAT Format" at bounding box center [713, 528] width 268 height 45
select select "legacy"
click at [579, 506] on select "Traditional Format SWBAT Format" at bounding box center [713, 528] width 268 height 45
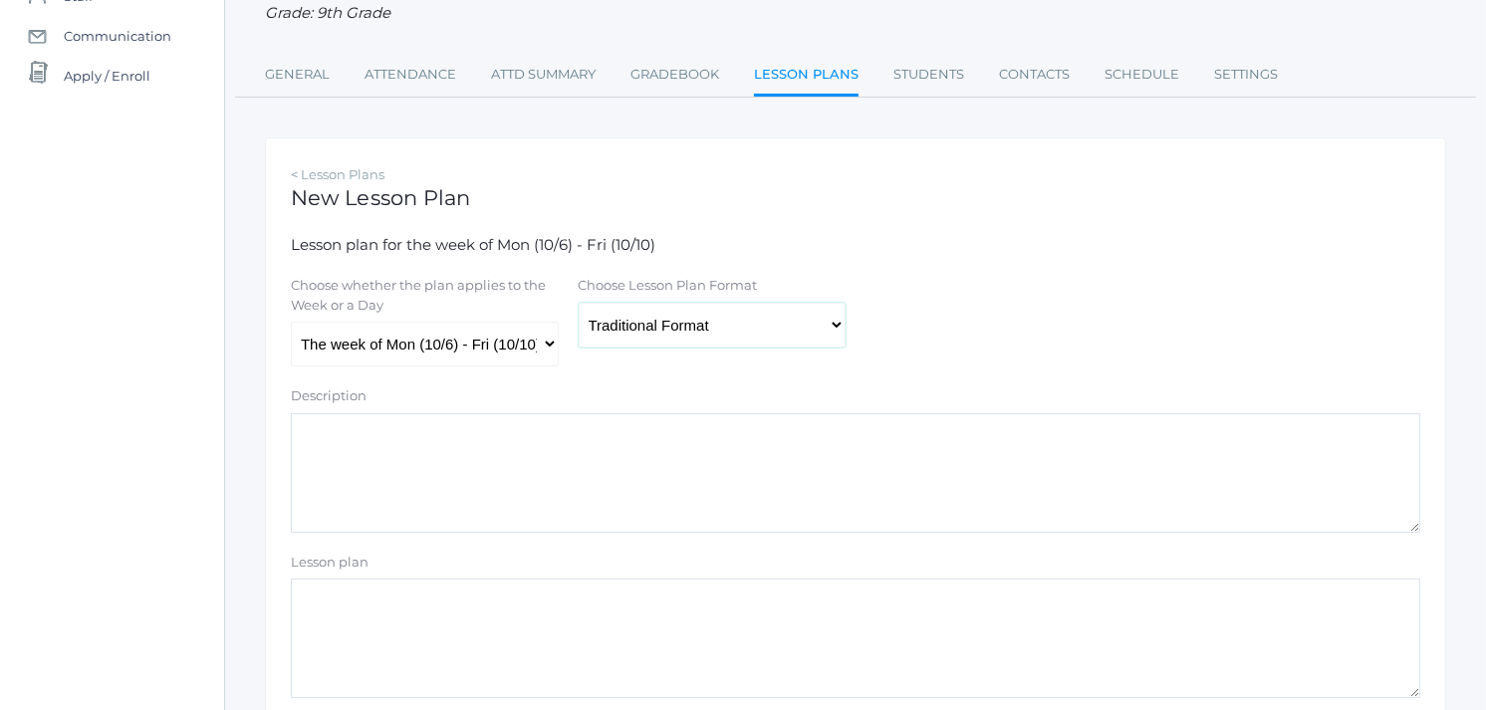
scroll to position [221, 0]
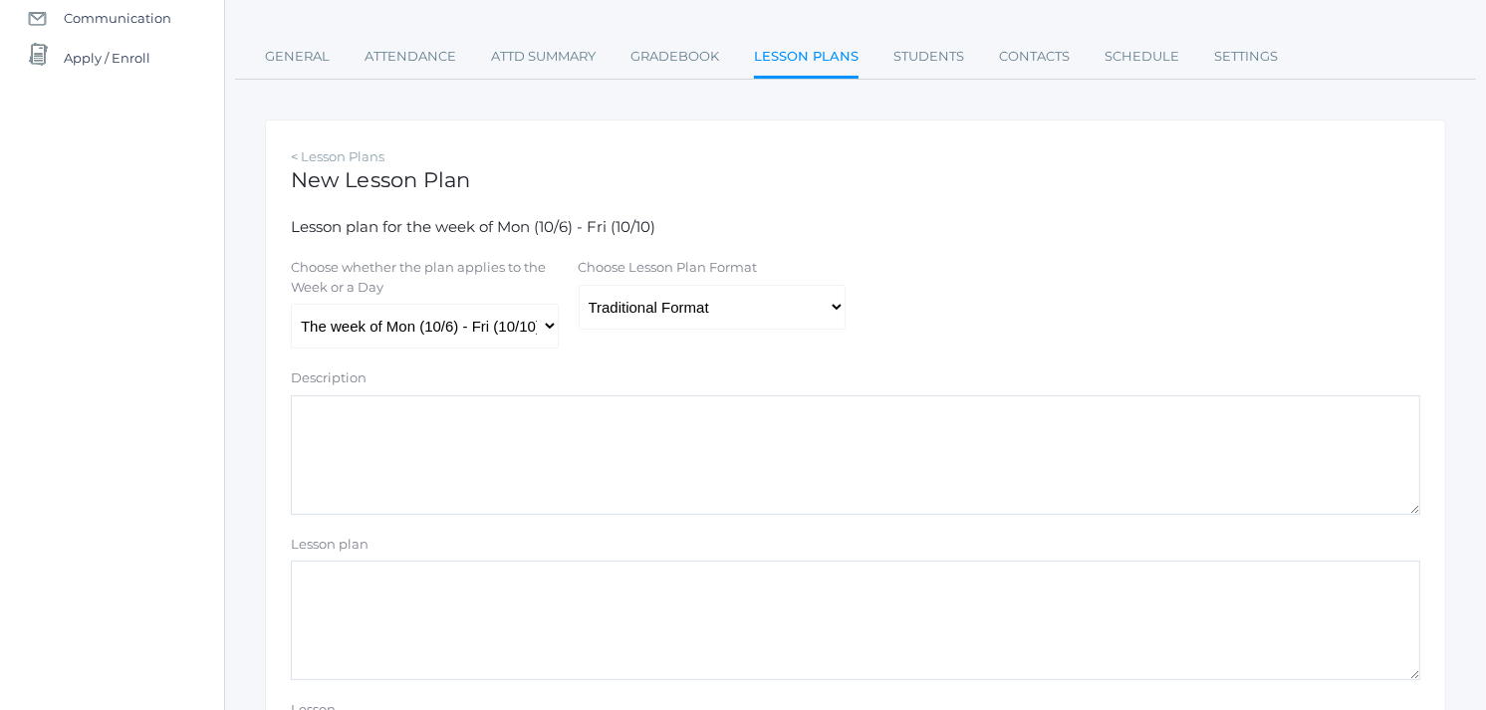
click at [382, 430] on textarea "Description" at bounding box center [855, 455] width 1129 height 120
type textarea "Cells"
click at [327, 573] on textarea "Lesson plan" at bounding box center [855, 621] width 1129 height 120
click at [906, 393] on div "Description" at bounding box center [855, 382] width 1129 height 27
click at [519, 579] on textarea "Chapt 22.1 & 22.2 check Chapt. 22.3" at bounding box center [855, 621] width 1129 height 120
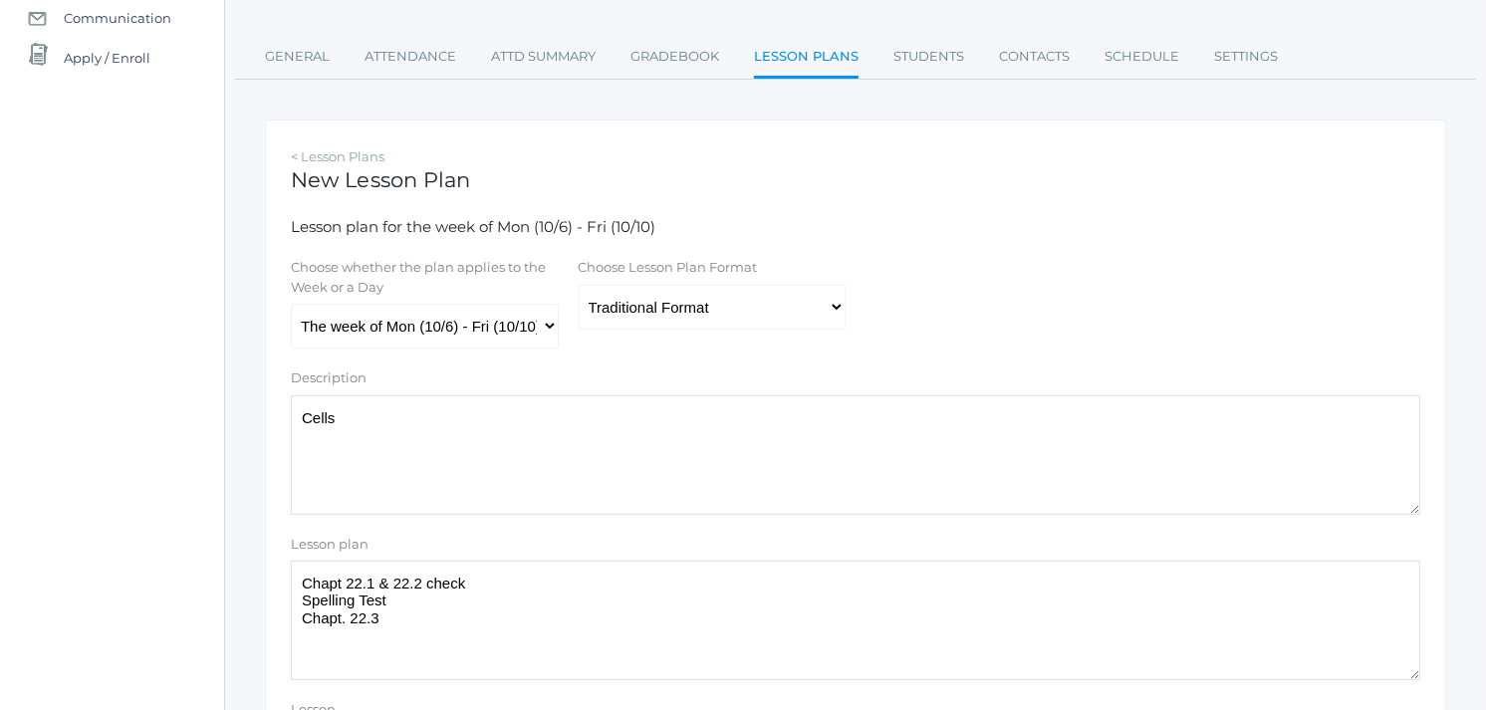
click at [404, 647] on textarea "Chapt 22.1 & 22.2 check Spelling Test Chapt. 22.3" at bounding box center [855, 621] width 1129 height 120
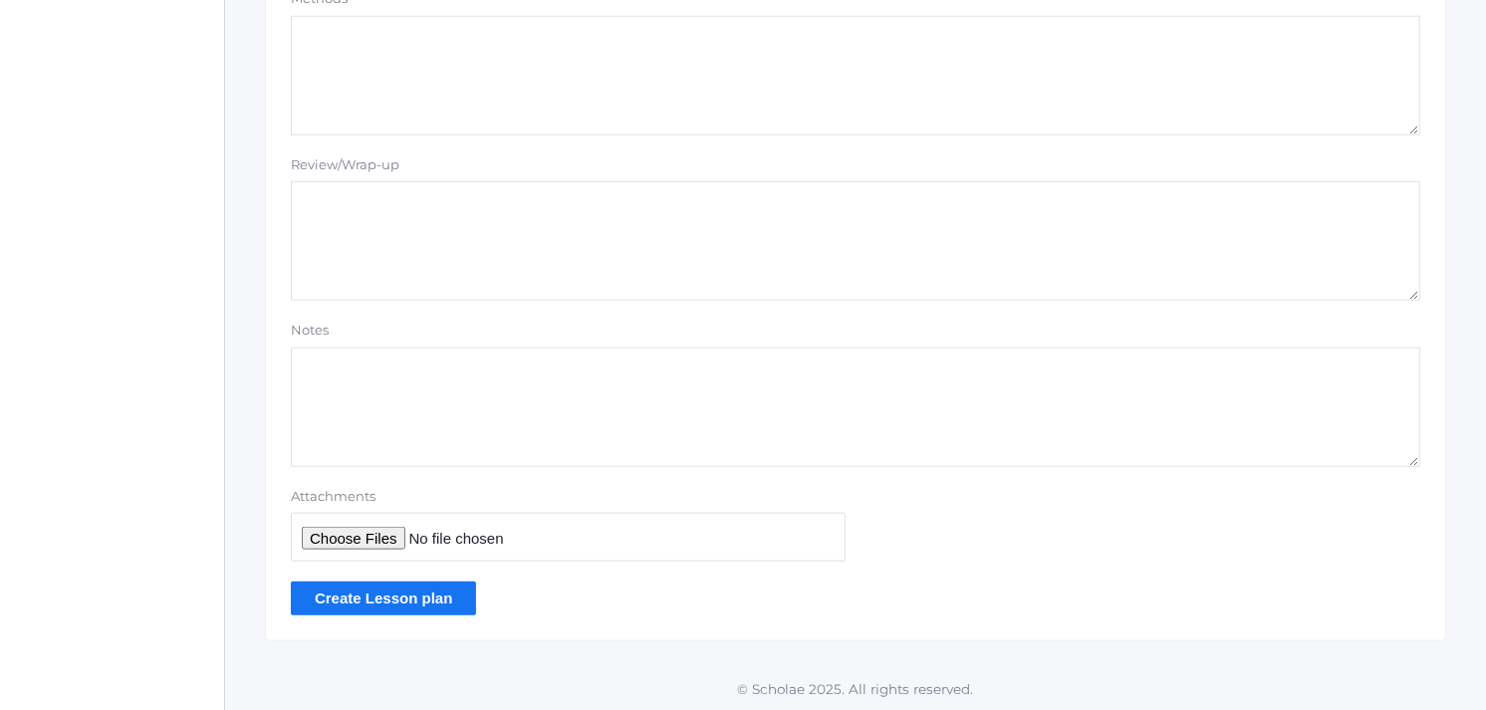
scroll to position [1774, 0]
type textarea "Chapt 22.1 & 22.2 check Spelling Test Chapt. 22.3 Worksheet"
click at [430, 599] on input "Create Lesson plan" at bounding box center [383, 597] width 185 height 33
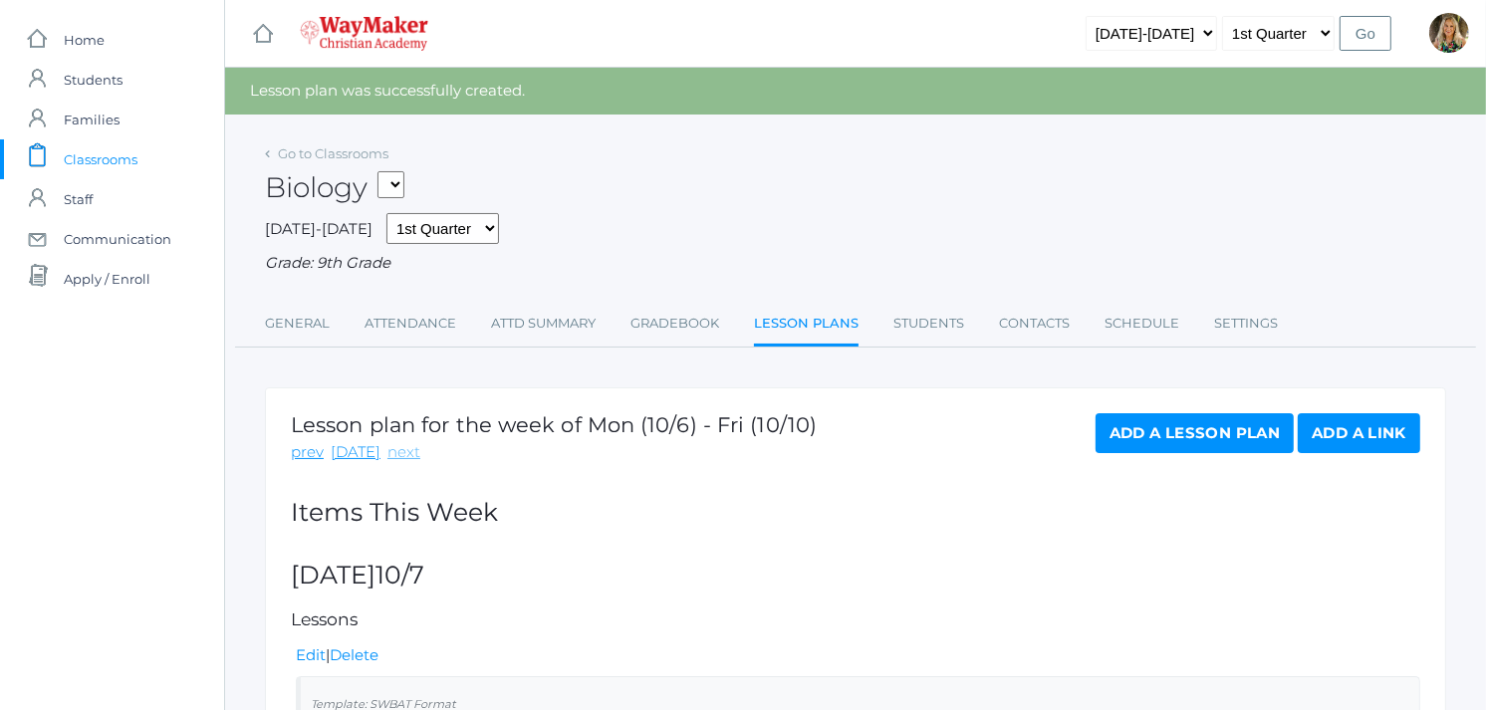
click at [395, 455] on link "next" at bounding box center [403, 452] width 33 height 23
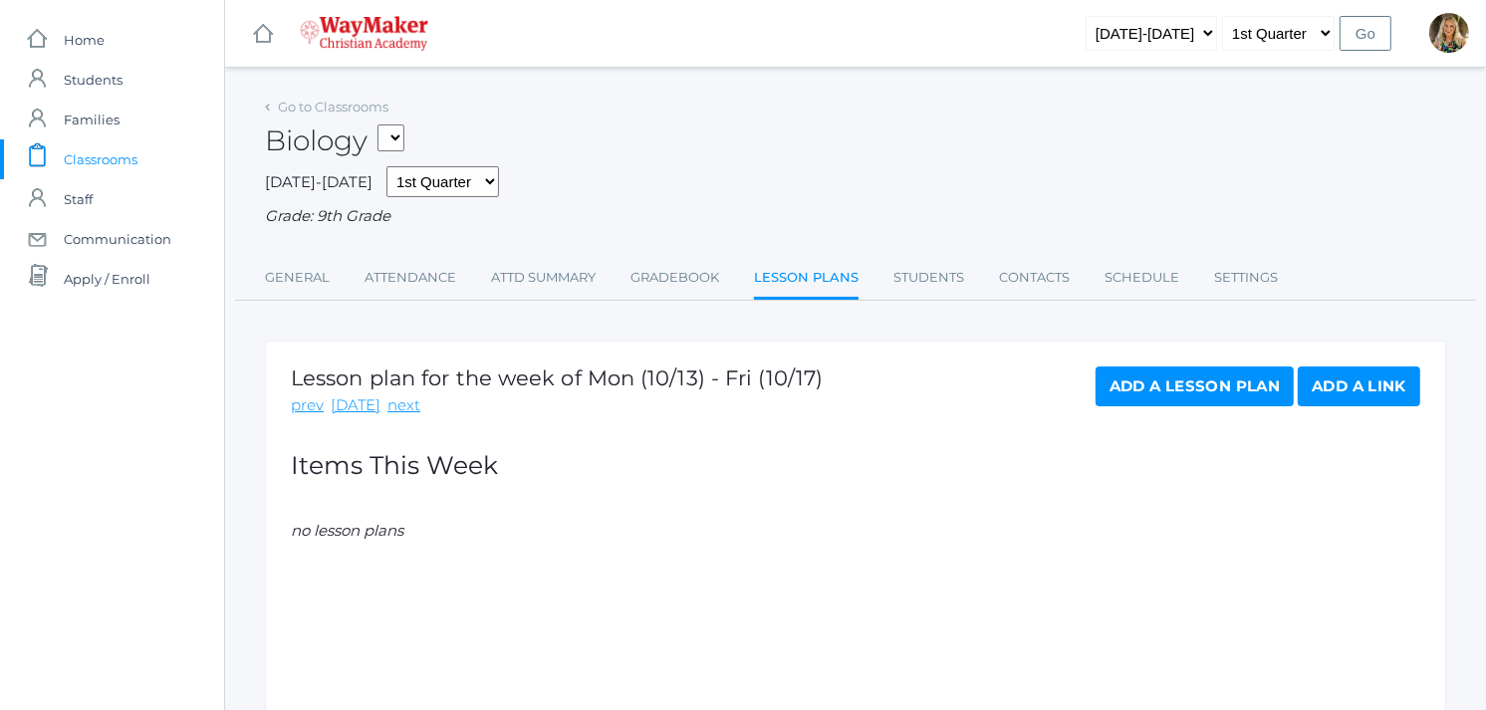
click at [1177, 381] on link "Add a Lesson Plan" at bounding box center [1195, 387] width 198 height 40
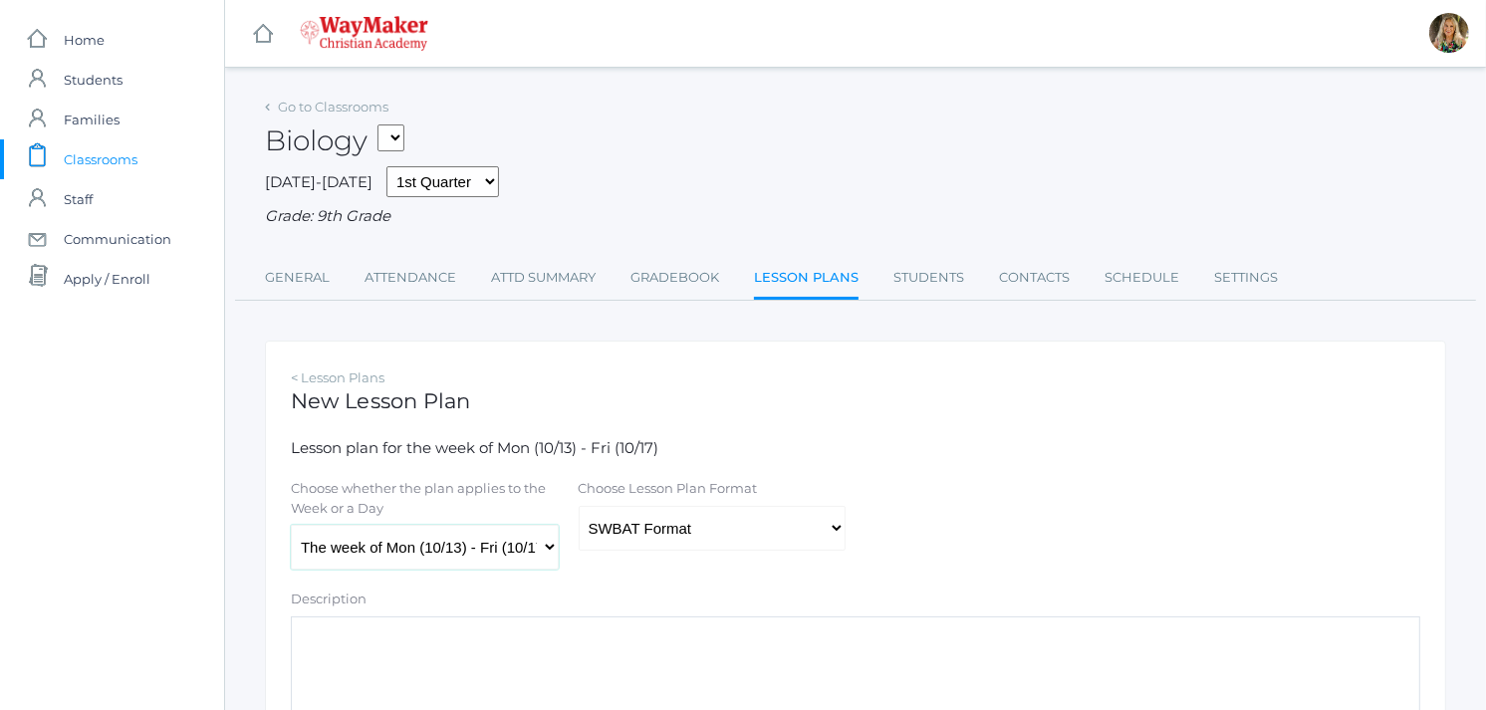
click at [550, 542] on select "The week of Mon (10/13) - Fri (10/17) [DATE] (10/13) [DATE] (10/14) [DATE] (10/…" at bounding box center [425, 547] width 268 height 45
select select "[DATE]"
click at [291, 525] on select "The week of Mon (10/13) - Fri (10/17) [DATE] (10/13) [DATE] (10/14) [DATE] (10/…" at bounding box center [425, 547] width 268 height 45
click at [349, 622] on textarea "Description" at bounding box center [855, 677] width 1129 height 120
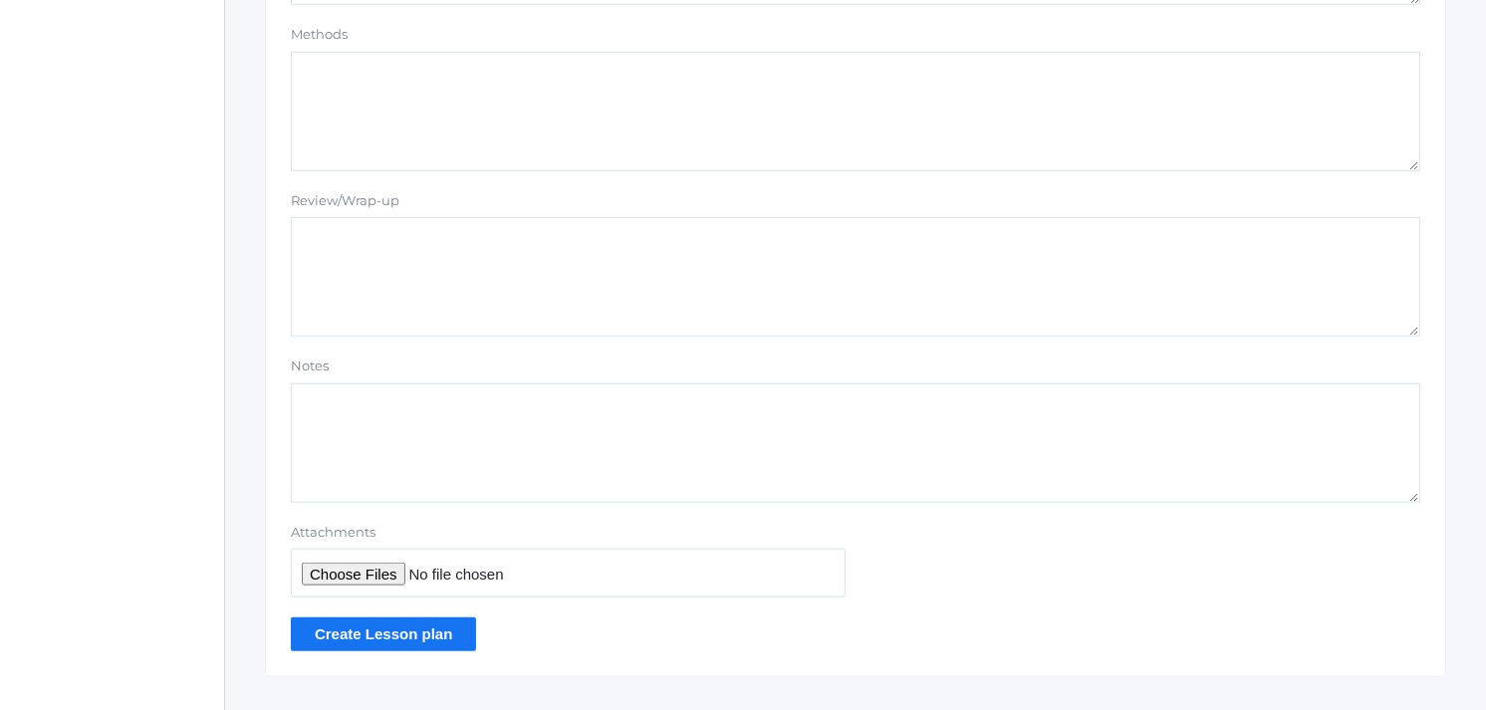
scroll to position [1770, 0]
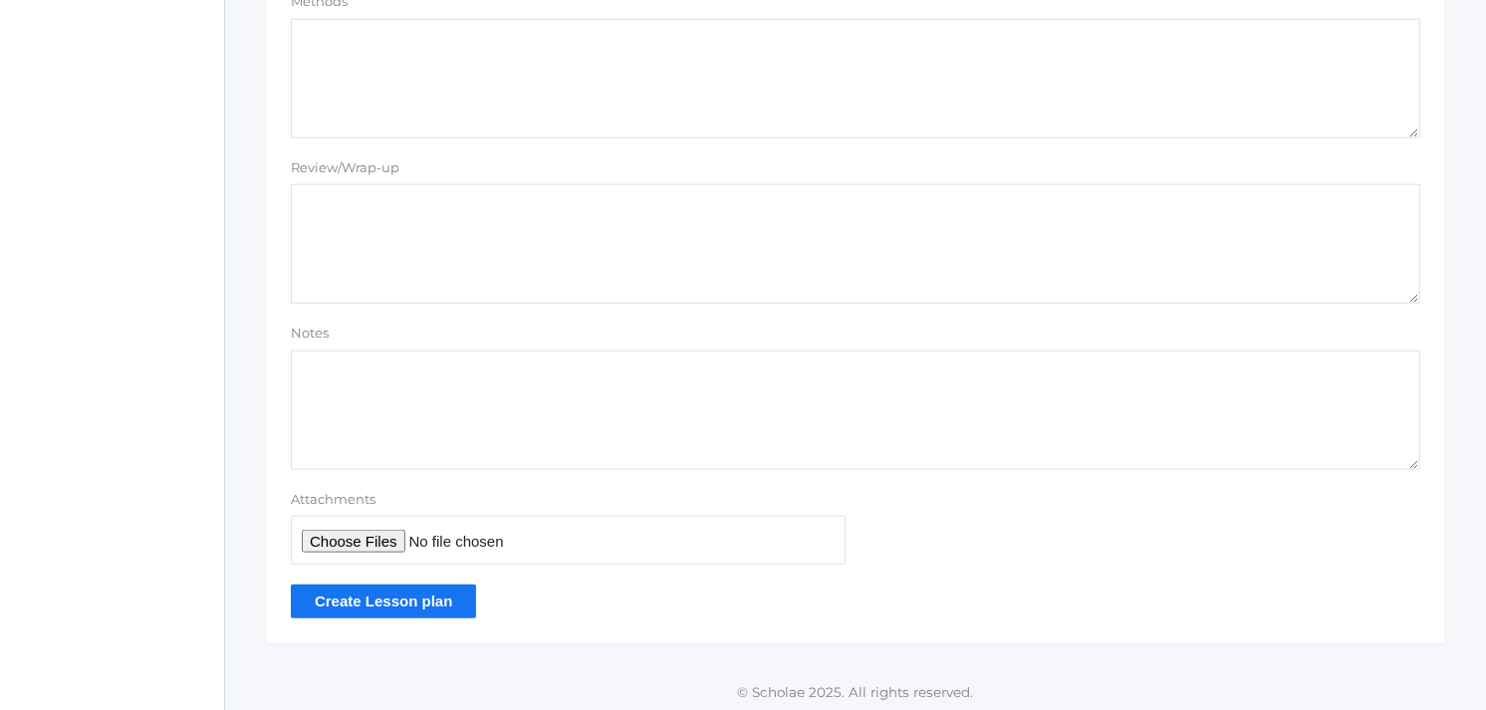
type textarea "Cell Power Point and Worksheet"
click at [362, 542] on input "Attachments" at bounding box center [568, 540] width 555 height 49
click at [331, 542] on input "Attachments" at bounding box center [568, 540] width 555 height 49
click at [335, 540] on input "Attachments" at bounding box center [568, 540] width 555 height 49
type input "C:\fakepath\cell pwpt study guide 2025.doc"
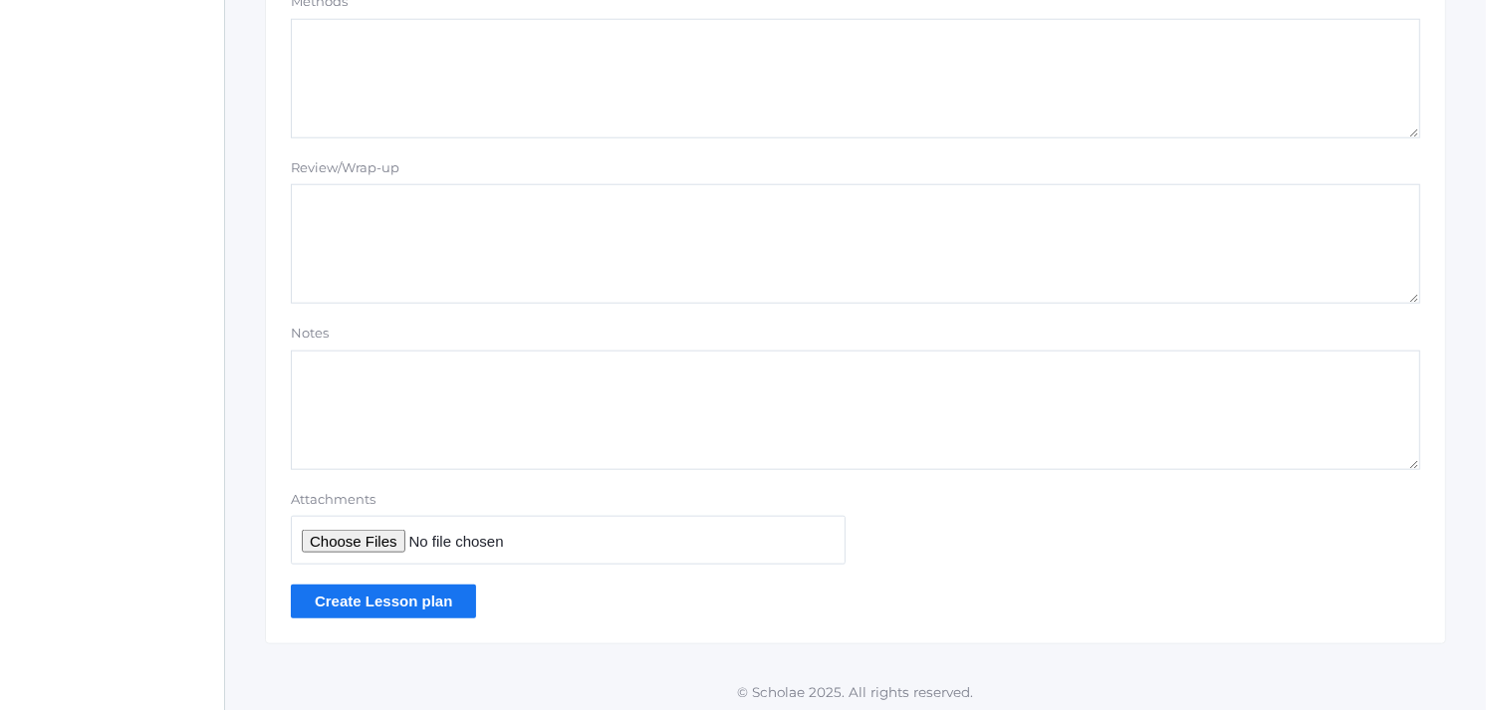
click at [413, 601] on input "Create Lesson plan" at bounding box center [383, 601] width 185 height 33
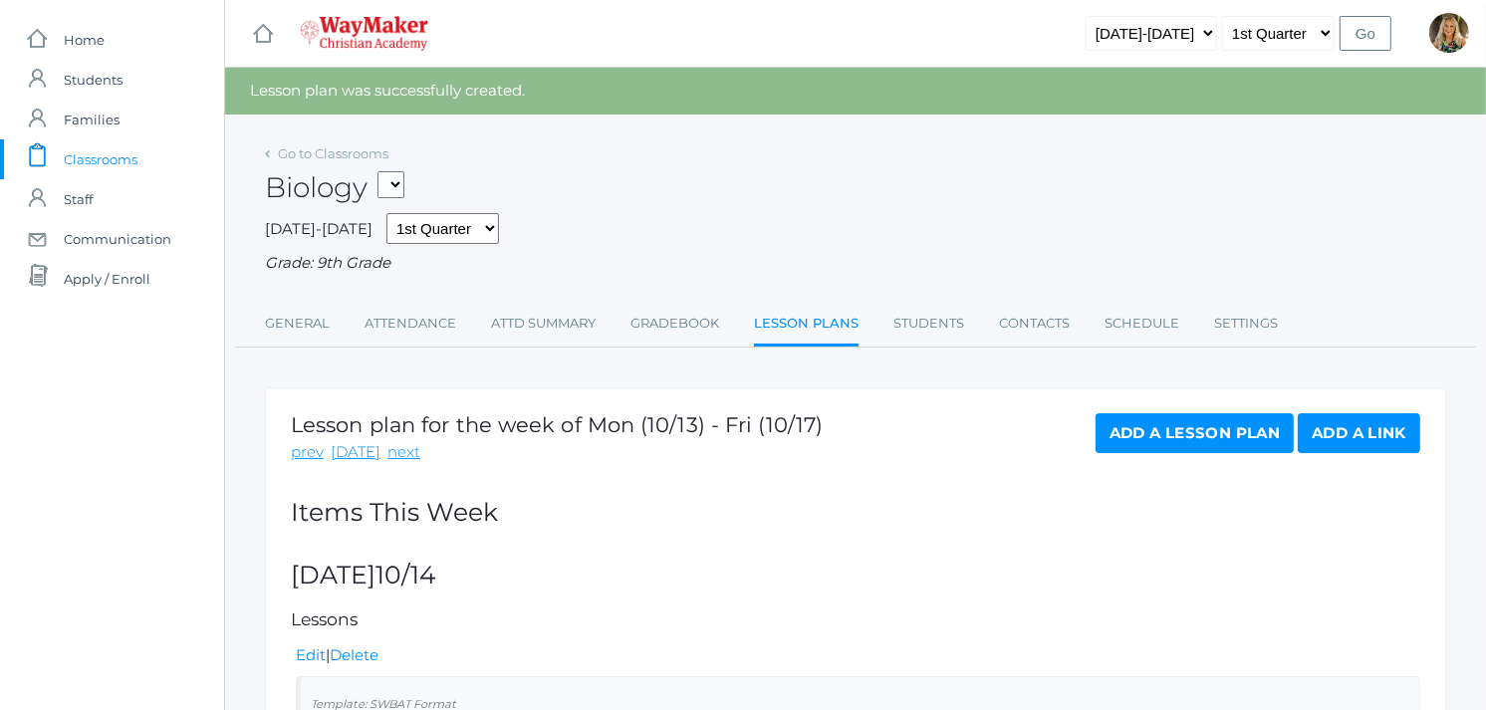
click at [1153, 435] on link "Add a Lesson Plan" at bounding box center [1195, 433] width 198 height 40
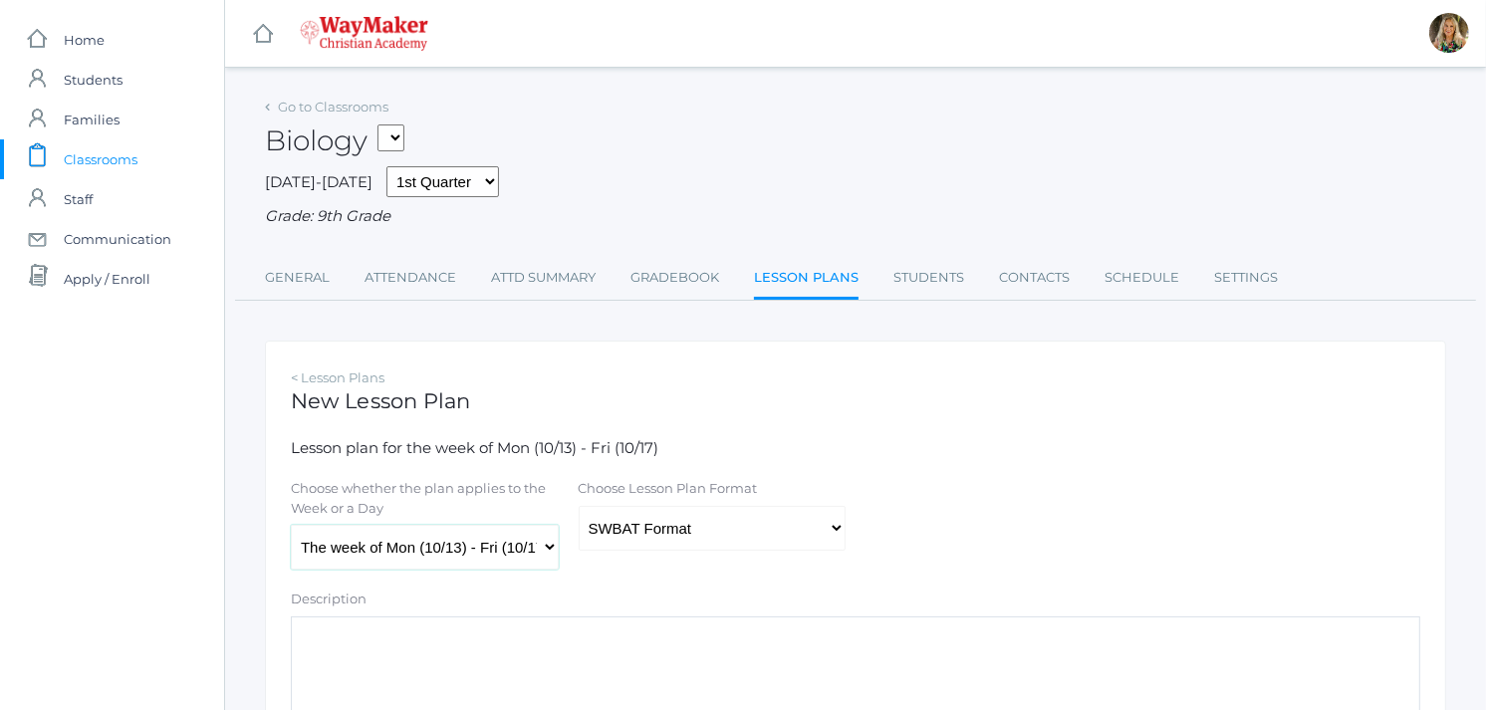
click at [545, 545] on select "The week of Mon (10/13) - Fri (10/17) [DATE] (10/13) [DATE] (10/14) [DATE] (10/…" at bounding box center [425, 547] width 268 height 45
select select "[DATE]"
click at [291, 525] on select "The week of Mon (10/13) - Fri (10/17) [DATE] (10/13) [DATE] (10/14) [DATE] (10/…" at bounding box center [425, 547] width 268 height 45
click at [837, 530] on select "Traditional Format SWBAT Format" at bounding box center [713, 528] width 268 height 45
select select "legacy"
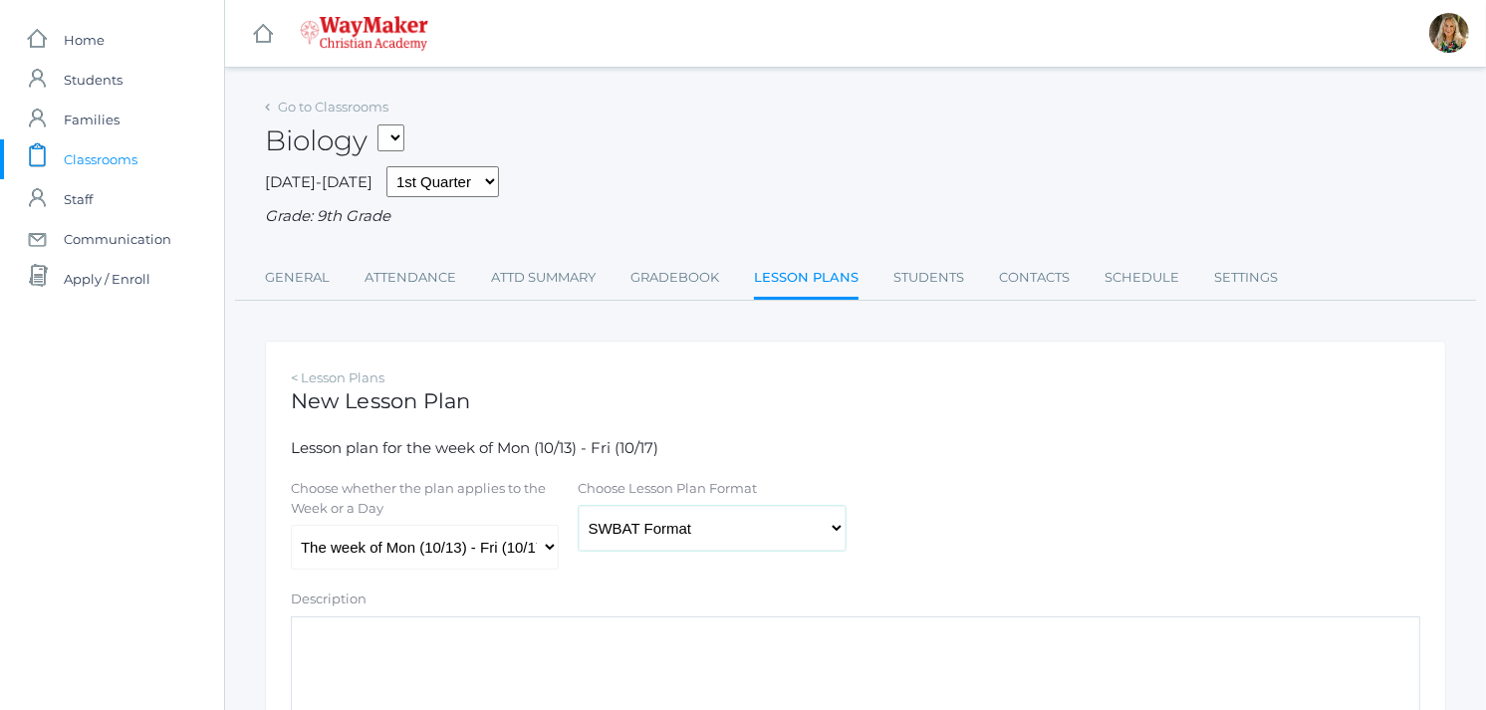
click at [579, 506] on select "Traditional Format SWBAT Format" at bounding box center [713, 528] width 268 height 45
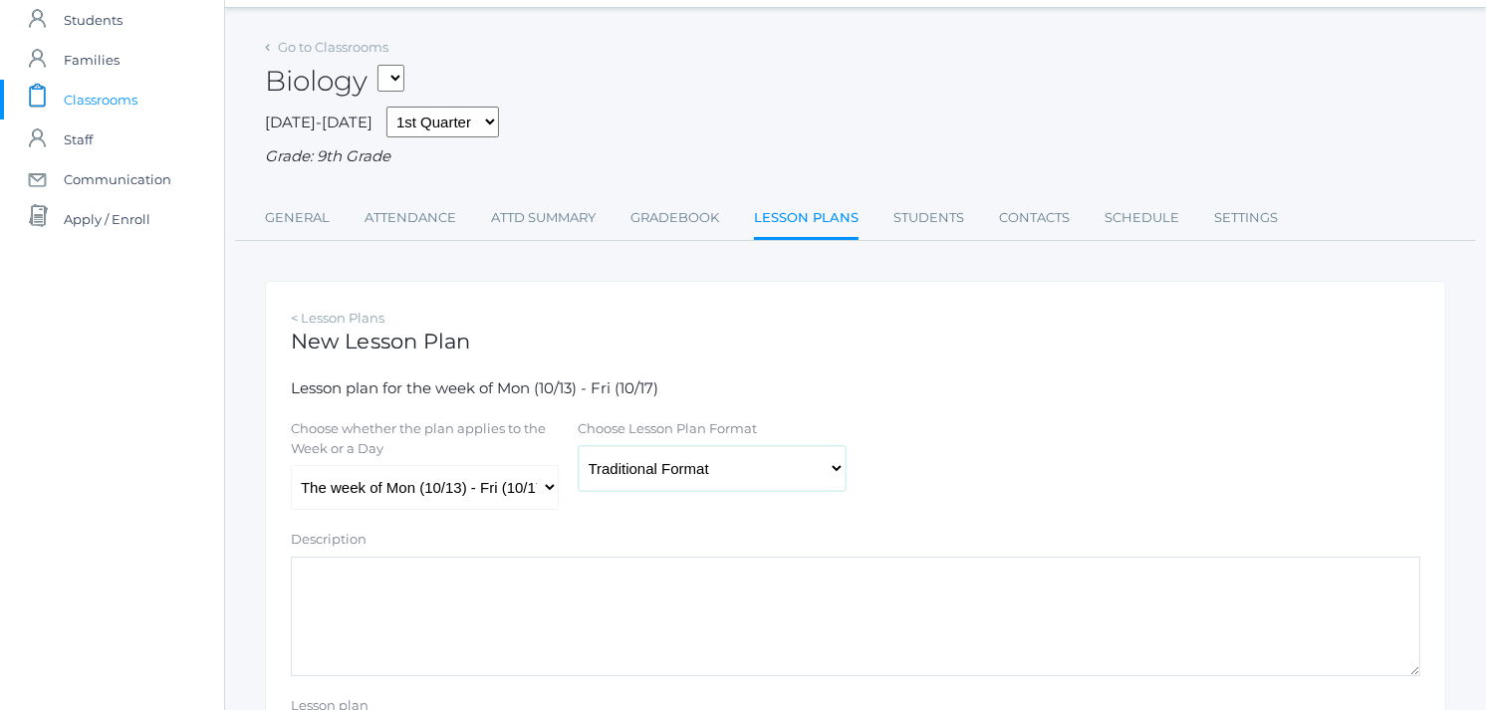
scroll to position [111, 0]
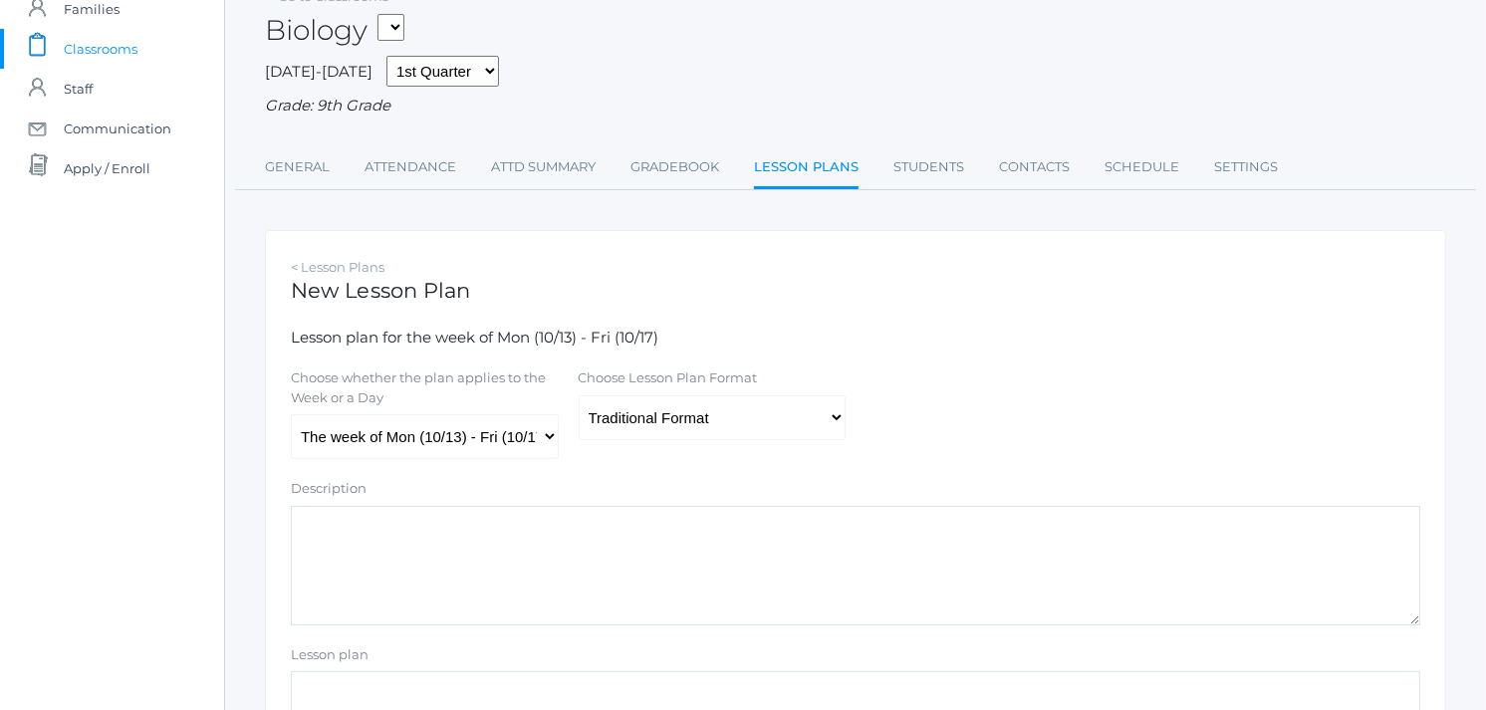
click at [436, 519] on textarea "Description" at bounding box center [855, 566] width 1129 height 120
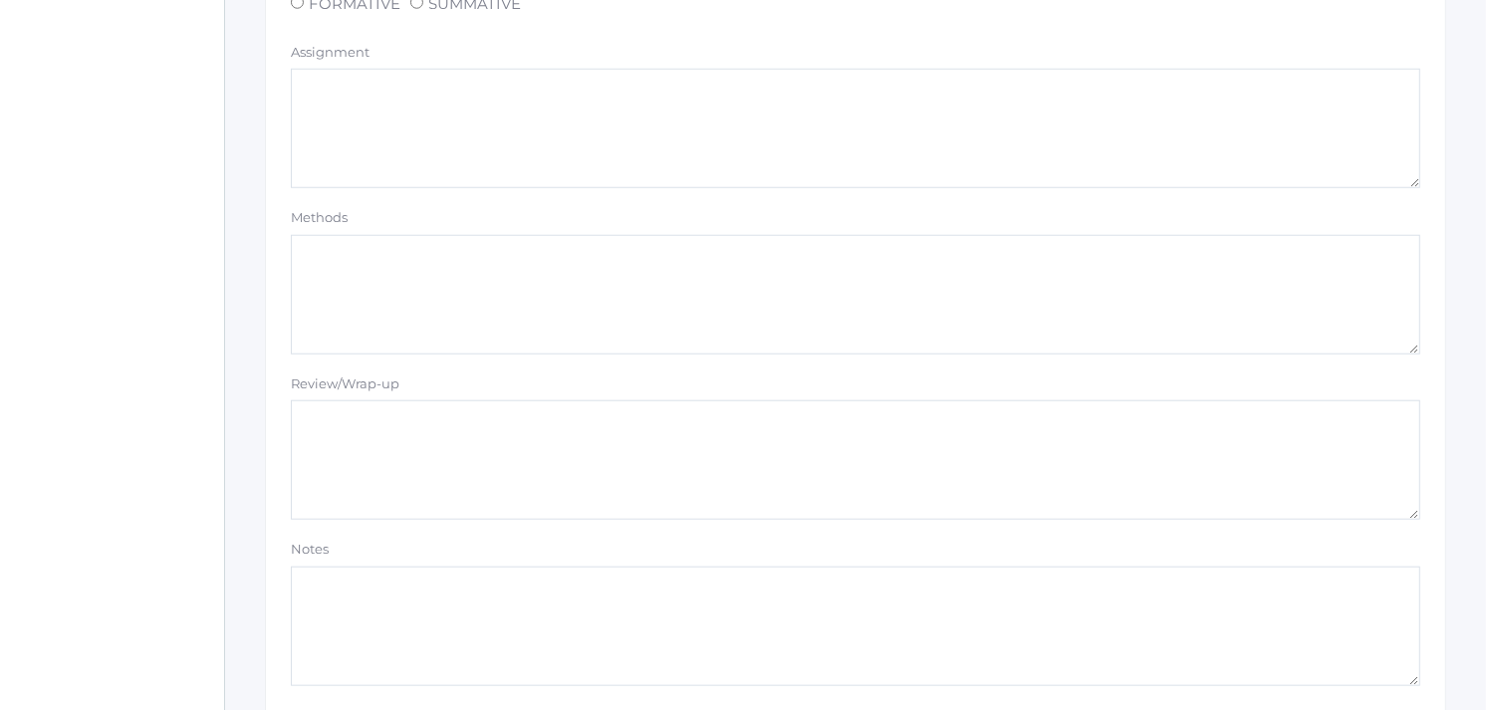
scroll to position [1659, 0]
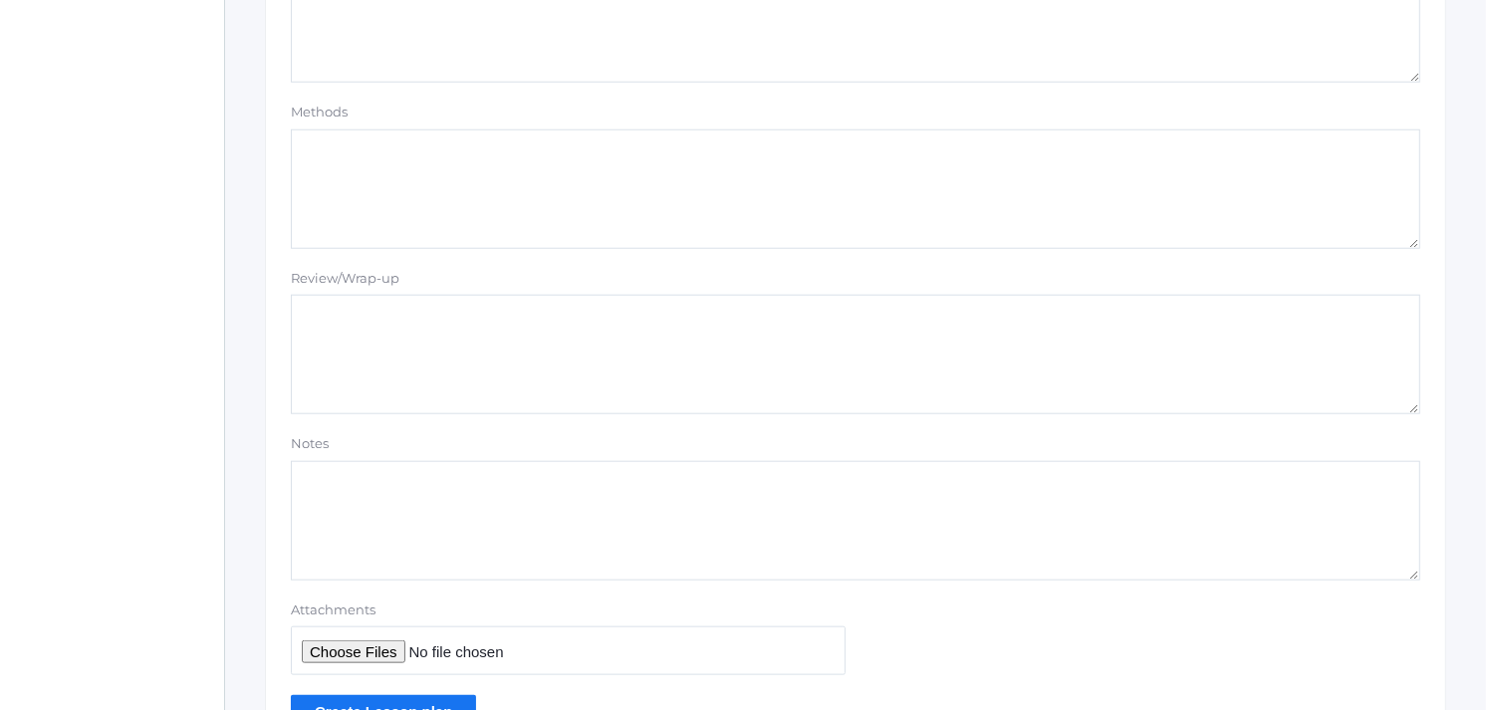
type textarea "Cell Model"
click at [341, 650] on input "Attachments" at bounding box center [568, 650] width 555 height 49
click at [341, 645] on input "Attachments" at bounding box center [568, 650] width 555 height 49
click at [329, 650] on input "Attachments" at bounding box center [568, 650] width 555 height 49
type input "C:\fakepath\Cell Model.doc"
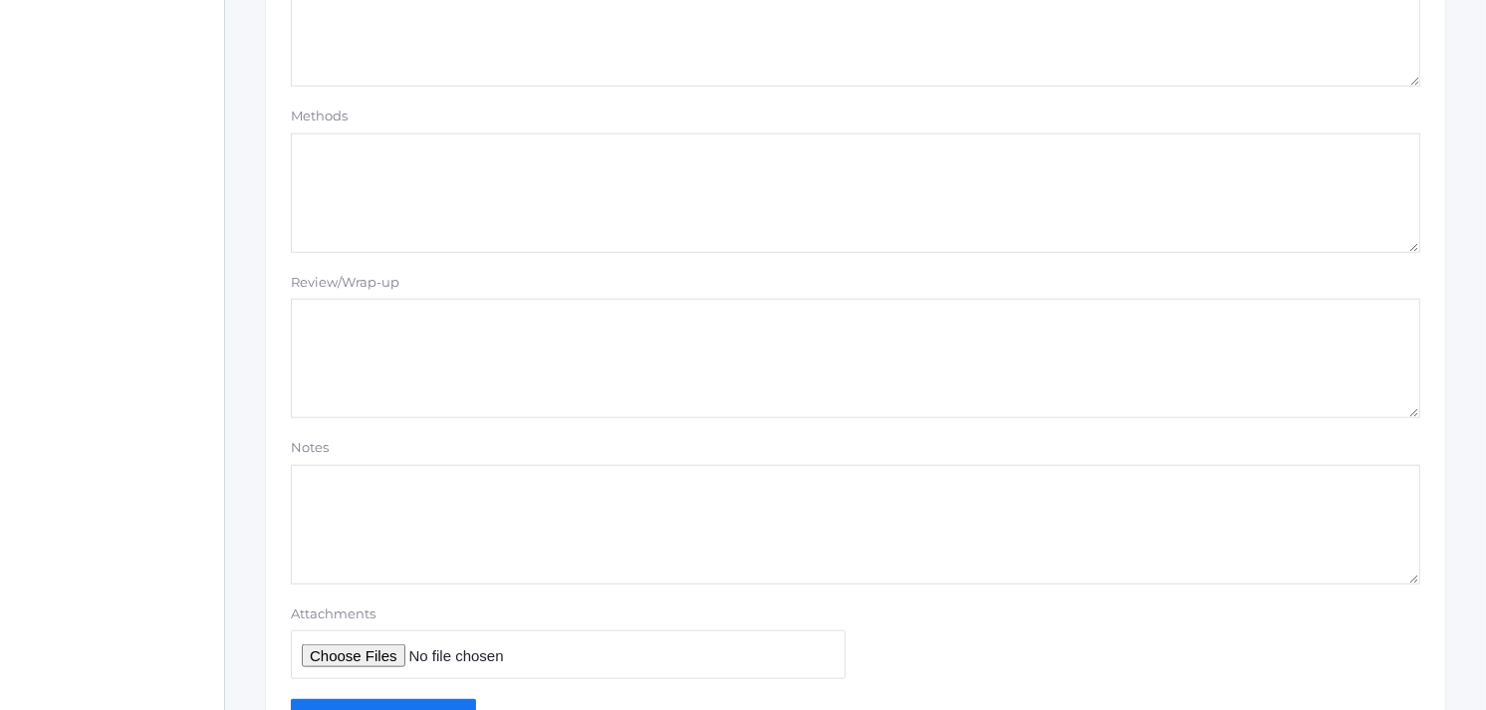
scroll to position [1774, 0]
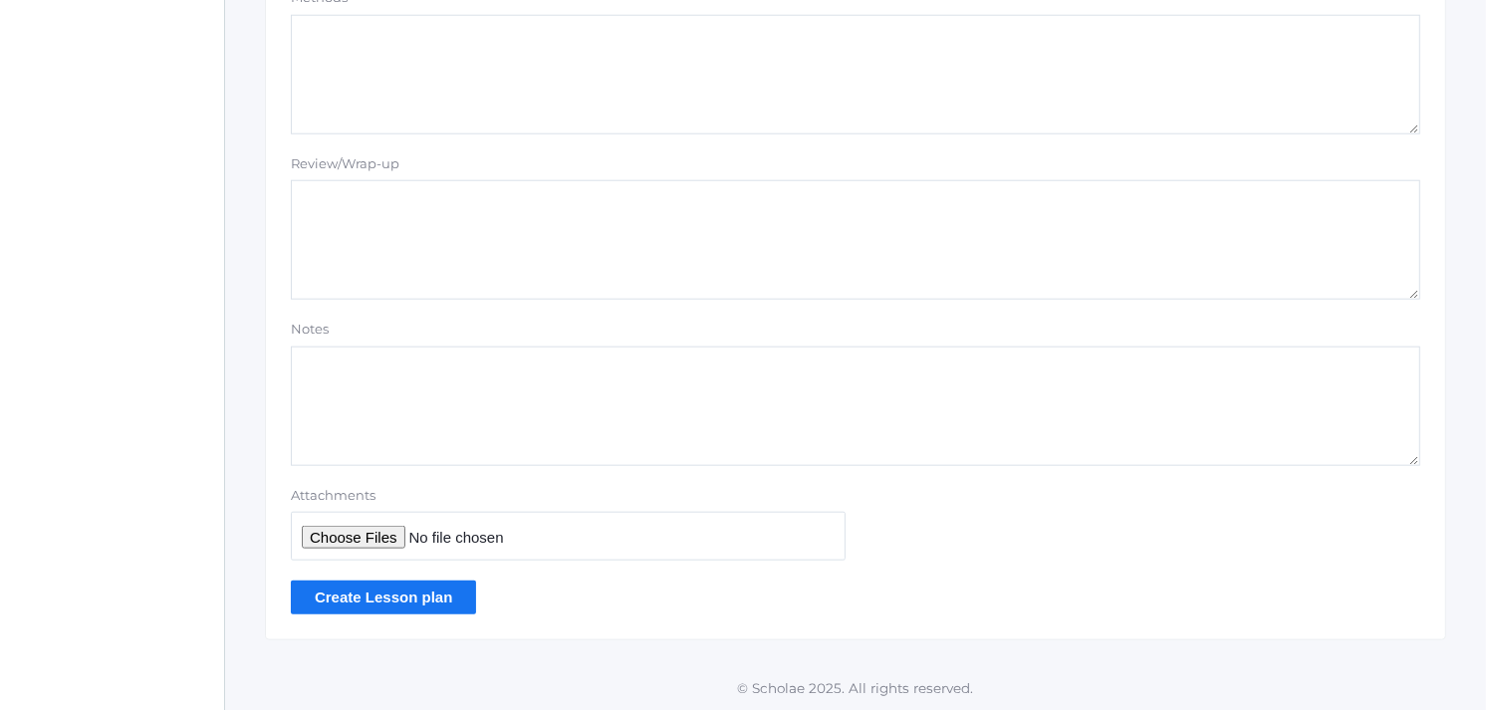
click at [364, 591] on input "Create Lesson plan" at bounding box center [383, 597] width 185 height 33
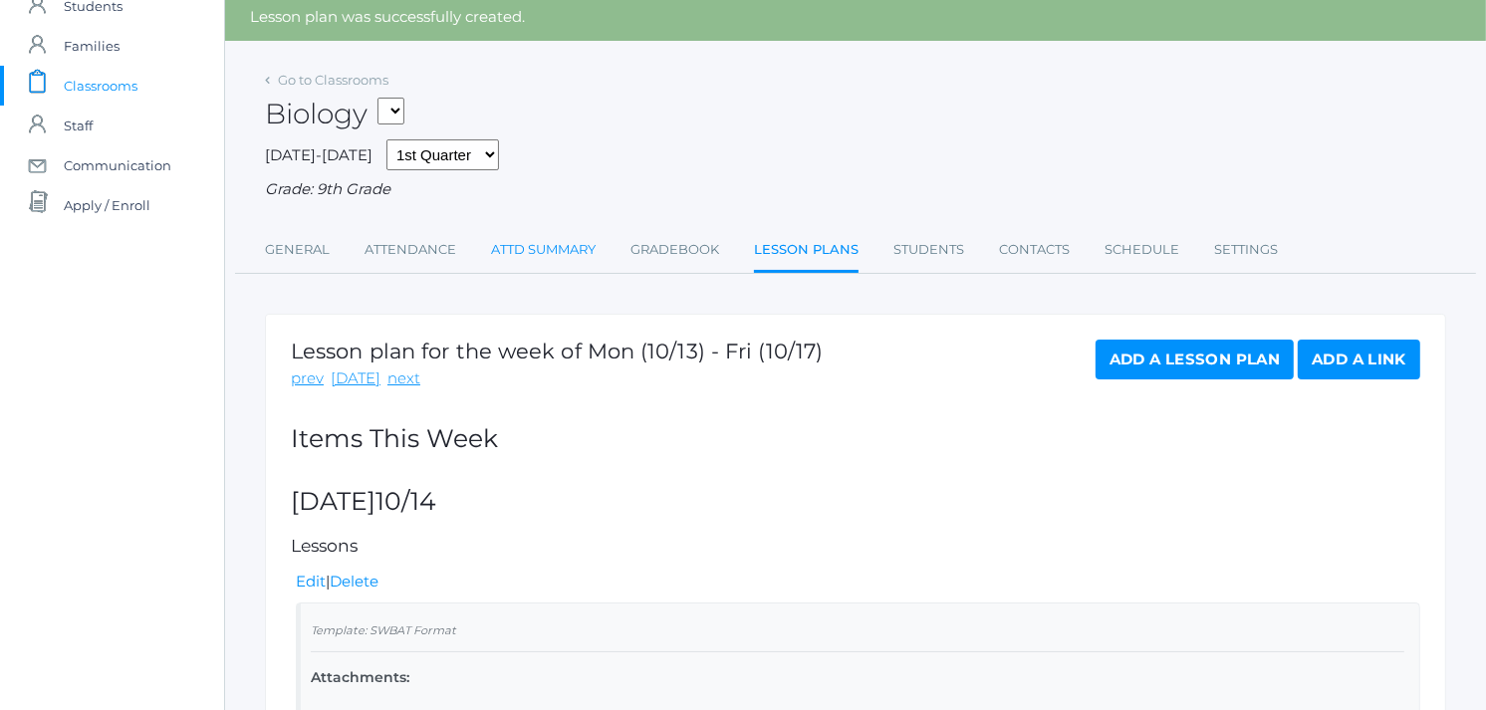
scroll to position [61, 0]
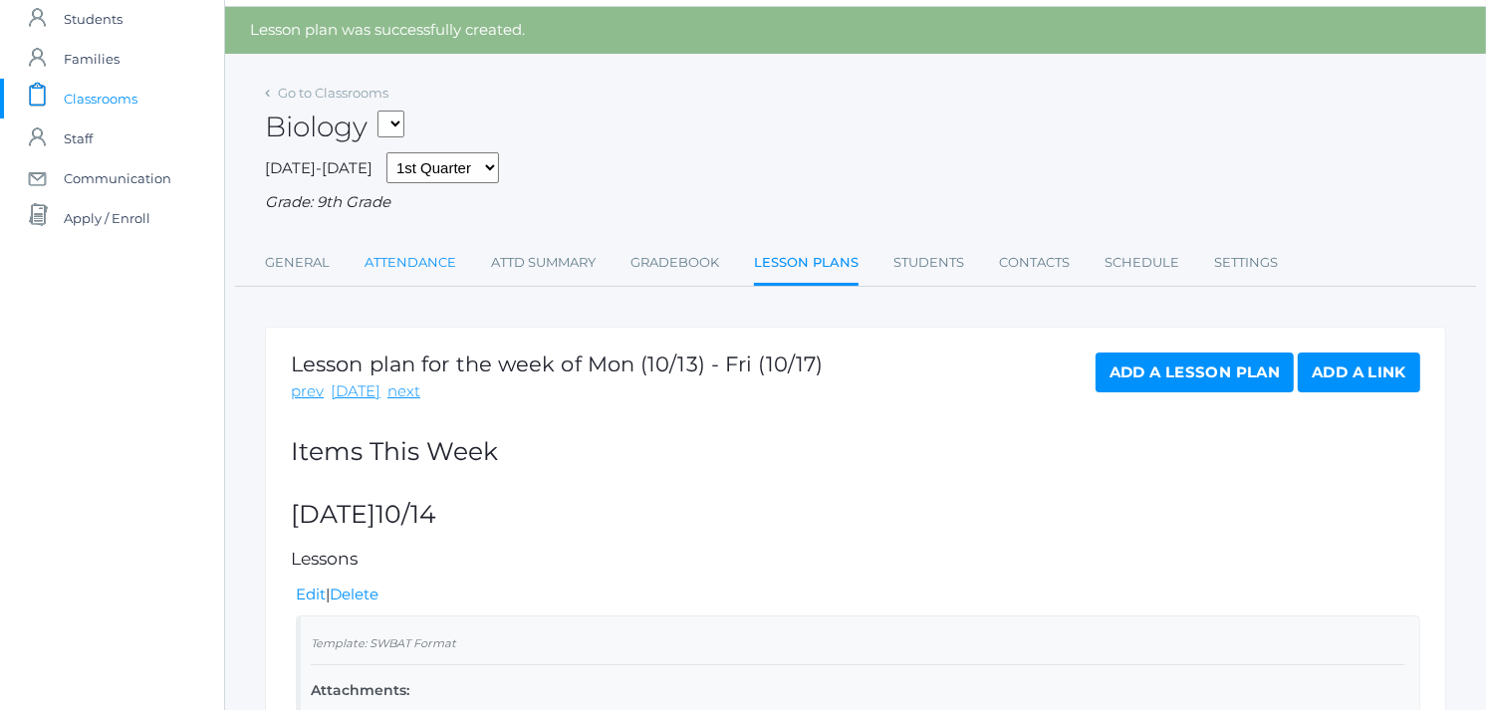
click at [408, 260] on link "Attendance" at bounding box center [411, 263] width 92 height 40
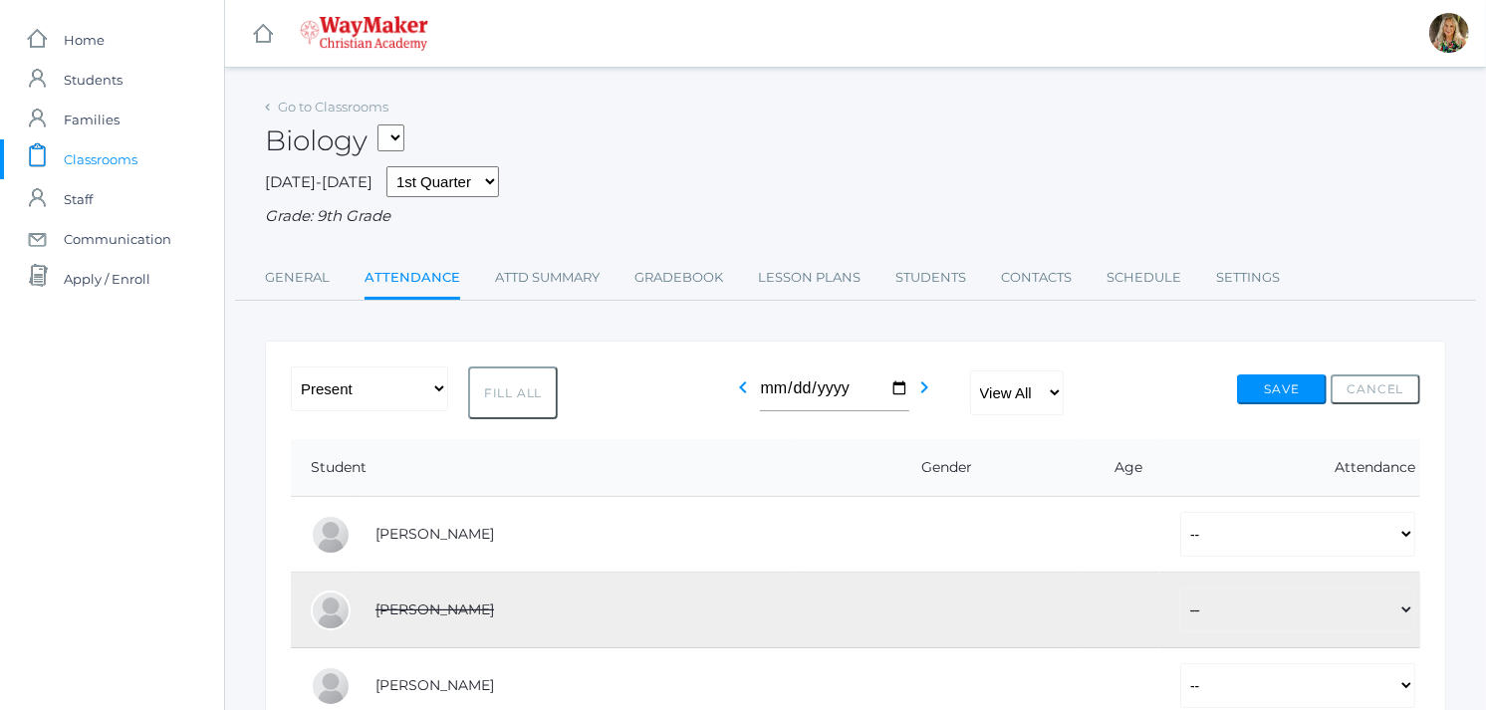
click at [528, 402] on button "Fill All" at bounding box center [513, 393] width 90 height 53
select select "P"
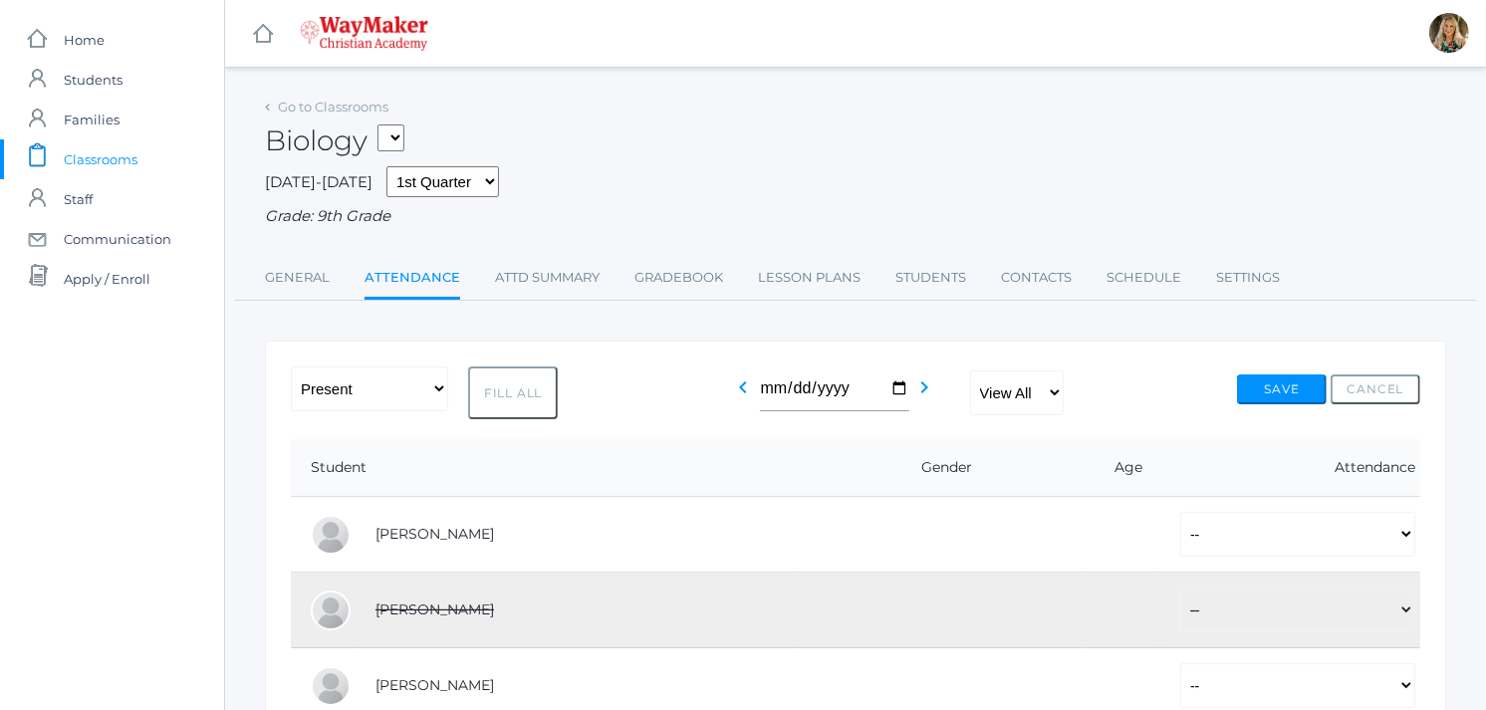
select select "P"
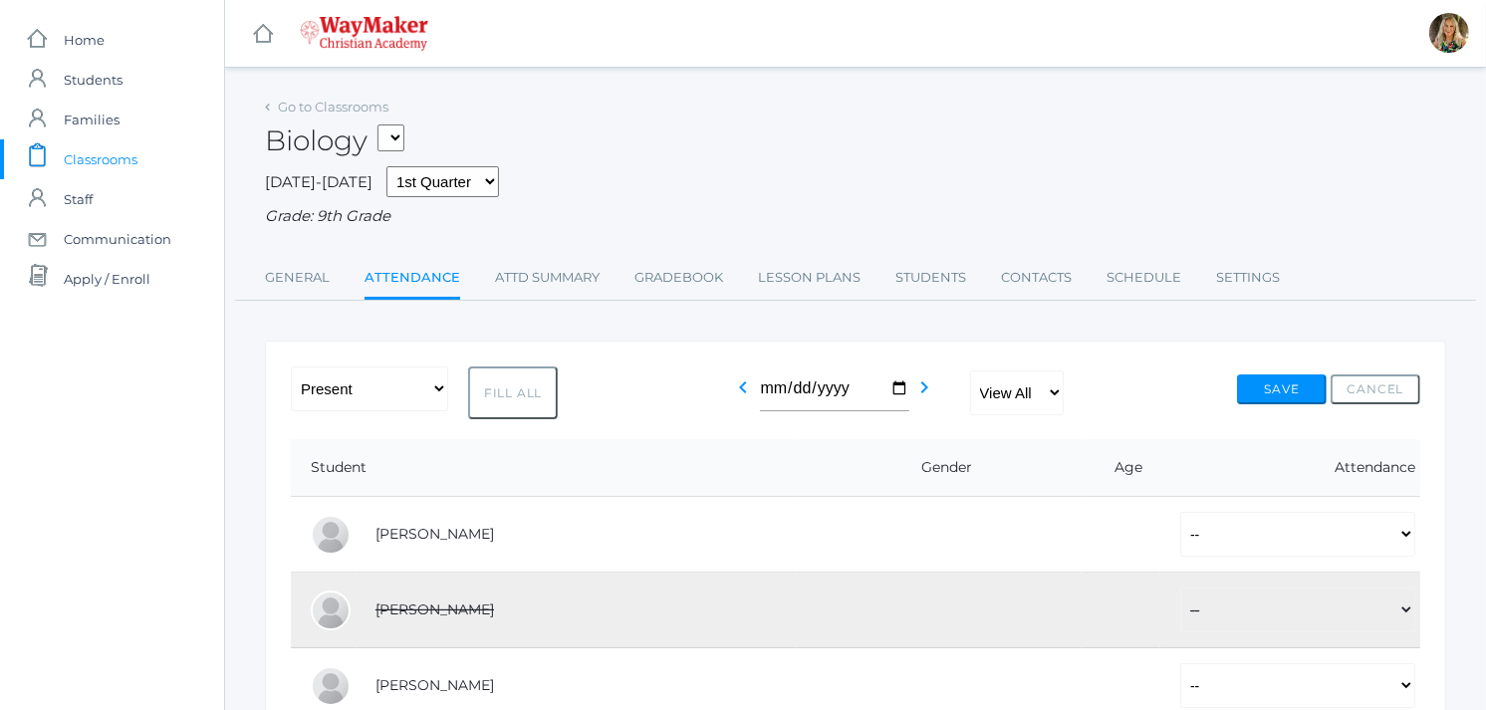
select select "P"
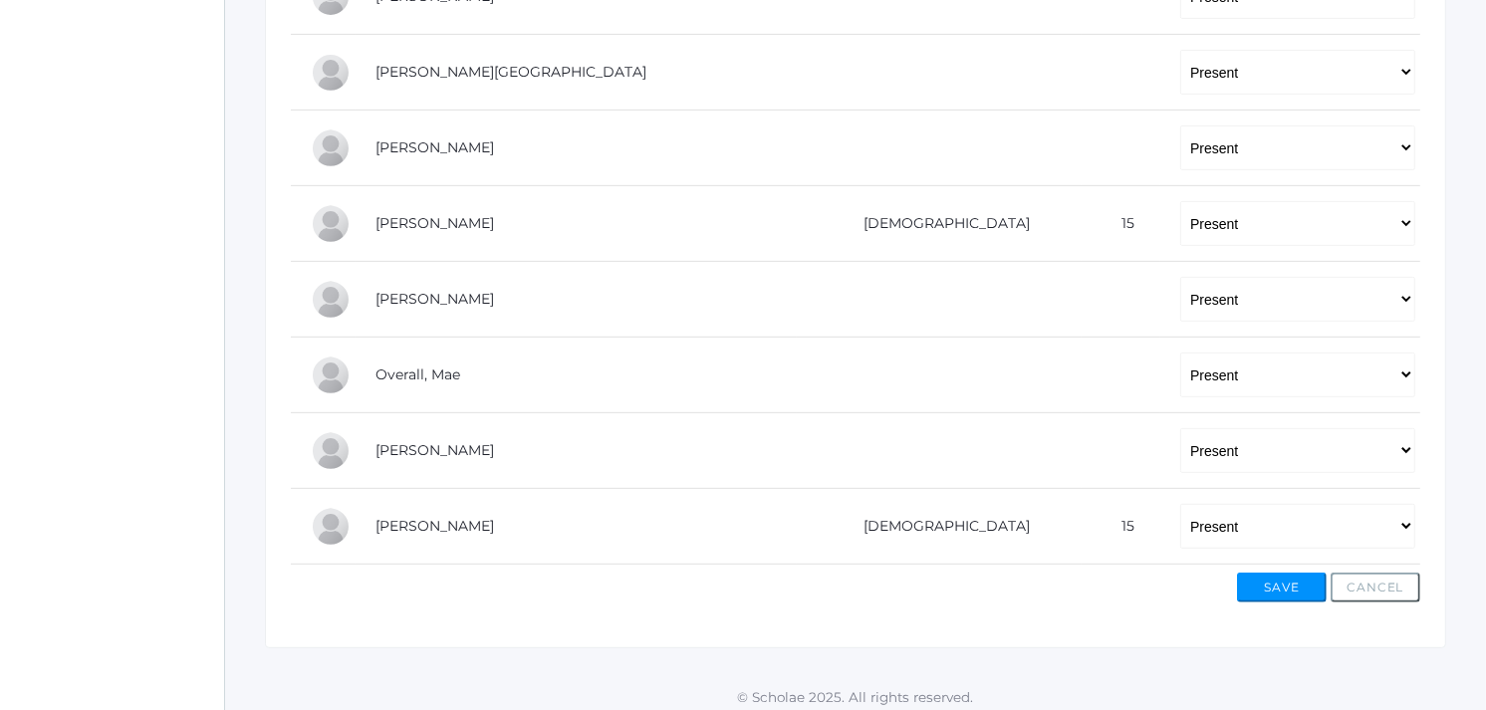
scroll to position [774, 0]
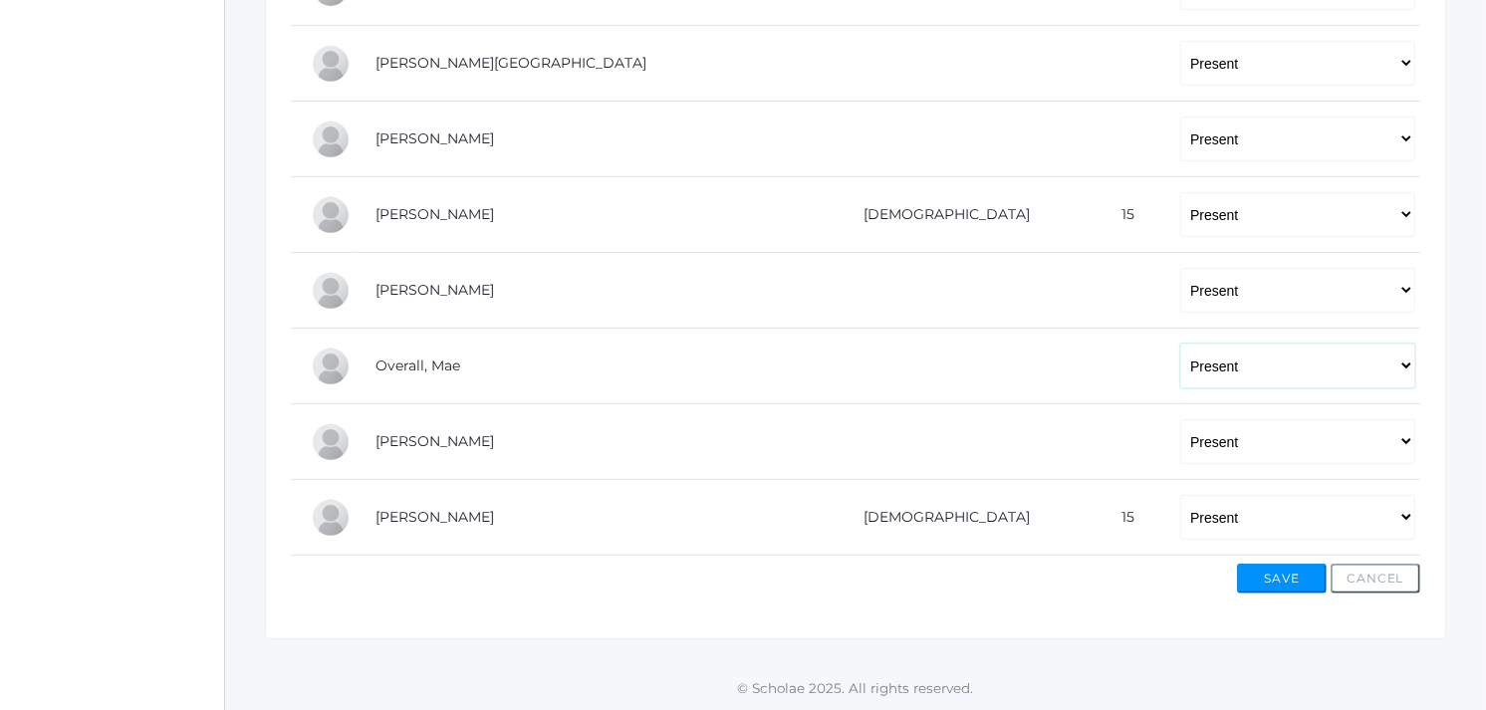
drag, startPoint x: 1048, startPoint y: 353, endPoint x: 1060, endPoint y: 359, distance: 13.4
click at [1180, 355] on select "-- Present Tardy Excused Tardy Unexcused Absent Excused Absent Unexcused" at bounding box center [1297, 366] width 235 height 45
select select "AE"
click at [1180, 344] on select "-- Present Tardy Excused Tardy Unexcused Absent Excused Absent Unexcused" at bounding box center [1297, 366] width 235 height 45
click at [1261, 579] on button "Save" at bounding box center [1282, 579] width 90 height 30
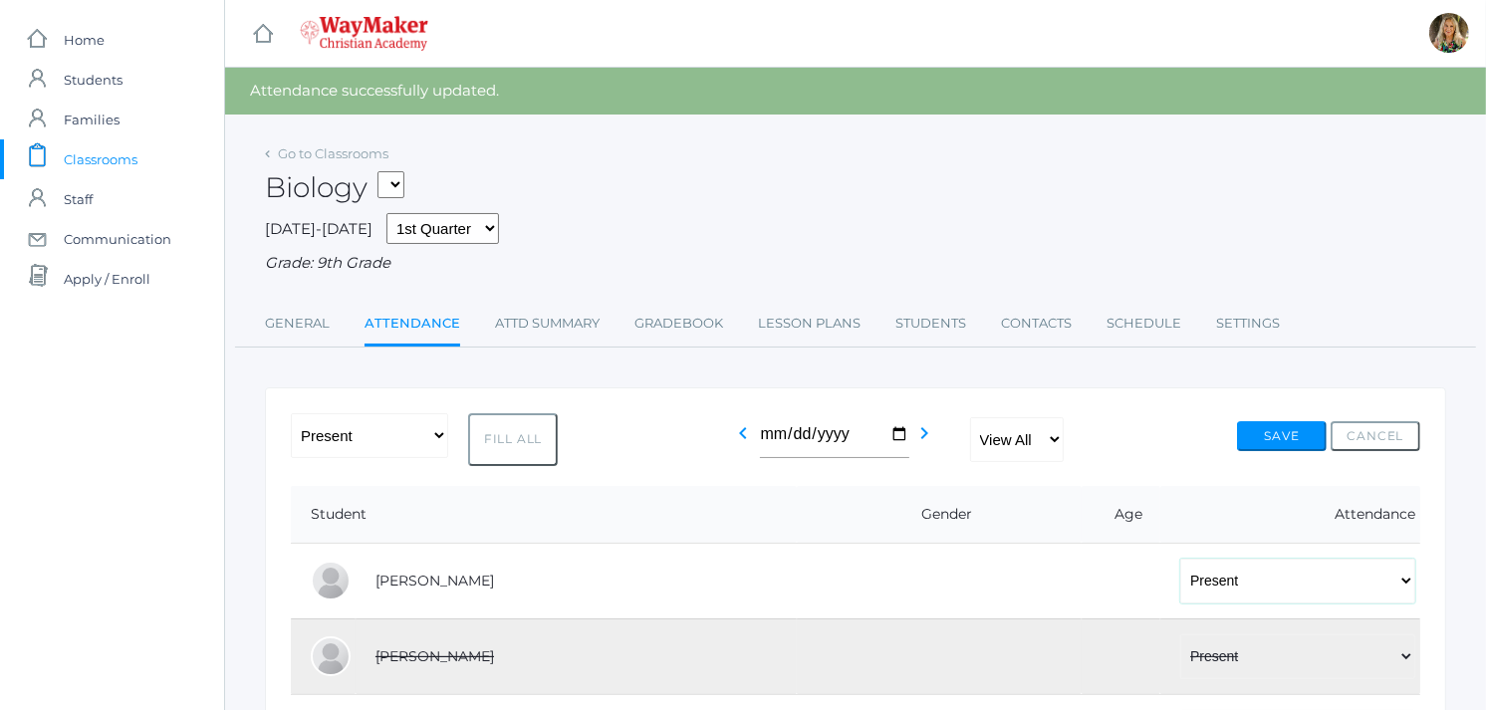
drag, startPoint x: 0, startPoint y: 0, endPoint x: 1246, endPoint y: 573, distance: 1371.3
click at [1246, 573] on select "-- Present Tardy Excused Tardy Unexcused Absent Excused Absent Unexcused" at bounding box center [1297, 581] width 235 height 45
click at [1247, 571] on select "-- Present Tardy Excused Tardy Unexcused Absent Excused Absent Unexcused" at bounding box center [1297, 581] width 235 height 45
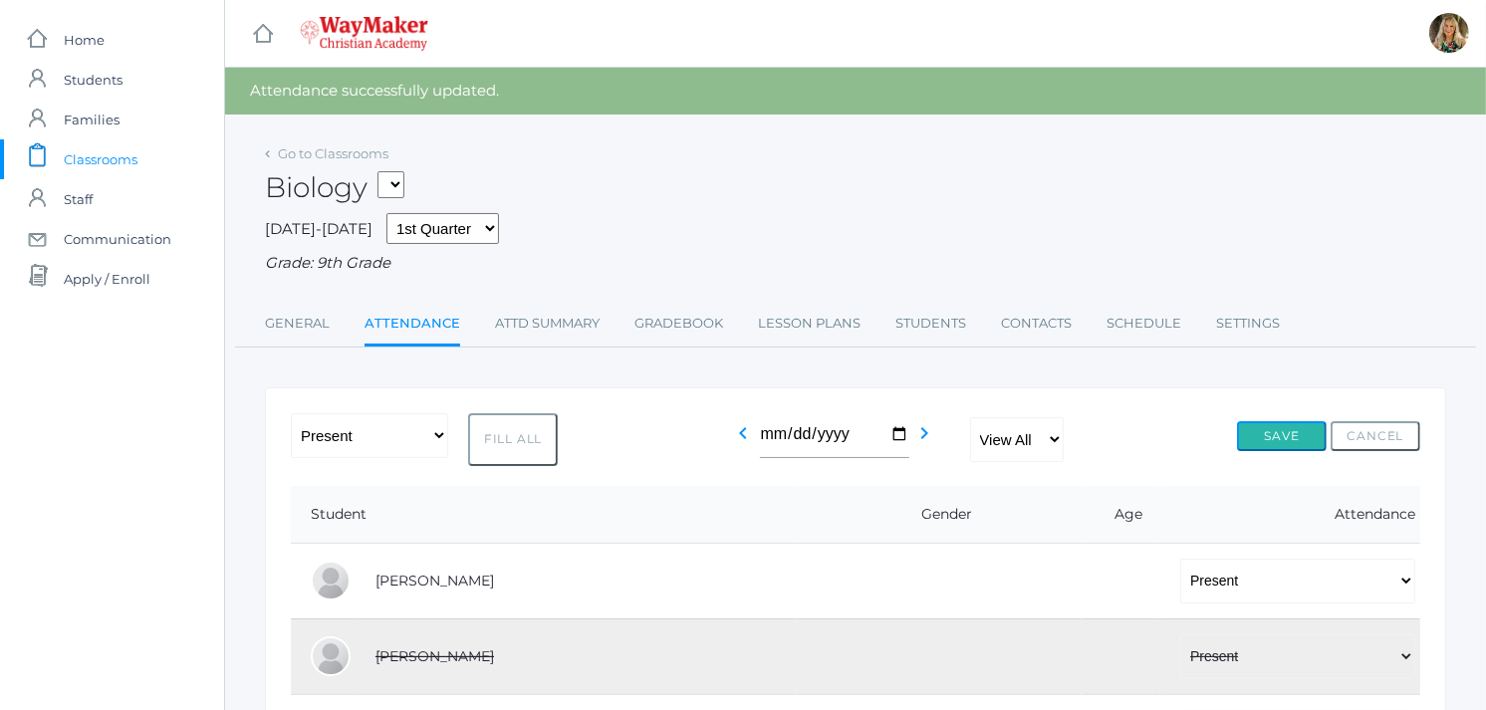
click at [1283, 435] on button "Save" at bounding box center [1282, 436] width 90 height 30
